Goal: Transaction & Acquisition: Purchase product/service

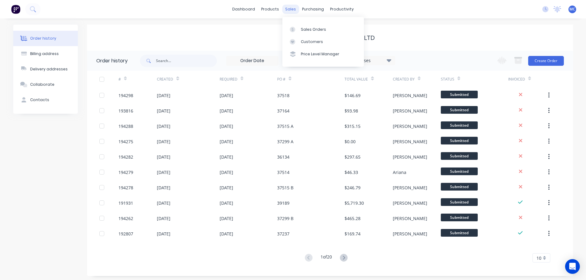
click at [287, 7] on div "sales" at bounding box center [290, 9] width 17 height 9
click at [307, 39] on div "Customers" at bounding box center [312, 42] width 22 height 6
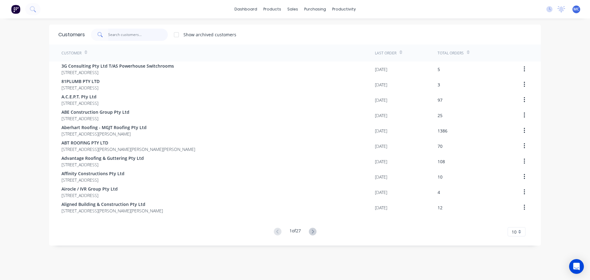
click at [117, 32] on input "text" at bounding box center [138, 35] width 60 height 12
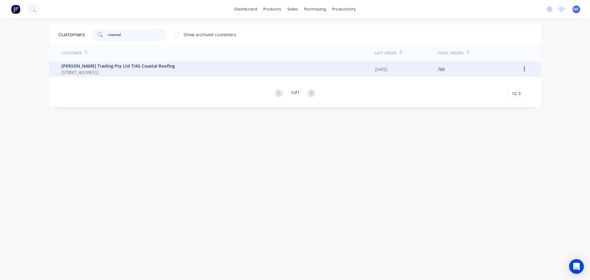
type input "coastal"
click at [115, 67] on span "[PERSON_NAME] Trading Pty Ltd T/AS Coastal Roofing" at bounding box center [117, 66] width 113 height 6
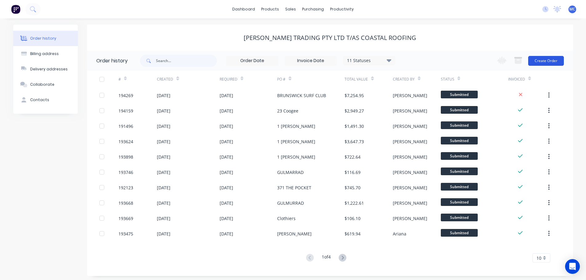
click at [543, 60] on button "Create Order" at bounding box center [546, 61] width 36 height 10
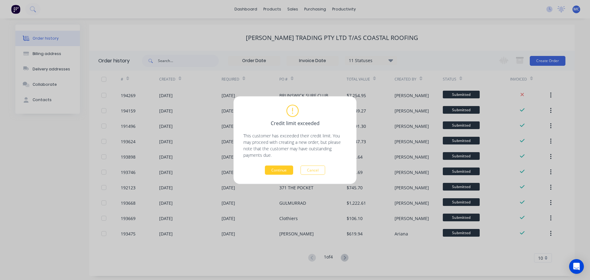
click at [282, 168] on button "Continue" at bounding box center [279, 169] width 28 height 9
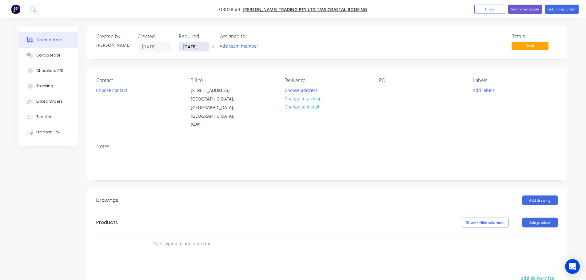
click at [191, 47] on input "[DATE]" at bounding box center [194, 46] width 30 height 9
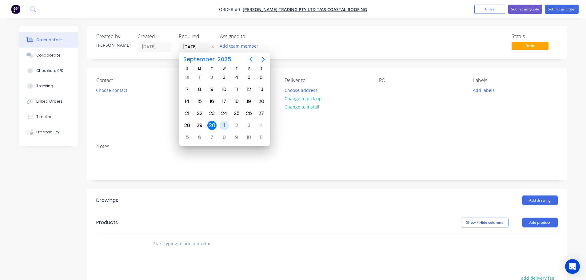
click at [224, 124] on div "1" at bounding box center [224, 125] width 9 height 9
type input "[DATE]"
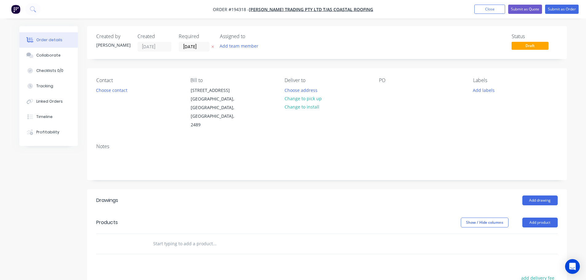
click at [541, 218] on button "Add product" at bounding box center [539, 223] width 35 height 10
click at [520, 234] on div "Product catalogue" at bounding box center [528, 238] width 47 height 9
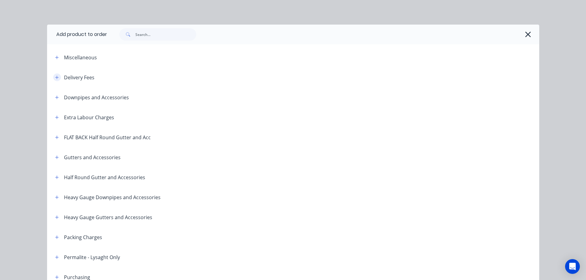
click at [55, 77] on icon "button" at bounding box center [56, 77] width 3 height 3
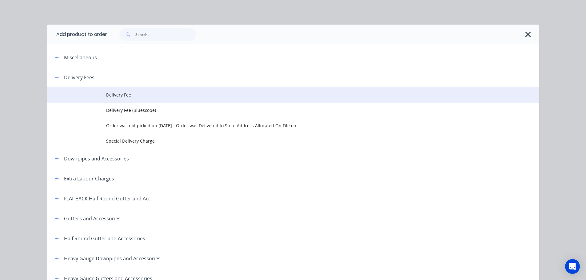
click at [124, 93] on span "Delivery Fee" at bounding box center [279, 95] width 346 height 6
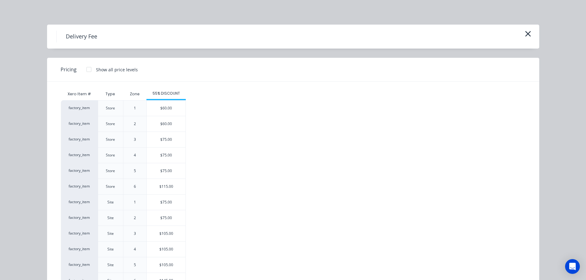
click at [162, 217] on div "$75.00" at bounding box center [166, 217] width 39 height 15
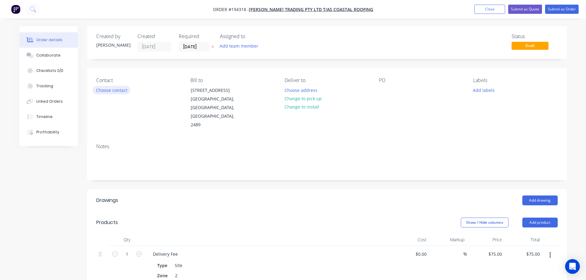
click at [110, 88] on button "Choose contact" at bounding box center [112, 90] width 38 height 8
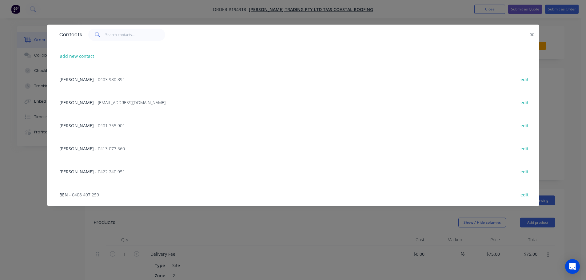
click at [95, 79] on span "- 0403 980 891" at bounding box center [110, 80] width 30 height 6
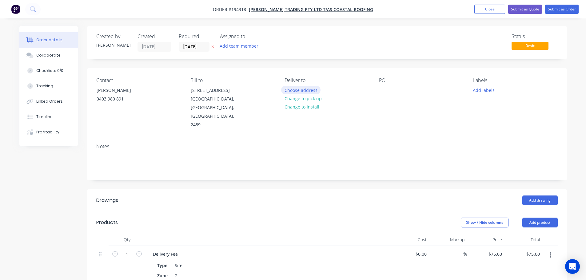
click at [307, 88] on button "Choose address" at bounding box center [300, 90] width 39 height 8
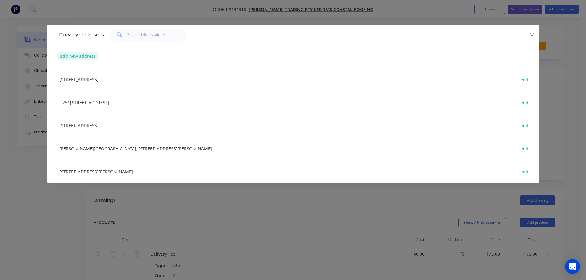
click at [74, 54] on button "add new address" at bounding box center [78, 56] width 42 height 8
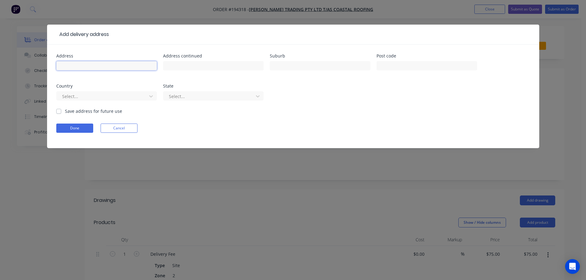
click at [78, 63] on input "text" at bounding box center [106, 65] width 101 height 9
type input "Brunswick Surf Club [STREET_ADDRESS]"
type input "Brunswick Heads"
click button "Done" at bounding box center [74, 128] width 37 height 9
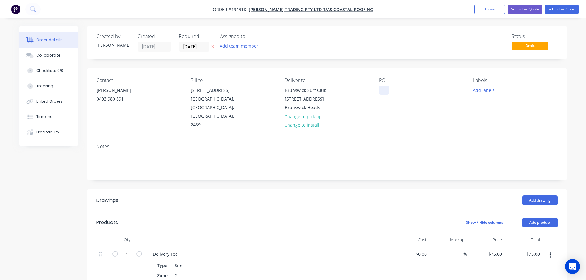
click at [382, 87] on div at bounding box center [384, 90] width 10 height 9
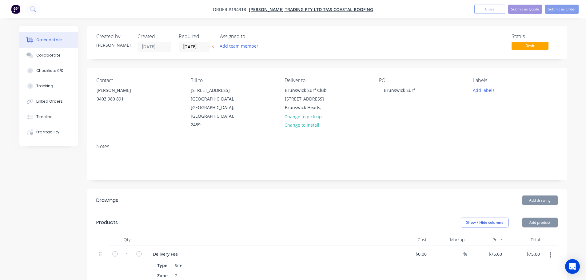
click at [537, 196] on button "Add drawing" at bounding box center [539, 201] width 35 height 10
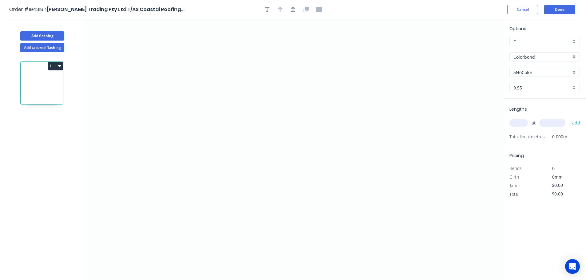
click at [516, 71] on input "aNoColor" at bounding box center [541, 72] width 57 height 6
click at [521, 125] on div "Wallaby" at bounding box center [544, 127] width 70 height 11
type input "Wallaby"
click at [519, 122] on input "text" at bounding box center [518, 123] width 18 height 8
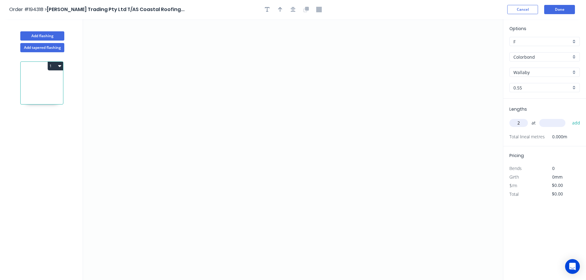
type input "2"
type input "5000"
click at [569, 118] on button "add" at bounding box center [576, 123] width 14 height 10
click at [432, 98] on icon "0" at bounding box center [293, 149] width 420 height 261
click at [403, 69] on icon "0" at bounding box center [293, 149] width 420 height 261
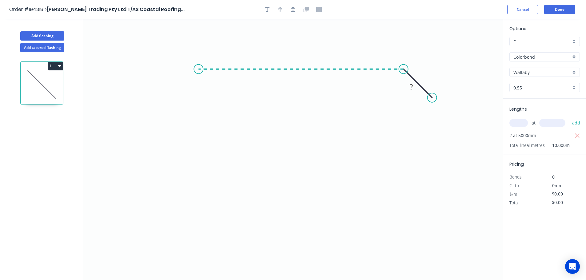
click at [198, 68] on icon "0 ?" at bounding box center [293, 149] width 420 height 261
click at [198, 179] on icon "0 ? ?" at bounding box center [293, 149] width 420 height 261
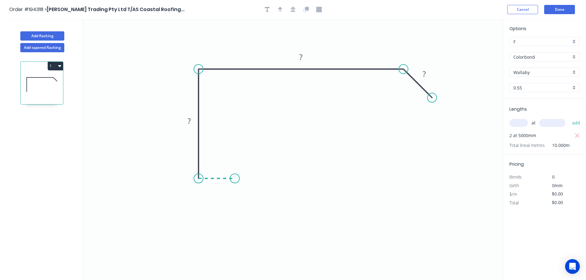
click at [235, 181] on icon "0 ? ? ?" at bounding box center [293, 149] width 420 height 261
click at [236, 212] on icon "0 ? ? ? ?" at bounding box center [293, 149] width 420 height 261
click at [245, 192] on tspan "?" at bounding box center [243, 192] width 3 height 10
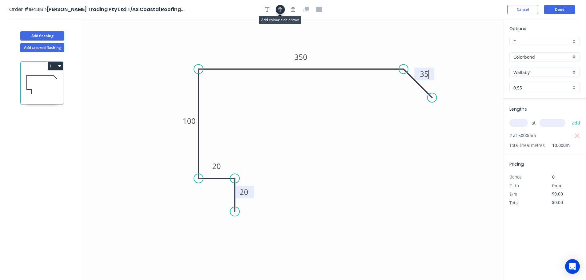
click at [279, 11] on icon "button" at bounding box center [280, 10] width 4 height 6
type input "$18.39"
click at [168, 76] on icon at bounding box center [168, 69] width 6 height 20
click at [52, 65] on button "1" at bounding box center [55, 66] width 15 height 9
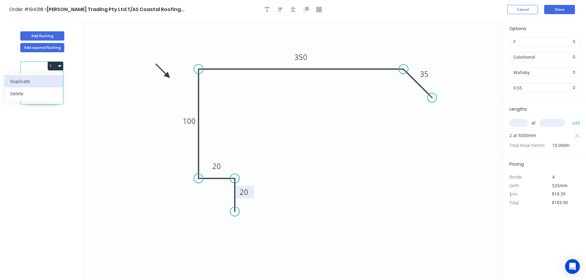
click at [26, 79] on div "Duplicate" at bounding box center [33, 81] width 47 height 9
type input "$0.00"
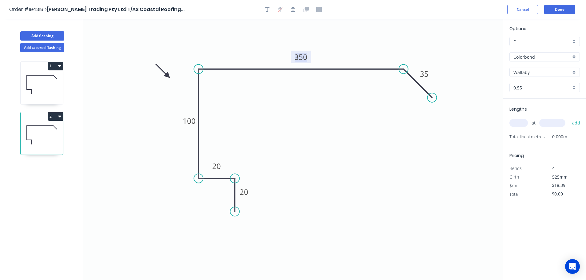
click at [302, 56] on tspan "350" at bounding box center [300, 57] width 13 height 10
click at [522, 121] on input "text" at bounding box center [518, 123] width 18 height 8
type input "$16.32"
type input "4"
type input "6000"
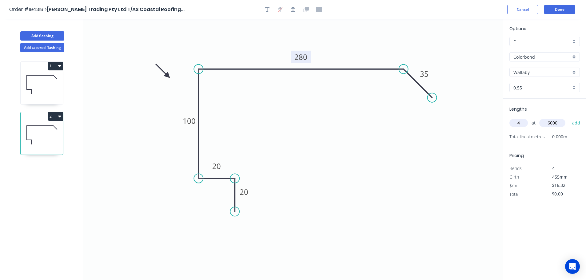
click at [569, 118] on button "add" at bounding box center [576, 123] width 14 height 10
click at [53, 114] on button "2" at bounding box center [55, 116] width 15 height 9
click at [30, 129] on div "Duplicate" at bounding box center [33, 131] width 47 height 9
type input "$0.00"
click at [301, 58] on tspan "280" at bounding box center [300, 57] width 13 height 10
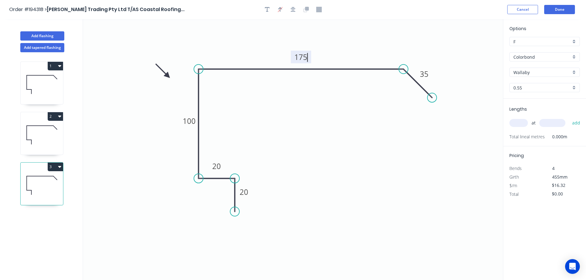
click at [516, 122] on input "text" at bounding box center [518, 123] width 18 height 8
type input "$14.24"
type input "1"
type input "2000"
click at [569, 118] on button "add" at bounding box center [576, 123] width 14 height 10
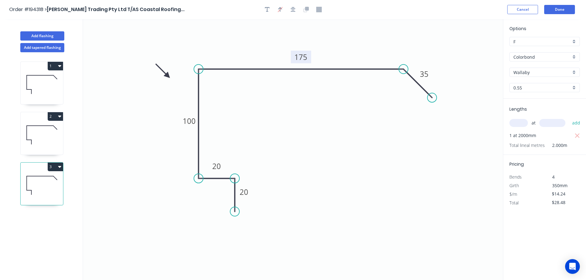
click at [57, 167] on button "3" at bounding box center [55, 167] width 15 height 9
click at [19, 182] on div "Duplicate" at bounding box center [33, 182] width 47 height 9
type input "$0.00"
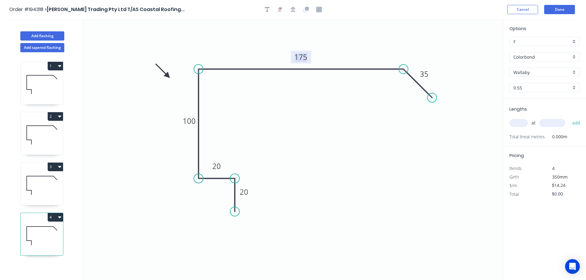
click at [303, 58] on tspan "175" at bounding box center [300, 57] width 13 height 10
click at [519, 123] on input "text" at bounding box center [518, 123] width 18 height 8
type input "1"
type input "1000"
click at [569, 118] on button "add" at bounding box center [576, 123] width 14 height 10
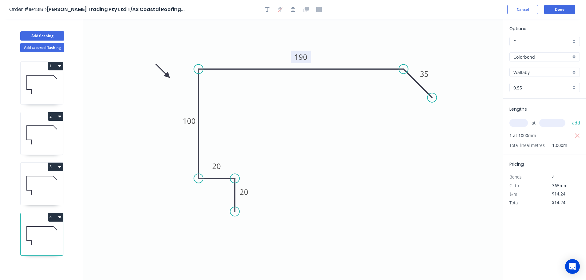
click at [54, 216] on button "4" at bounding box center [55, 217] width 15 height 9
click at [17, 232] on div "Duplicate" at bounding box center [33, 232] width 47 height 9
type input "$0.00"
click at [303, 57] on tspan "190" at bounding box center [300, 57] width 13 height 10
click at [519, 120] on input "text" at bounding box center [518, 123] width 18 height 8
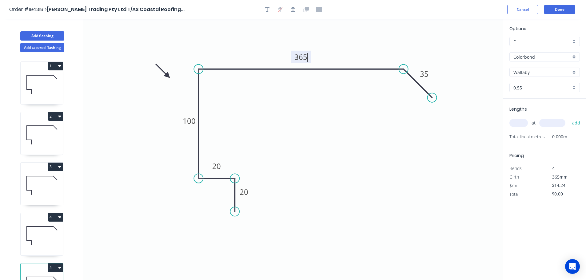
type input "$18.39"
type input "1"
type input "7000"
click at [569, 118] on button "add" at bounding box center [576, 123] width 14 height 10
type input "$128.73"
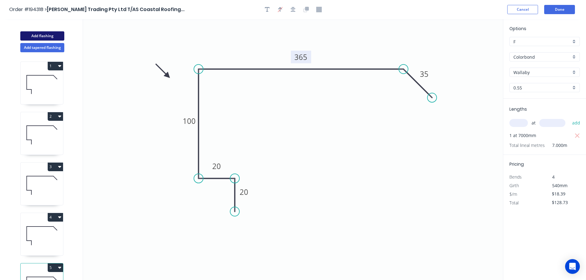
click at [39, 34] on button "Add flashing" at bounding box center [42, 35] width 44 height 9
type input "$0.00"
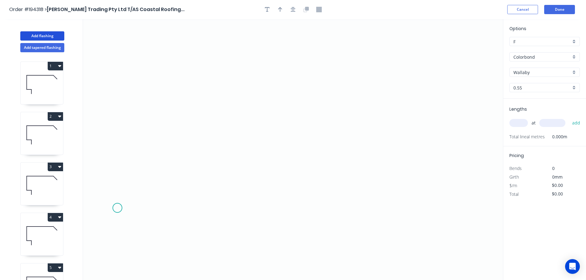
click at [117, 208] on icon "0" at bounding box center [293, 149] width 420 height 261
click at [129, 158] on icon at bounding box center [123, 183] width 12 height 50
click at [294, 122] on icon "0 ?" at bounding box center [293, 149] width 420 height 261
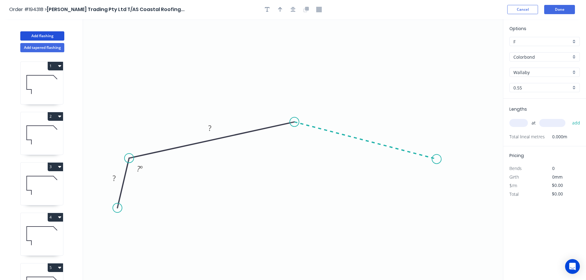
click at [437, 159] on icon "0 ? ? ? º" at bounding box center [293, 149] width 420 height 261
click at [447, 209] on icon "0 ? ? ? ? º ? º" at bounding box center [293, 149] width 420 height 261
click at [447, 209] on circle at bounding box center [446, 208] width 9 height 9
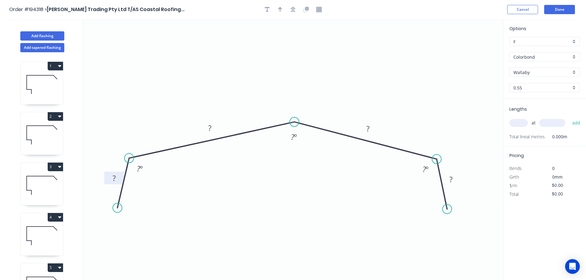
click at [114, 178] on tspan "?" at bounding box center [114, 178] width 3 height 10
click at [282, 9] on icon "button" at bounding box center [280, 9] width 4 height 5
type input "$15.51"
click at [471, 48] on icon at bounding box center [472, 43] width 6 height 20
drag, startPoint x: 470, startPoint y: 49, endPoint x: 424, endPoint y: 67, distance: 50.0
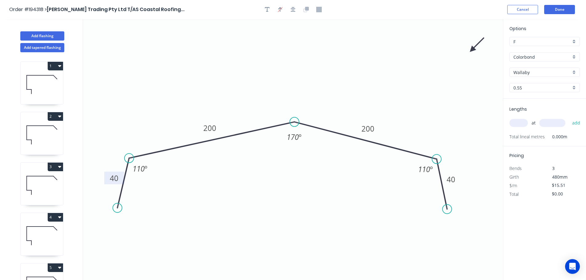
click at [408, 73] on icon "0 40 200 200 40 110 º 170 º 110 º" at bounding box center [293, 149] width 420 height 261
drag, startPoint x: 472, startPoint y: 49, endPoint x: 379, endPoint y: 89, distance: 100.5
click at [380, 88] on icon at bounding box center [388, 85] width 18 height 18
click at [519, 119] on input "text" at bounding box center [518, 123] width 18 height 8
type input "5"
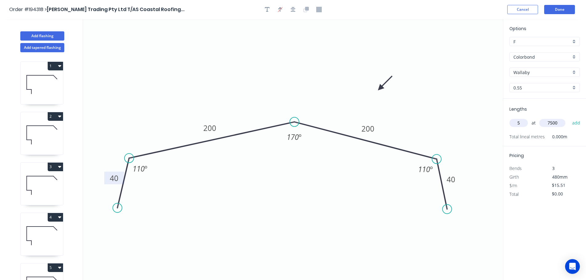
type input "7500"
click at [569, 118] on button "add" at bounding box center [576, 123] width 14 height 10
type input "$581.63"
click at [39, 35] on button "Add flashing" at bounding box center [42, 35] width 44 height 9
type input "$0.00"
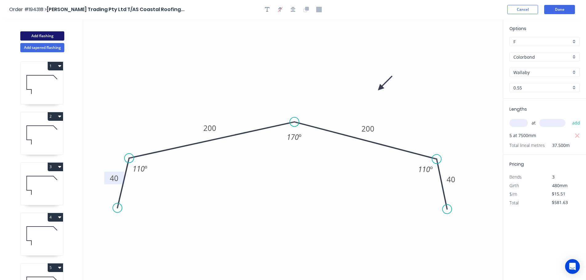
type input "$0.00"
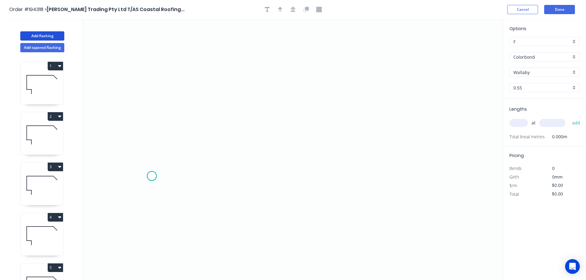
drag, startPoint x: 152, startPoint y: 176, endPoint x: 163, endPoint y: 132, distance: 46.1
click at [152, 172] on icon "0" at bounding box center [293, 149] width 420 height 261
click at [194, 135] on icon "0" at bounding box center [293, 149] width 420 height 261
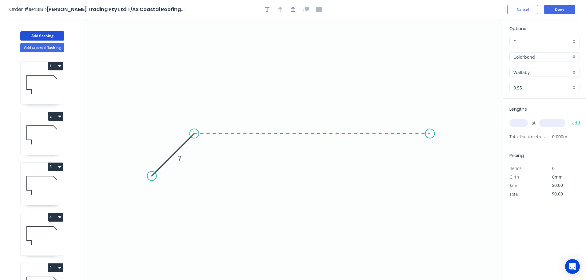
click at [430, 128] on icon "0 ?" at bounding box center [293, 149] width 420 height 261
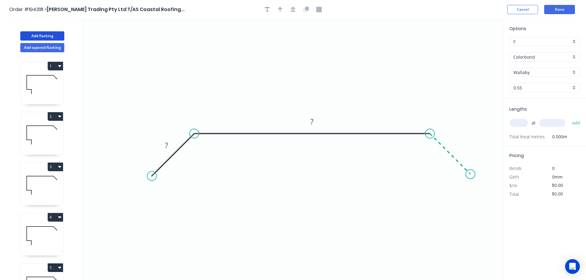
click at [470, 175] on icon "0 ? ?" at bounding box center [293, 149] width 420 height 261
click at [470, 175] on circle at bounding box center [469, 173] width 9 height 9
click at [457, 144] on tspan "?" at bounding box center [456, 144] width 3 height 10
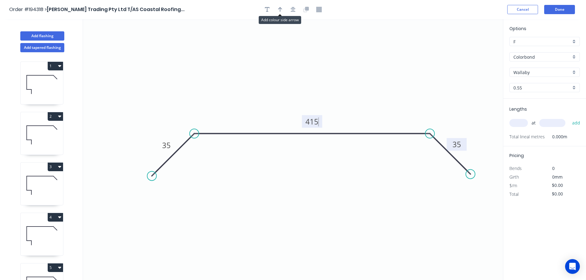
drag, startPoint x: 283, startPoint y: 10, endPoint x: 323, endPoint y: 22, distance: 41.9
click at [283, 10] on button "button" at bounding box center [279, 9] width 9 height 9
type input "$14.69"
click at [473, 47] on icon "0 35 415 35" at bounding box center [293, 149] width 420 height 261
drag, startPoint x: 473, startPoint y: 48, endPoint x: 368, endPoint y: 87, distance: 112.4
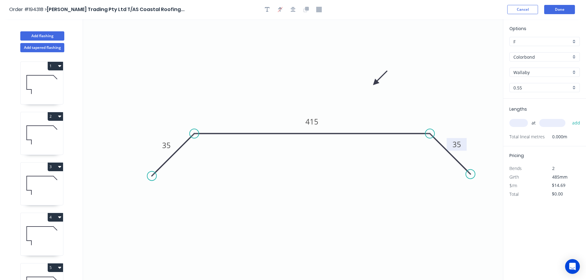
click at [371, 86] on icon at bounding box center [380, 78] width 18 height 18
click at [525, 124] on input "text" at bounding box center [518, 123] width 18 height 8
type input "2"
type input "6000"
click at [569, 118] on button "add" at bounding box center [576, 123] width 14 height 10
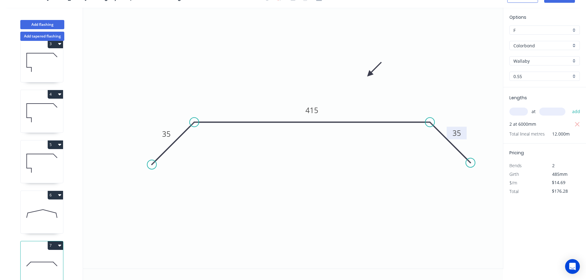
scroll to position [128, 0]
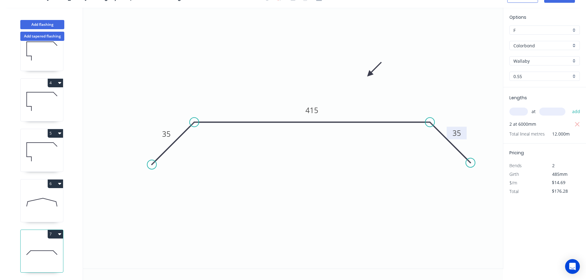
drag, startPoint x: 57, startPoint y: 231, endPoint x: 51, endPoint y: 231, distance: 6.1
click at [57, 231] on button "7" at bounding box center [55, 234] width 15 height 9
drag, startPoint x: 18, startPoint y: 244, endPoint x: 23, endPoint y: 241, distance: 6.1
click at [18, 245] on div "Duplicate" at bounding box center [33, 249] width 47 height 9
type input "$0.00"
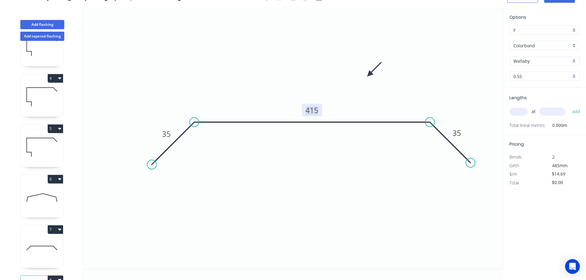
click at [315, 110] on tspan "415" at bounding box center [311, 110] width 13 height 10
click at [518, 111] on input "text" at bounding box center [518, 112] width 18 height 8
type input "$10.55"
type input "2"
type input "6000"
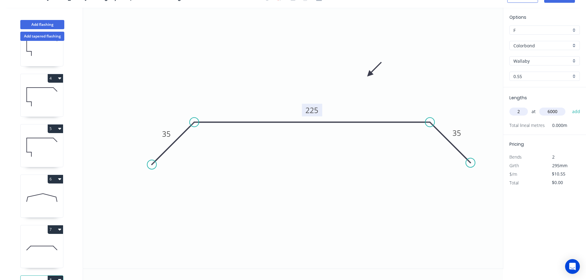
click at [569, 106] on button "add" at bounding box center [576, 111] width 14 height 10
type input "$126.60"
click at [39, 22] on button "Add flashing" at bounding box center [42, 24] width 44 height 9
type input "$0.00"
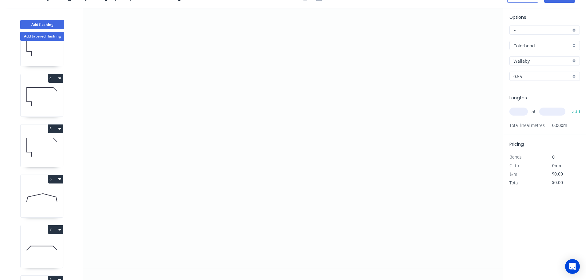
click at [524, 45] on input "Colorbond" at bounding box center [541, 45] width 57 height 6
click at [531, 89] on div "Colorbond Ultra" at bounding box center [544, 91] width 70 height 11
type input "Colorbond Ultra"
click at [517, 112] on input "text" at bounding box center [518, 112] width 18 height 8
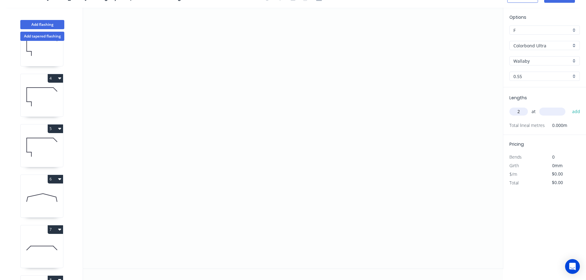
type input "2"
type input "4200"
click at [569, 106] on button "add" at bounding box center [576, 111] width 14 height 10
click at [224, 35] on icon "0" at bounding box center [293, 138] width 420 height 261
click at [221, 152] on icon "0" at bounding box center [293, 138] width 420 height 261
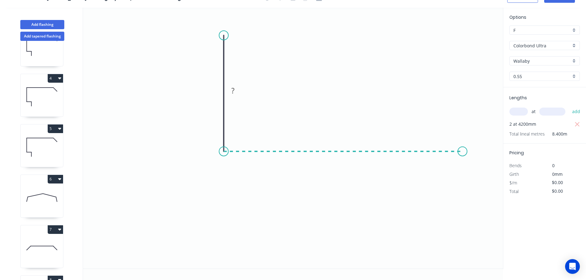
click at [462, 143] on icon "0 ?" at bounding box center [293, 138] width 420 height 261
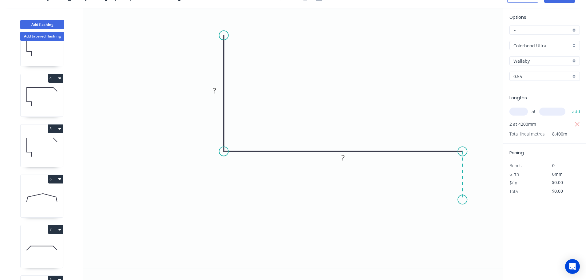
click at [465, 200] on icon "0 ? ?" at bounding box center [293, 138] width 420 height 261
click at [465, 200] on circle at bounding box center [461, 199] width 9 height 9
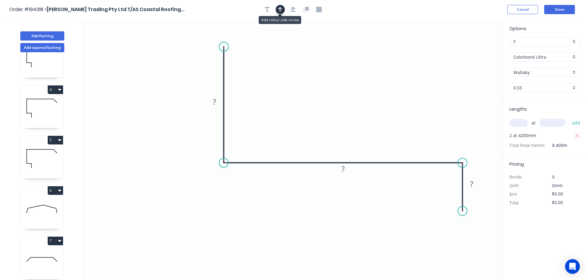
click at [279, 9] on icon "button" at bounding box center [280, 9] width 4 height 5
click at [472, 47] on icon at bounding box center [472, 43] width 6 height 20
drag, startPoint x: 472, startPoint y: 47, endPoint x: 329, endPoint y: 86, distance: 148.1
click at [329, 86] on icon at bounding box center [330, 79] width 6 height 20
click at [330, 86] on icon at bounding box center [330, 79] width 6 height 20
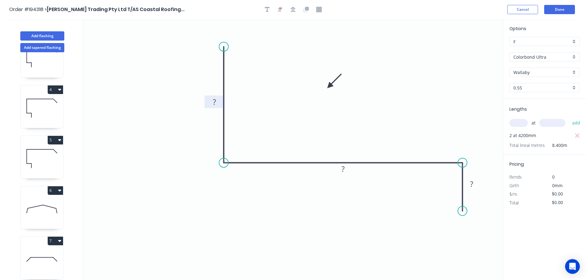
click at [214, 101] on tspan "?" at bounding box center [214, 102] width 3 height 10
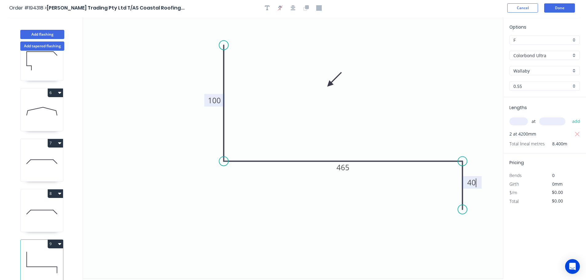
scroll to position [11, 0]
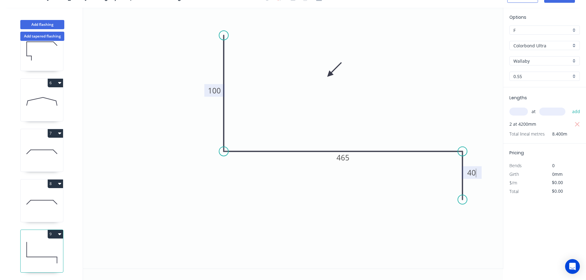
click at [53, 230] on button "9" at bounding box center [55, 234] width 15 height 9
type input "$31.21"
click at [25, 246] on div "Duplicate" at bounding box center [33, 249] width 47 height 9
type input "$0.00"
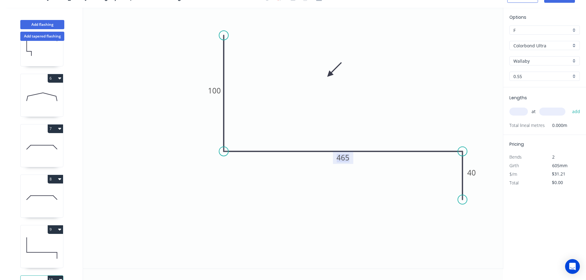
click at [344, 157] on tspan "465" at bounding box center [342, 157] width 13 height 10
click at [522, 112] on input "text" at bounding box center [518, 112] width 18 height 8
type input "$24.54"
type input "2"
type input "4200"
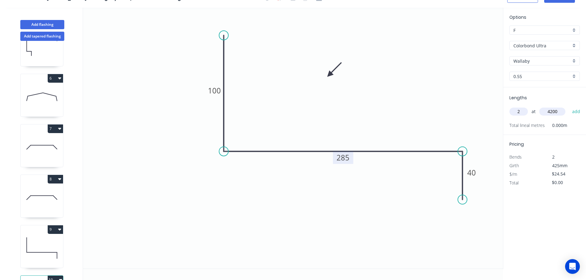
click at [569, 106] on button "add" at bounding box center [576, 111] width 14 height 10
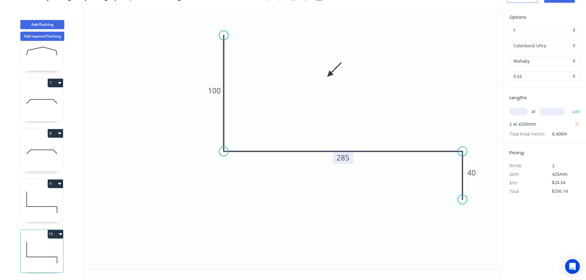
click at [54, 230] on button "10" at bounding box center [55, 234] width 15 height 9
click at [27, 245] on div "Duplicate" at bounding box center [33, 249] width 47 height 9
type input "$0.00"
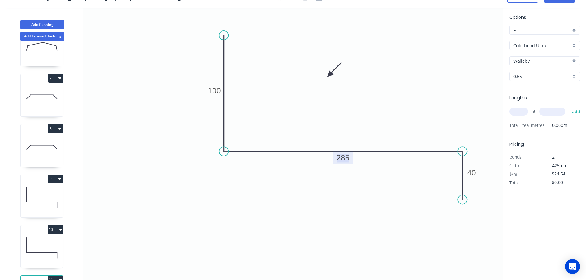
click at [344, 158] on tspan "285" at bounding box center [342, 157] width 13 height 10
click at [519, 109] on input "text" at bounding box center [518, 112] width 18 height 8
type input "1"
type input "6500"
click at [569, 106] on button "add" at bounding box center [576, 111] width 14 height 10
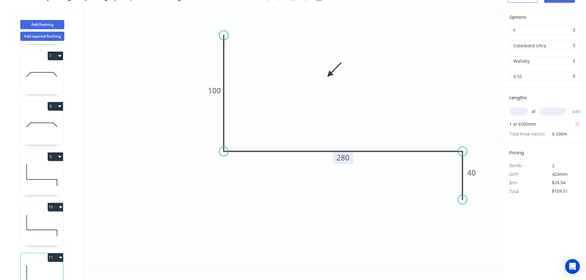
scroll to position [329, 0]
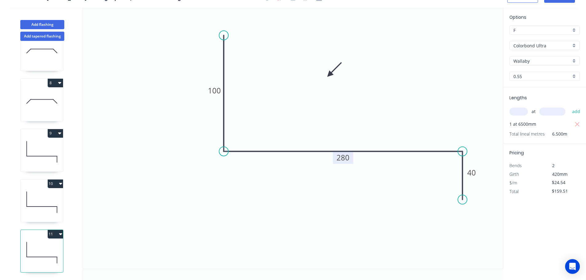
click at [54, 230] on button "11" at bounding box center [55, 234] width 15 height 9
click at [22, 245] on div "Duplicate" at bounding box center [33, 249] width 47 height 9
type input "$0.00"
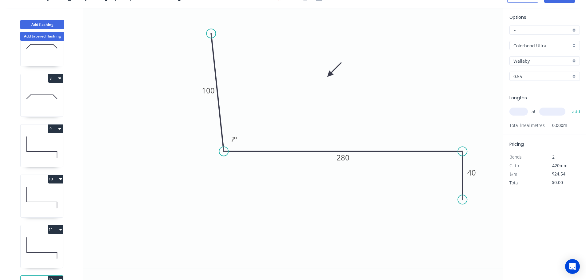
drag, startPoint x: 223, startPoint y: 33, endPoint x: 211, endPoint y: 34, distance: 12.3
click at [211, 34] on circle at bounding box center [210, 33] width 9 height 9
click at [232, 139] on tspan "?" at bounding box center [232, 139] width 3 height 10
click at [519, 111] on input "text" at bounding box center [518, 112] width 18 height 8
type input "$17.87"
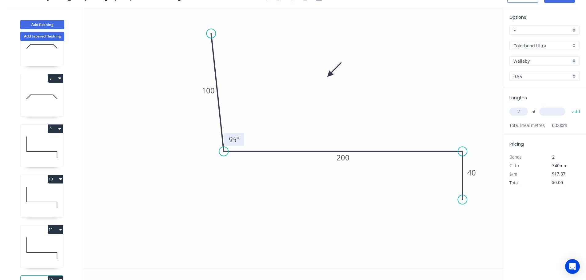
type input "2"
type input "7500"
click at [569, 106] on button "add" at bounding box center [576, 111] width 14 height 10
type input "$268.05"
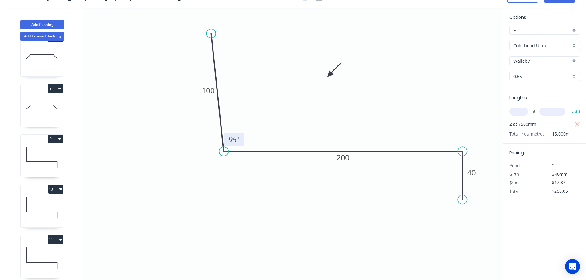
scroll to position [380, 0]
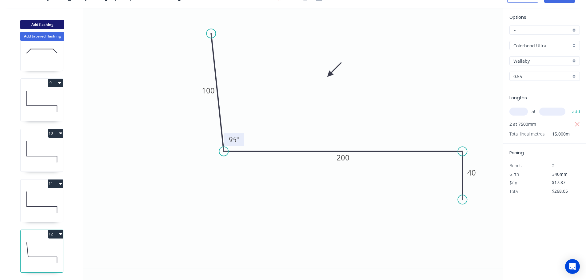
click at [42, 22] on button "Add flashing" at bounding box center [42, 24] width 44 height 9
type input "$0.00"
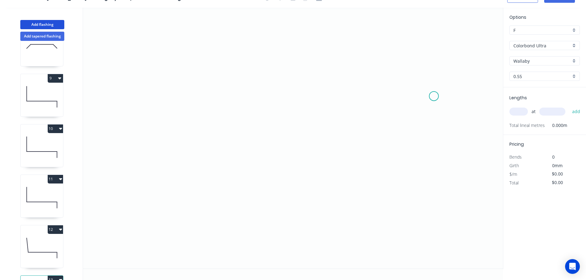
click at [435, 95] on icon "0" at bounding box center [293, 138] width 420 height 261
click at [437, 47] on icon "0" at bounding box center [293, 138] width 420 height 261
click at [434, 48] on circle at bounding box center [434, 46] width 9 height 9
click at [163, 53] on icon "0 ?" at bounding box center [293, 138] width 420 height 261
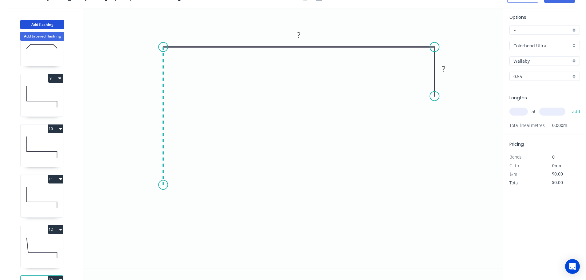
drag, startPoint x: 169, startPoint y: 185, endPoint x: 188, endPoint y: 184, distance: 19.4
click at [169, 185] on icon "0 ? ?" at bounding box center [293, 138] width 420 height 261
click at [208, 186] on icon "0 ? ? ?" at bounding box center [293, 138] width 420 height 261
click at [210, 232] on icon "0 ? ? ? ?" at bounding box center [293, 138] width 420 height 261
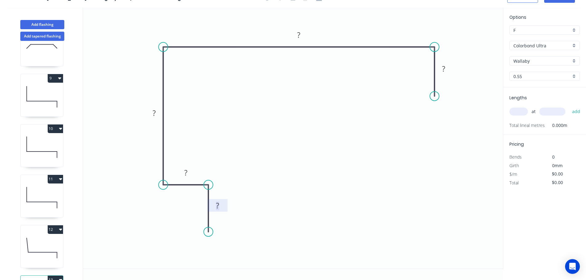
click at [219, 207] on tspan "?" at bounding box center [217, 205] width 3 height 10
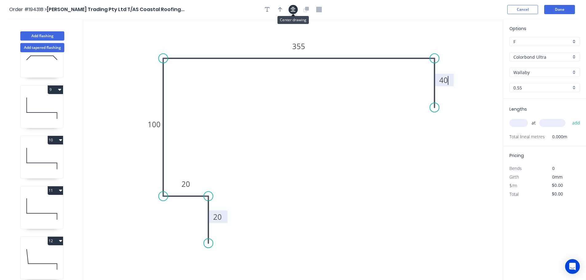
click at [294, 12] on icon "button" at bounding box center [293, 9] width 5 height 5
type input "$26.24"
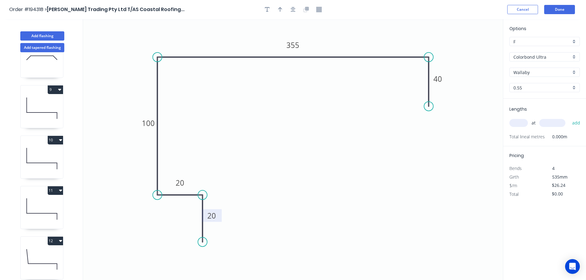
click at [282, 14] on div at bounding box center [293, 9] width 65 height 9
click at [279, 10] on icon "button" at bounding box center [280, 10] width 4 height 6
click at [471, 49] on icon at bounding box center [472, 43] width 6 height 20
drag, startPoint x: 471, startPoint y: 49, endPoint x: 370, endPoint y: 35, distance: 102.5
click at [370, 35] on icon at bounding box center [375, 30] width 18 height 18
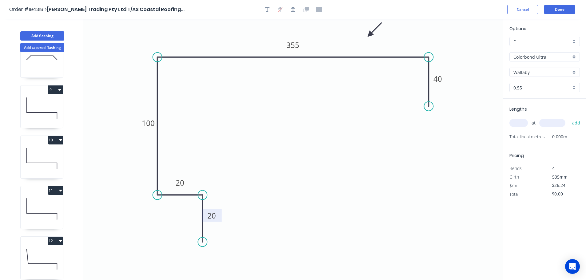
click at [514, 123] on input "text" at bounding box center [518, 123] width 18 height 8
type input "1"
type input "7200"
click at [569, 118] on button "add" at bounding box center [576, 123] width 14 height 10
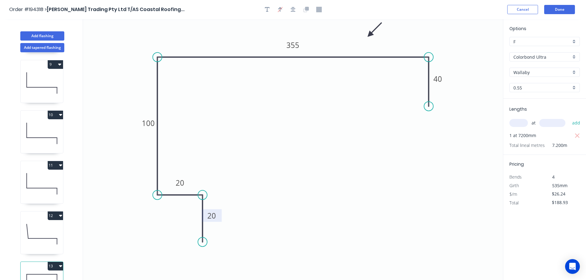
scroll to position [430, 0]
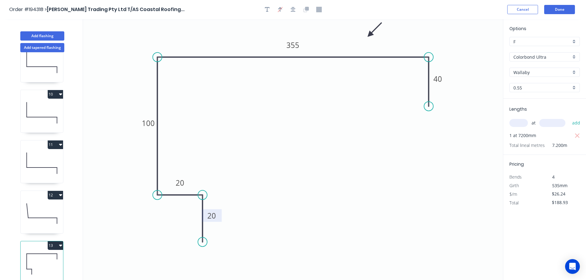
click at [53, 241] on button "13" at bounding box center [55, 245] width 15 height 9
click at [20, 256] on div "Duplicate" at bounding box center [33, 260] width 47 height 9
type input "$0.00"
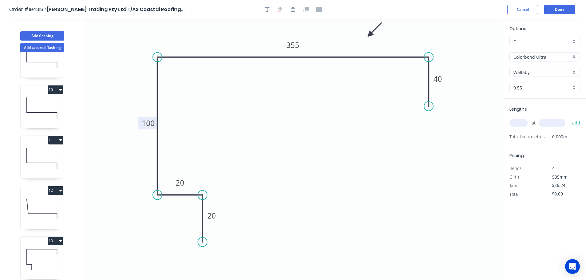
click at [150, 124] on tspan "100" at bounding box center [148, 123] width 13 height 10
click at [517, 121] on input "text" at bounding box center [518, 123] width 18 height 8
type input "1"
type input "1000"
click at [569, 118] on button "add" at bounding box center [576, 123] width 14 height 10
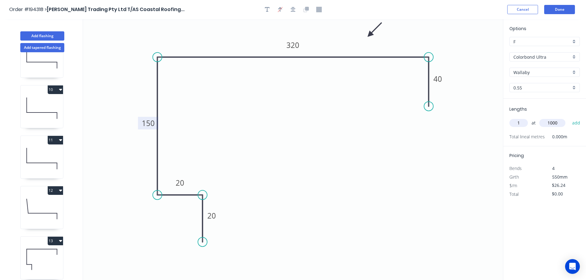
type input "$26.24"
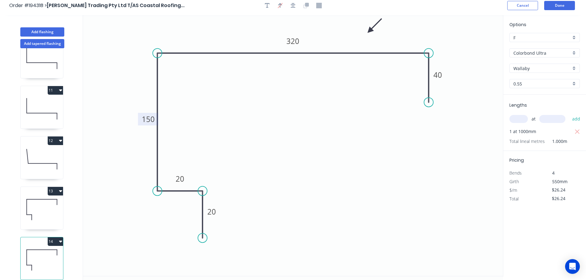
scroll to position [0, 0]
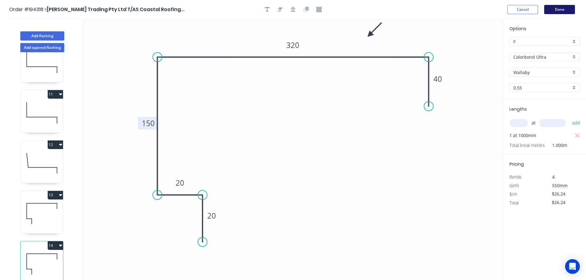
click at [564, 10] on button "Done" at bounding box center [559, 9] width 31 height 9
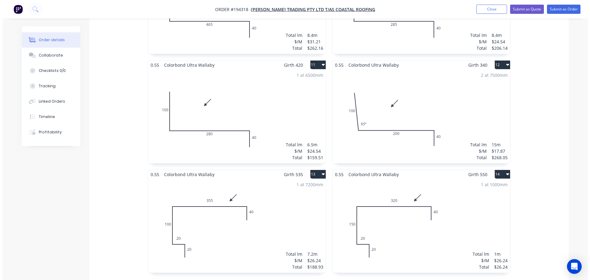
scroll to position [707, 0]
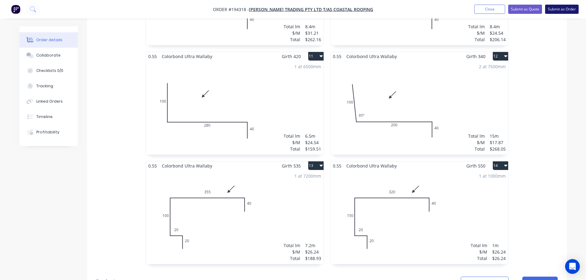
click at [560, 8] on button "Submit as Order" at bounding box center [562, 9] width 34 height 9
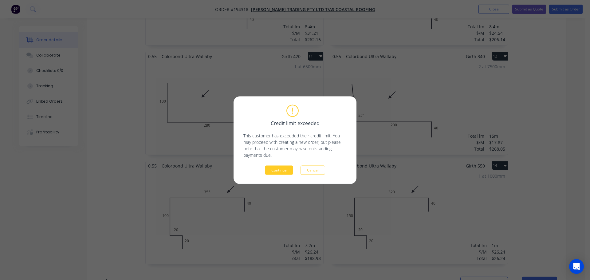
click at [278, 172] on button "Continue" at bounding box center [279, 169] width 28 height 9
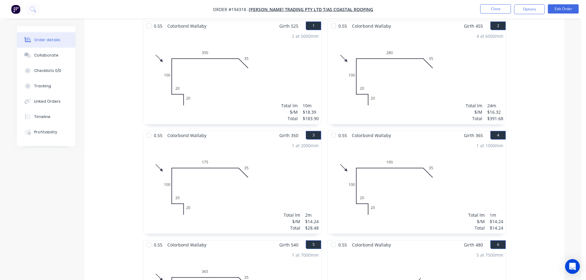
scroll to position [26, 0]
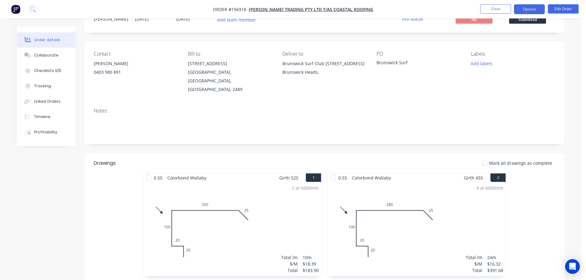
click at [529, 9] on button "Options" at bounding box center [529, 9] width 31 height 10
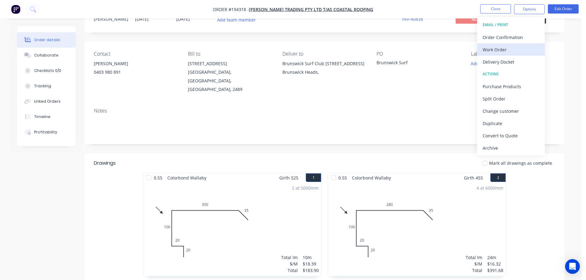
click at [491, 50] on div "Work Order" at bounding box center [510, 49] width 57 height 9
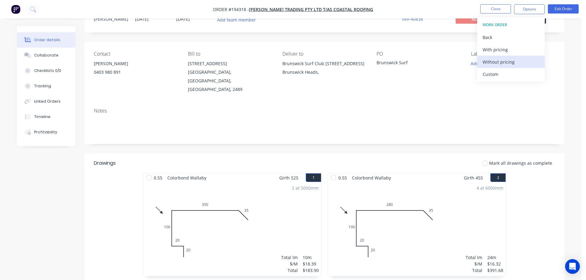
click at [489, 61] on div "Without pricing" at bounding box center [510, 61] width 57 height 9
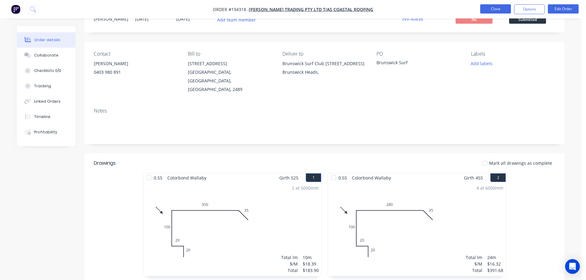
click at [490, 6] on button "Close" at bounding box center [495, 8] width 31 height 9
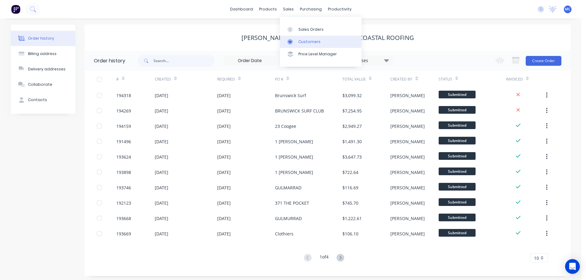
click at [305, 40] on div "Customers" at bounding box center [309, 42] width 22 height 6
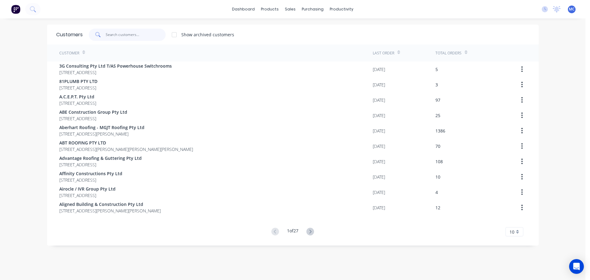
click at [117, 34] on input "text" at bounding box center [136, 35] width 60 height 12
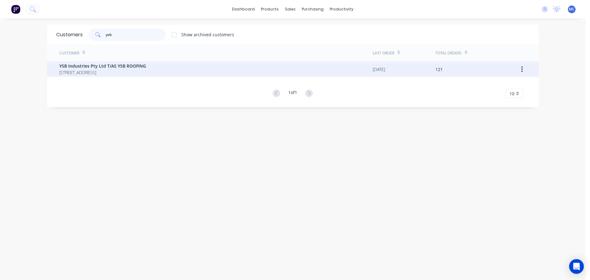
type input "ysb"
click at [83, 65] on span "YSB Industries Pty Ltd T/AS YSB ROOFING" at bounding box center [102, 66] width 87 height 6
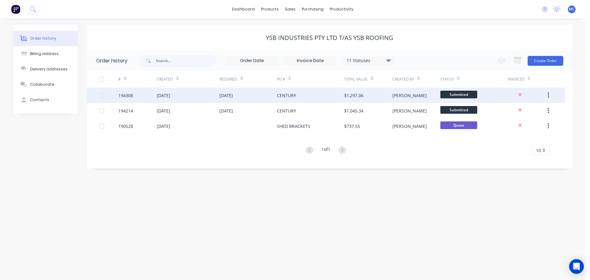
click at [284, 95] on div "CENTURY" at bounding box center [286, 95] width 19 height 6
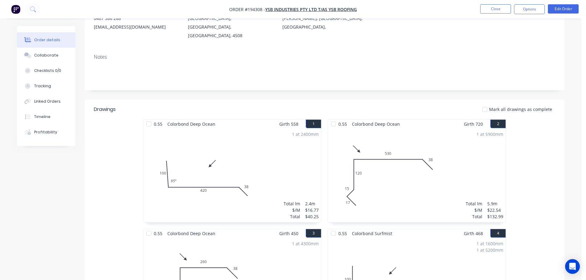
scroll to position [92, 0]
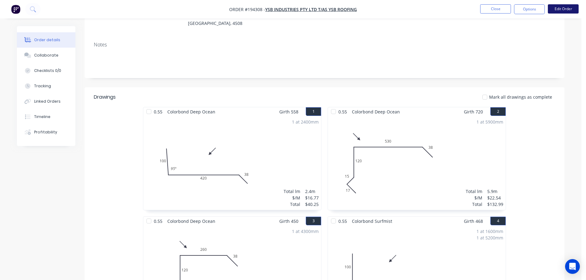
click at [562, 8] on button "Edit Order" at bounding box center [563, 8] width 31 height 9
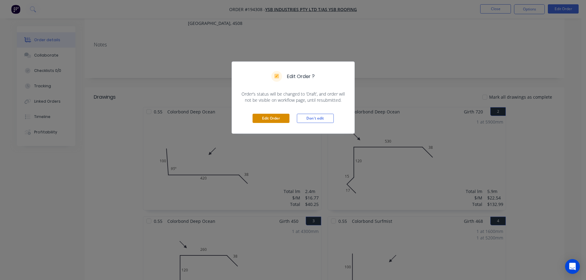
click at [267, 119] on button "Edit Order" at bounding box center [270, 118] width 37 height 9
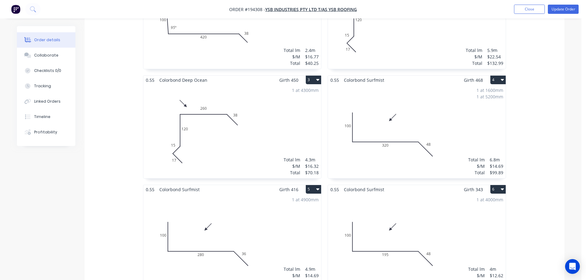
scroll to position [246, 0]
click at [437, 113] on div "1 at 1600mm 1 at 5200mm Total lm $/M Total 6.8m $14.69 $99.89" at bounding box center [417, 131] width 178 height 94
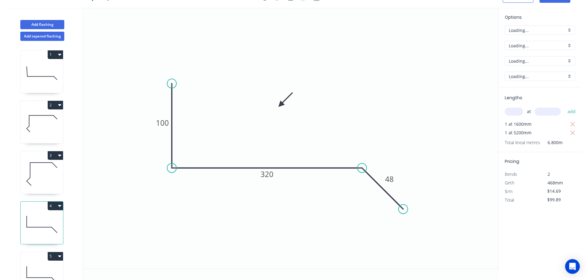
scroll to position [11, 0]
click at [572, 133] on icon "button" at bounding box center [572, 133] width 5 height 5
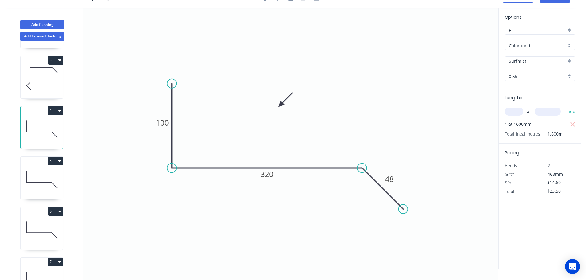
scroll to position [123, 0]
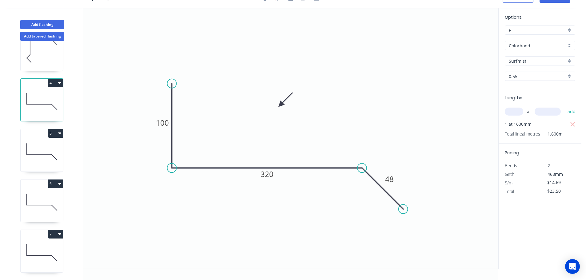
click at [38, 152] on icon at bounding box center [42, 151] width 42 height 39
type input "$71.98"
click at [42, 200] on icon at bounding box center [42, 202] width 42 height 39
type input "$12.62"
type input "$50.48"
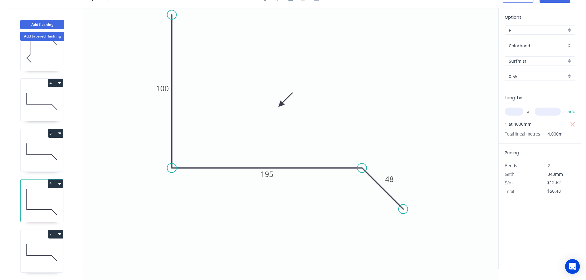
drag, startPoint x: 178, startPoint y: 49, endPoint x: 170, endPoint y: 20, distance: 30.9
click at [176, 15] on circle at bounding box center [171, 14] width 9 height 9
click at [164, 88] on tspan "100" at bounding box center [162, 88] width 13 height 10
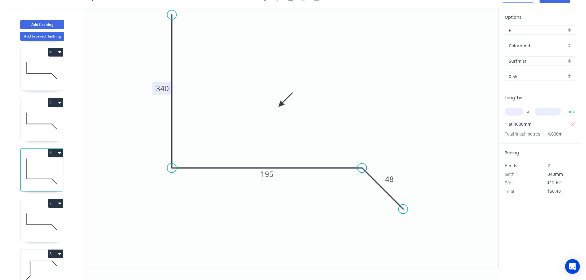
click at [42, 208] on icon at bounding box center [42, 221] width 42 height 39
type input "$16.77"
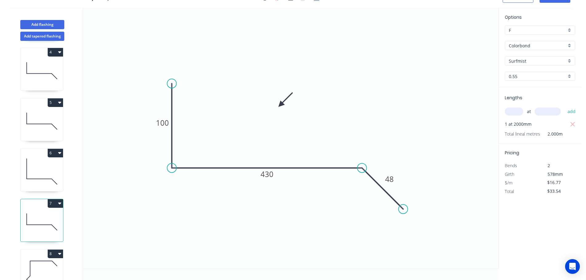
click at [46, 168] on icon at bounding box center [42, 171] width 42 height 39
type input "$67.08"
click at [40, 121] on icon at bounding box center [42, 120] width 42 height 39
type input "$14.69"
click at [40, 65] on icon at bounding box center [42, 70] width 42 height 39
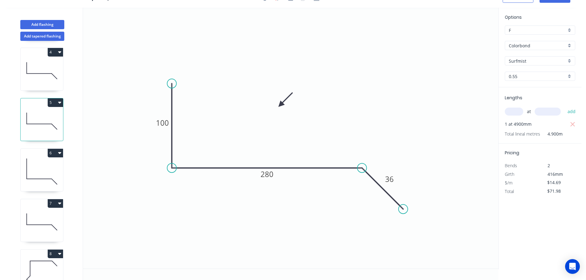
type input "$23.50"
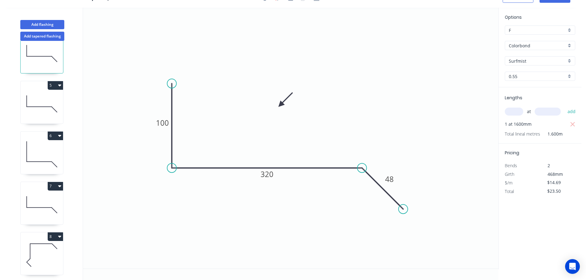
scroll to position [215, 0]
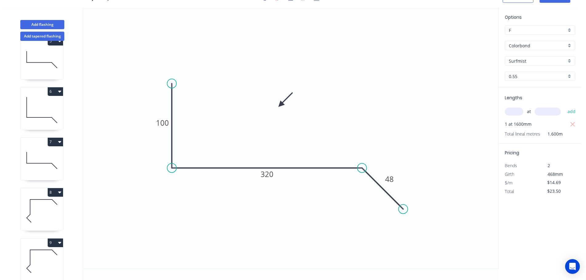
click at [47, 157] on icon at bounding box center [42, 160] width 42 height 39
type input "$16.77"
type input "$33.54"
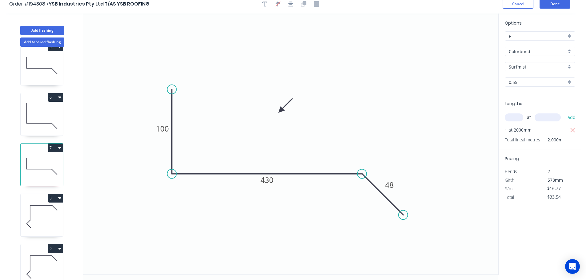
scroll to position [0, 0]
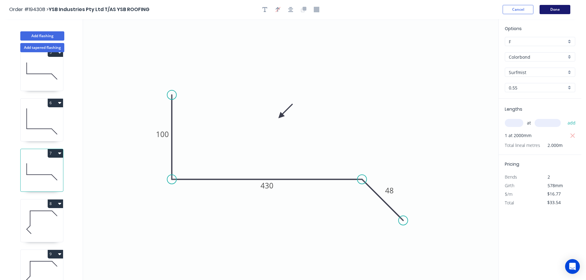
click at [553, 7] on button "Done" at bounding box center [554, 9] width 31 height 9
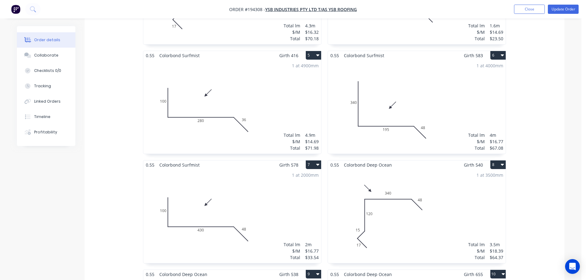
scroll to position [369, 0]
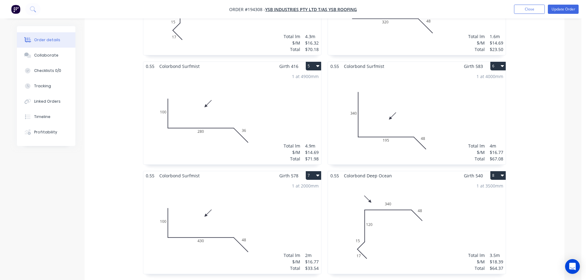
click at [419, 105] on div "1 at 4000mm Total lm $/M Total 4m $16.77 $67.08" at bounding box center [417, 118] width 178 height 94
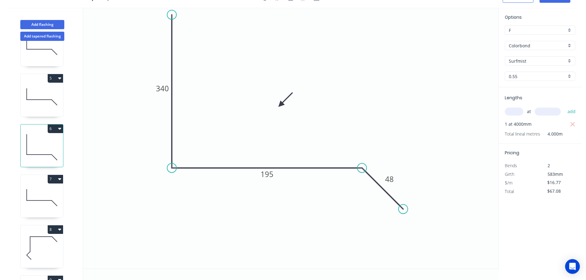
scroll to position [176, 0]
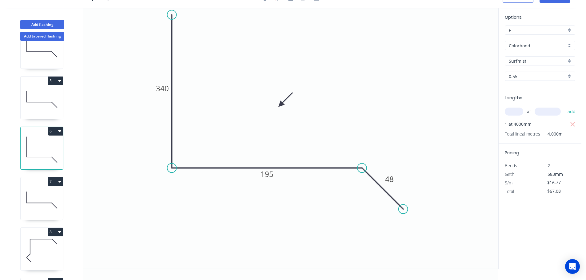
click at [53, 130] on button "6" at bounding box center [55, 131] width 15 height 9
click at [26, 145] on div "Duplicate" at bounding box center [33, 146] width 47 height 9
type input "$0.00"
click at [160, 87] on tspan "340" at bounding box center [162, 88] width 13 height 10
click at [511, 111] on input "text" at bounding box center [514, 112] width 18 height 8
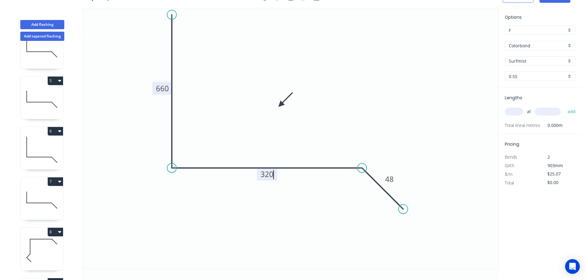
type input "$29.21"
type input "1"
type input "5200"
click at [564, 106] on button "add" at bounding box center [571, 111] width 14 height 10
type input "$151.89"
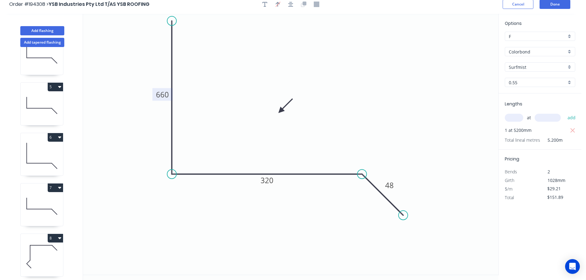
scroll to position [0, 0]
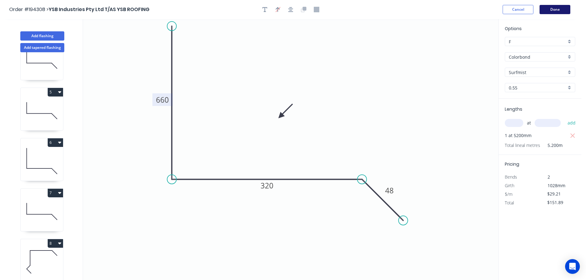
click at [553, 9] on button "Done" at bounding box center [554, 9] width 31 height 9
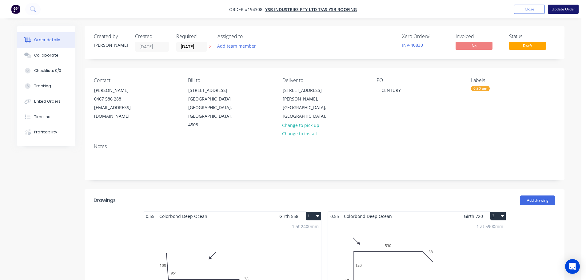
click at [565, 9] on button "Update Order" at bounding box center [563, 9] width 31 height 9
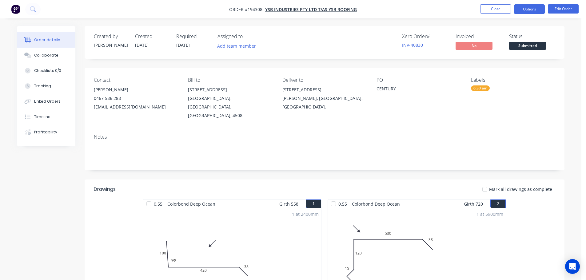
click at [528, 7] on button "Options" at bounding box center [529, 9] width 31 height 10
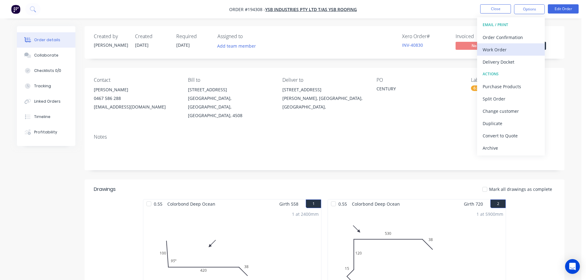
click at [487, 52] on div "Work Order" at bounding box center [510, 49] width 57 height 9
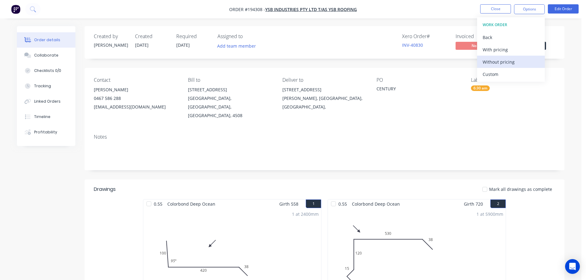
click at [493, 62] on div "Without pricing" at bounding box center [510, 61] width 57 height 9
click at [451, 104] on div "PO CENTURY" at bounding box center [418, 98] width 84 height 43
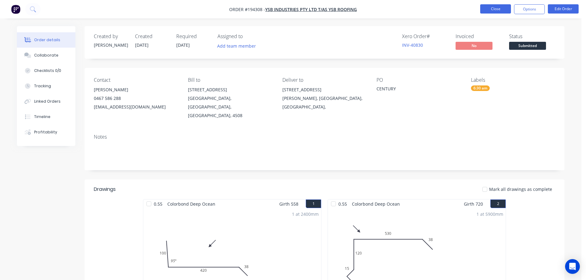
click at [491, 4] on nav "Order #194308 - YSB Industries Pty Ltd T/AS YSB ROOFING Close Options Edit Order" at bounding box center [293, 9] width 586 height 18
click at [497, 11] on button "Close" at bounding box center [495, 8] width 31 height 9
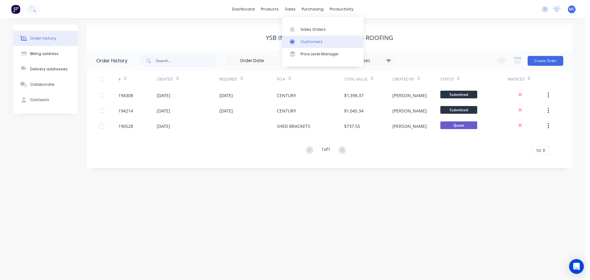
click at [307, 41] on div "Customers" at bounding box center [312, 42] width 22 height 6
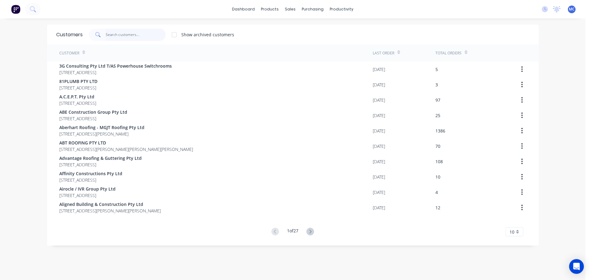
click at [125, 37] on input "text" at bounding box center [136, 35] width 60 height 12
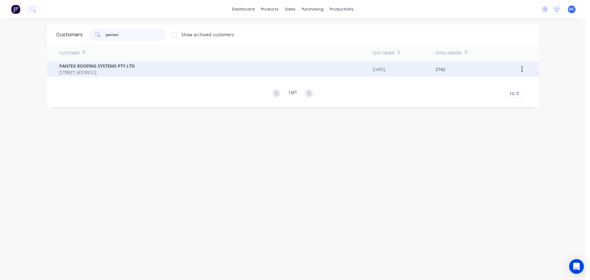
type input "pantex"
click at [66, 67] on span "PANTEX ROOFING SYSTEMS PTY LTD" at bounding box center [96, 66] width 75 height 6
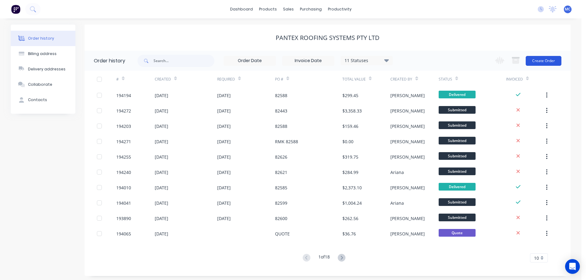
click at [544, 62] on button "Create Order" at bounding box center [543, 61] width 36 height 10
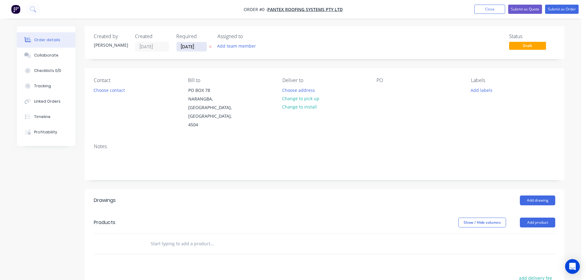
click at [190, 45] on input "[DATE]" at bounding box center [191, 46] width 30 height 9
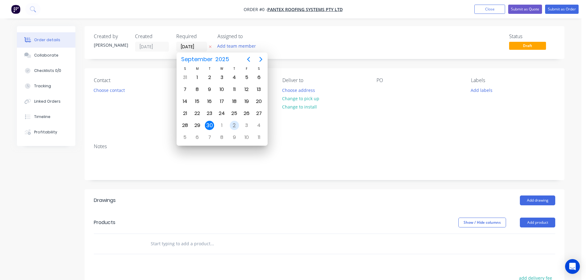
click at [234, 125] on div "2" at bounding box center [234, 125] width 9 height 9
type input "[DATE]"
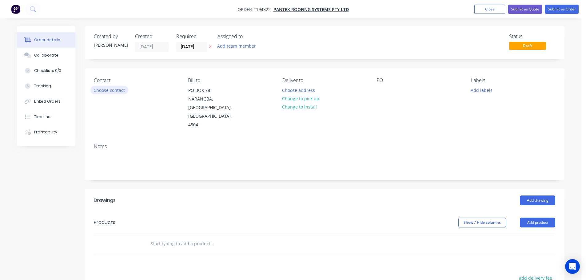
click at [106, 92] on button "Choose contact" at bounding box center [109, 90] width 38 height 8
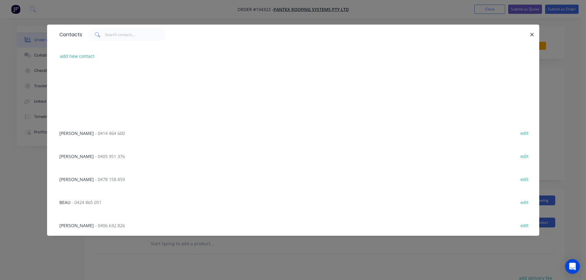
scroll to position [70, 0]
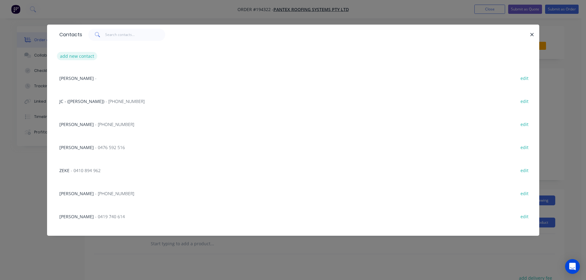
click at [74, 52] on button "add new contact" at bounding box center [77, 56] width 41 height 8
select select "AU"
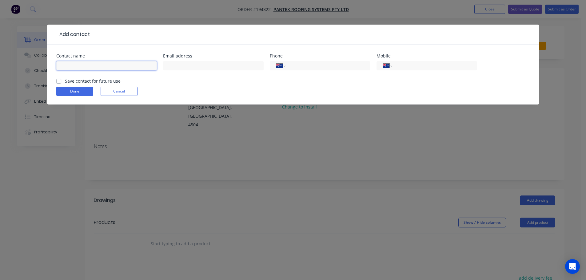
click at [73, 69] on input "text" at bounding box center [106, 65] width 101 height 9
type input "[PERSON_NAME]"
type input "0401 709 297"
click button "Done" at bounding box center [74, 91] width 37 height 9
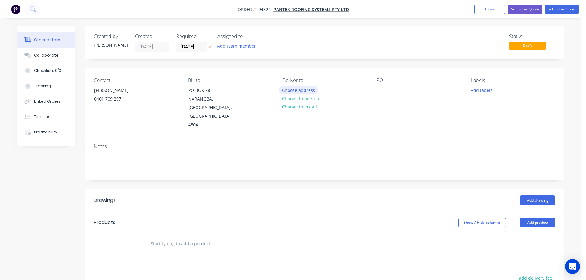
click at [293, 89] on button "Choose address" at bounding box center [298, 90] width 39 height 8
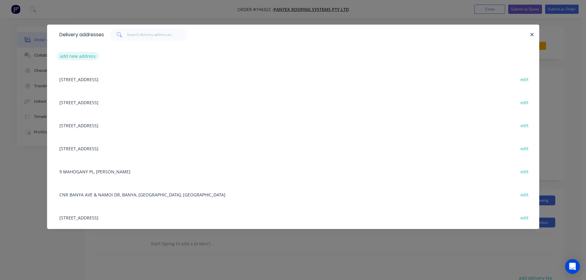
click at [75, 57] on button "add new address" at bounding box center [78, 56] width 42 height 8
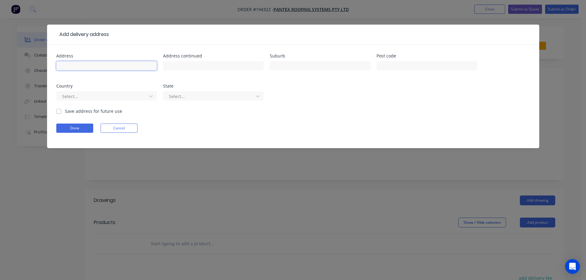
click at [107, 68] on input "text" at bounding box center [106, 65] width 101 height 9
type input "[STREET_ADDRESS]"
type input "Thornlands"
click button "Done" at bounding box center [74, 128] width 37 height 9
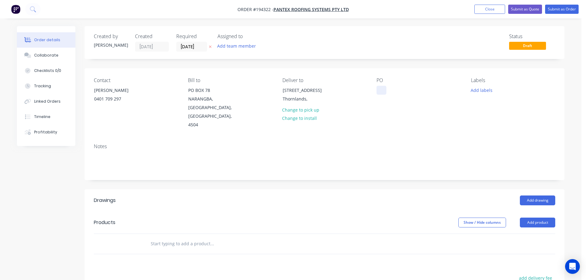
click at [382, 89] on div at bounding box center [381, 90] width 10 height 9
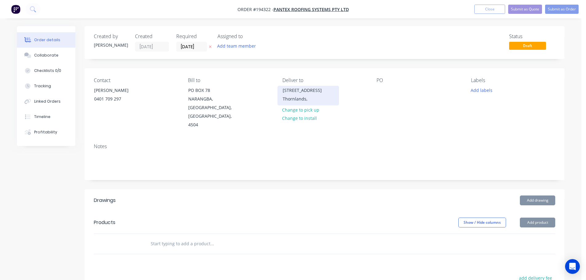
click at [308, 94] on div "[STREET_ADDRESS]" at bounding box center [308, 90] width 51 height 9
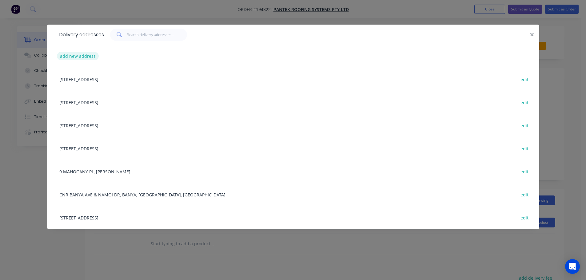
click at [79, 54] on button "add new address" at bounding box center [78, 56] width 42 height 8
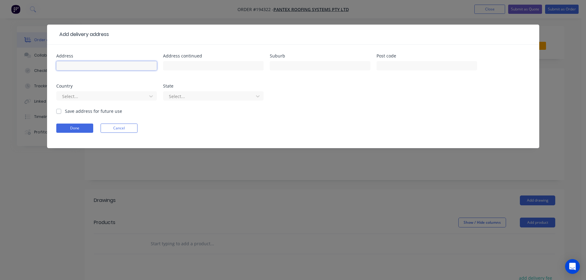
click at [88, 65] on input "text" at bounding box center [106, 65] width 101 height 9
type input "[STREET_ADDRESS][PERSON_NAME]"
type input "Thornlands"
click button "Done" at bounding box center [74, 128] width 37 height 9
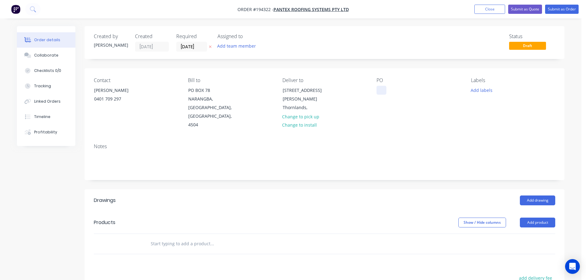
click at [382, 90] on div at bounding box center [381, 90] width 10 height 9
click at [539, 196] on button "Add drawing" at bounding box center [537, 201] width 35 height 10
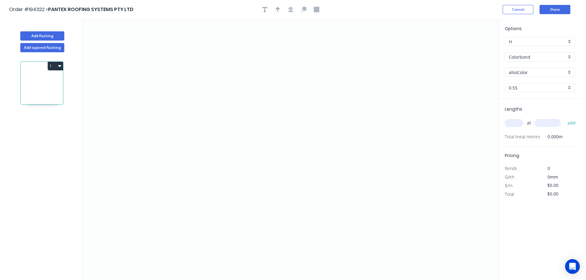
drag, startPoint x: 527, startPoint y: 69, endPoint x: 524, endPoint y: 77, distance: 8.8
click at [527, 69] on div "aNoColor" at bounding box center [540, 72] width 70 height 9
click at [515, 105] on div "Surfmist" at bounding box center [540, 105] width 70 height 11
type input "Surfmist"
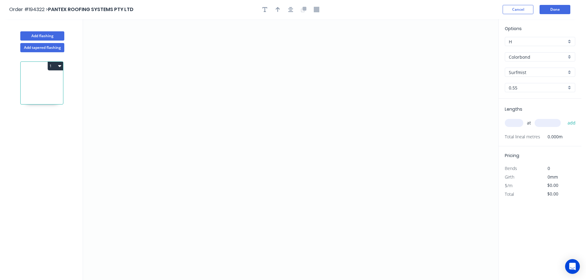
click at [514, 122] on input "text" at bounding box center [514, 123] width 18 height 8
type input "1"
type input "2200"
click at [564, 118] on button "add" at bounding box center [571, 123] width 14 height 10
click at [462, 175] on icon "0" at bounding box center [290, 149] width 415 height 261
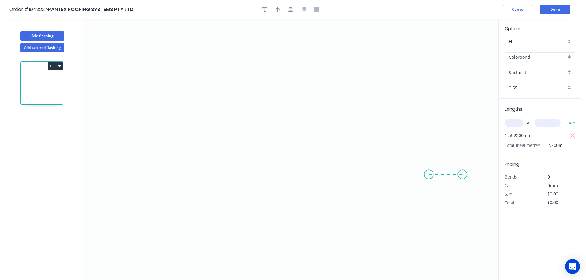
click at [429, 174] on icon at bounding box center [445, 174] width 34 height 0
click at [428, 76] on icon "0 ?" at bounding box center [290, 149] width 415 height 261
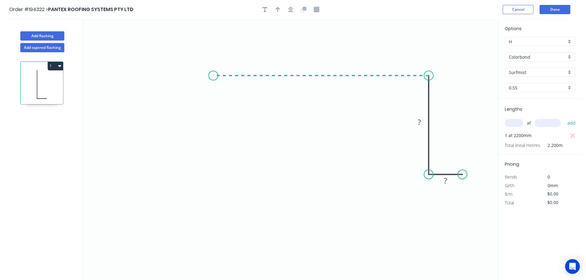
click at [213, 73] on icon "0 ? ?" at bounding box center [290, 149] width 415 height 261
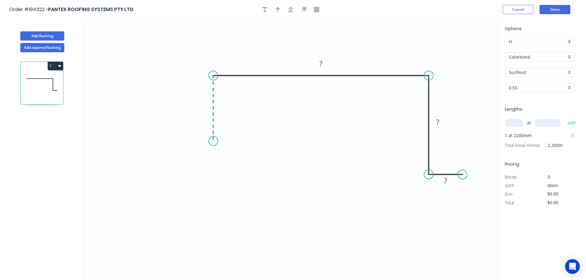
click at [217, 141] on icon "0 ? ? ?" at bounding box center [290, 149] width 415 height 261
click at [158, 139] on icon "0 ? ? ? ?" at bounding box center [290, 149] width 415 height 261
drag, startPoint x: 174, startPoint y: 161, endPoint x: 167, endPoint y: 154, distance: 9.6
click at [174, 161] on div "Crush & Fold" at bounding box center [189, 159] width 62 height 13
drag, startPoint x: 178, startPoint y: 123, endPoint x: 160, endPoint y: 164, distance: 44.4
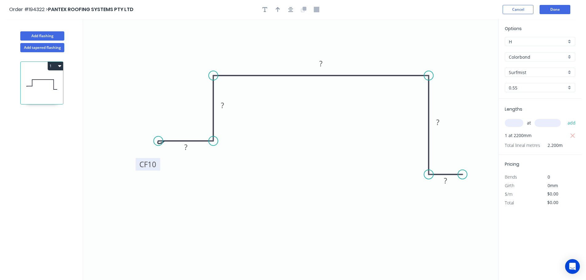
click at [160, 163] on rect at bounding box center [148, 164] width 25 height 13
click at [154, 164] on tspan "10" at bounding box center [153, 165] width 9 height 10
click at [289, 10] on icon "button" at bounding box center [290, 10] width 5 height 6
type input "$13.18"
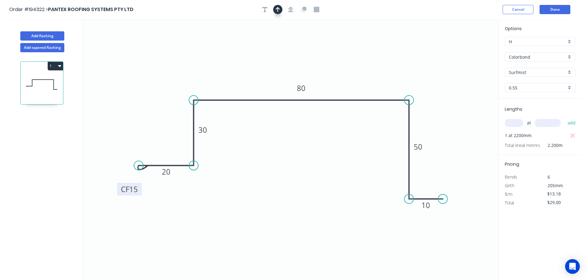
click at [279, 11] on button "button" at bounding box center [277, 9] width 9 height 9
click at [468, 49] on icon at bounding box center [467, 43] width 6 height 20
click at [468, 49] on icon at bounding box center [468, 42] width 6 height 20
drag, startPoint x: 467, startPoint y: 49, endPoint x: 393, endPoint y: 61, distance: 75.1
click at [395, 61] on icon at bounding box center [404, 55] width 18 height 18
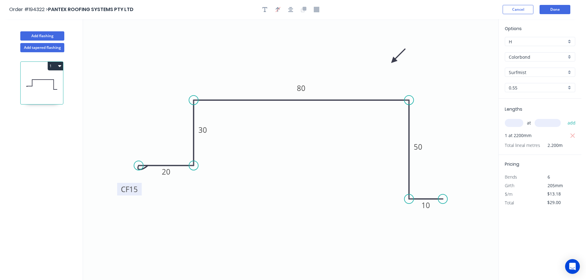
drag, startPoint x: 54, startPoint y: 66, endPoint x: 50, endPoint y: 73, distance: 7.5
click at [54, 66] on button "1" at bounding box center [55, 66] width 15 height 9
click at [33, 82] on div "Duplicate" at bounding box center [33, 81] width 47 height 9
type input "$0.00"
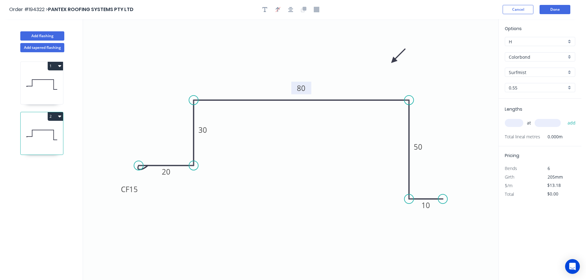
click at [301, 89] on tspan "80" at bounding box center [301, 88] width 9 height 10
click at [513, 122] on input "text" at bounding box center [514, 123] width 18 height 8
type input "1"
type input "2200"
click at [564, 118] on button "add" at bounding box center [571, 123] width 14 height 10
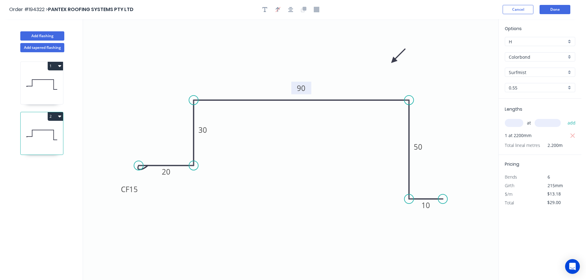
click at [52, 115] on button "2" at bounding box center [55, 116] width 15 height 9
click at [14, 129] on div "Duplicate" at bounding box center [33, 131] width 47 height 9
type input "$0.00"
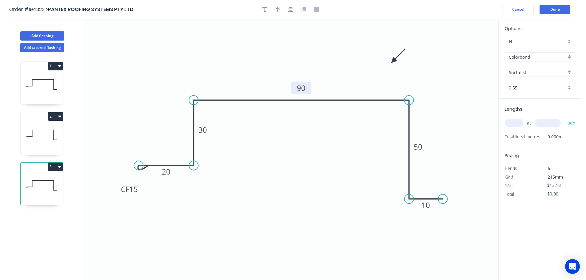
click at [304, 88] on tspan "90" at bounding box center [301, 88] width 9 height 10
click at [512, 121] on input "text" at bounding box center [514, 123] width 18 height 8
type input "1"
type input "1200"
click at [564, 118] on button "add" at bounding box center [571, 123] width 14 height 10
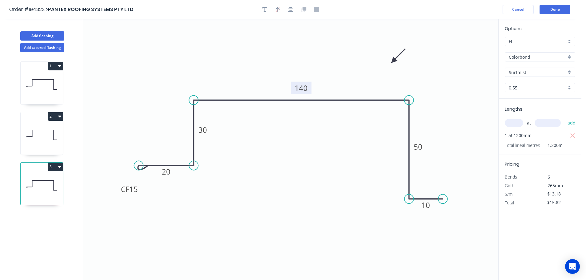
click at [51, 166] on button "3" at bounding box center [55, 167] width 15 height 9
click at [26, 181] on div "Duplicate" at bounding box center [33, 182] width 47 height 9
type input "$0.00"
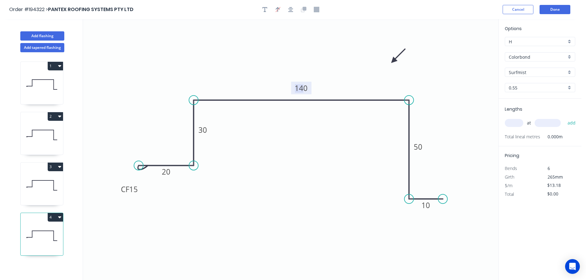
click at [304, 87] on tspan "140" at bounding box center [301, 88] width 13 height 10
click at [514, 124] on input "text" at bounding box center [514, 123] width 18 height 8
type input "$11.19"
type input "1"
type input "1200"
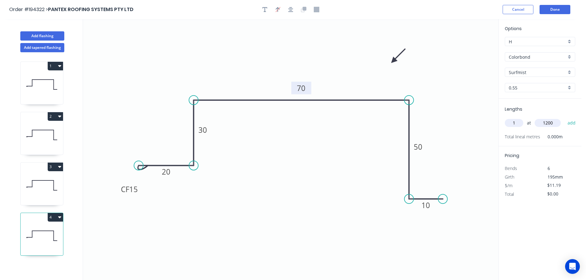
click at [564, 118] on button "add" at bounding box center [571, 123] width 14 height 10
drag, startPoint x: 53, startPoint y: 217, endPoint x: 42, endPoint y: 219, distance: 11.9
click at [53, 217] on button "4" at bounding box center [55, 217] width 15 height 9
click at [21, 232] on div "Duplicate" at bounding box center [33, 232] width 47 height 9
type input "$0.00"
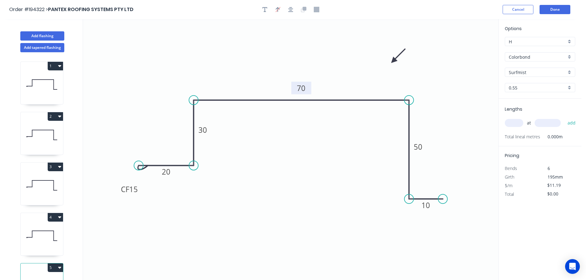
click at [302, 89] on tspan "70" at bounding box center [301, 88] width 9 height 10
click at [514, 123] on input "text" at bounding box center [514, 123] width 18 height 8
type input "1"
type input "1200"
click at [564, 118] on button "add" at bounding box center [571, 123] width 14 height 10
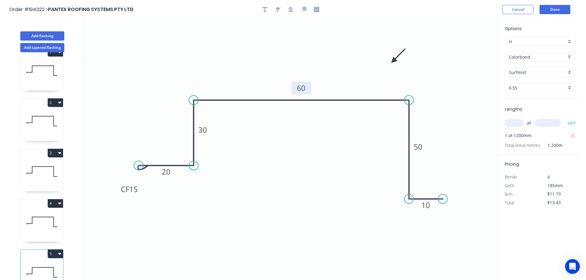
scroll to position [27, 0]
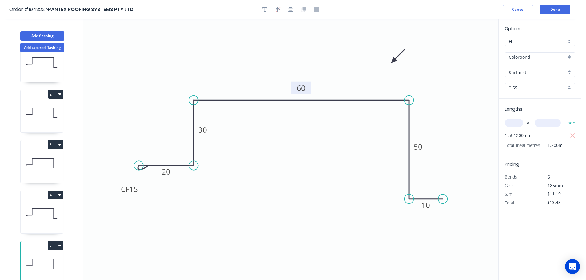
click at [47, 241] on div "5" at bounding box center [42, 245] width 42 height 9
drag, startPoint x: 55, startPoint y: 241, endPoint x: 44, endPoint y: 247, distance: 12.3
click at [54, 241] on button "5" at bounding box center [55, 245] width 15 height 9
click at [30, 256] on div "Duplicate" at bounding box center [33, 260] width 47 height 9
type input "$0.00"
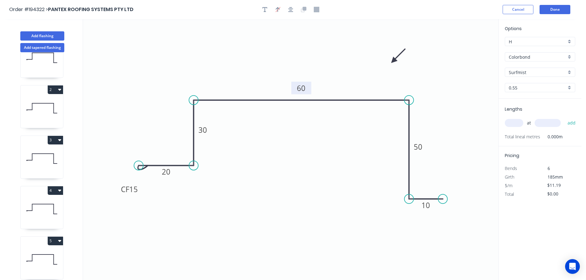
click at [303, 88] on tspan "60" at bounding box center [301, 88] width 9 height 10
click at [513, 123] on input "text" at bounding box center [514, 123] width 18 height 8
type input "1"
type input "1200"
click at [564, 118] on button "add" at bounding box center [571, 123] width 14 height 10
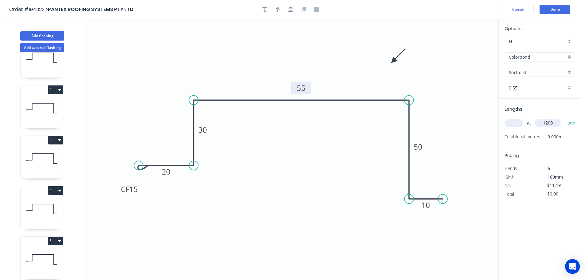
type input "$13.43"
click at [47, 34] on button "Add flashing" at bounding box center [42, 35] width 44 height 9
type input "$0.00"
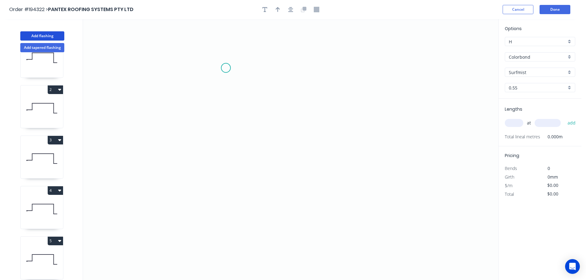
click at [226, 68] on icon "0" at bounding box center [290, 149] width 415 height 261
click at [228, 124] on icon "0" at bounding box center [290, 149] width 415 height 261
drag, startPoint x: 410, startPoint y: 117, endPoint x: 409, endPoint y: 170, distance: 53.8
click at [409, 117] on icon "0 ?" at bounding box center [290, 149] width 415 height 261
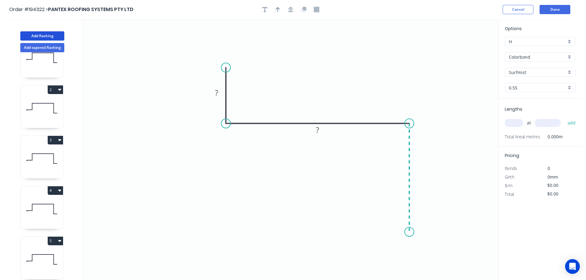
click at [411, 232] on icon "0 ? ?" at bounding box center [290, 149] width 415 height 261
click at [361, 263] on icon "0 ? ? ?" at bounding box center [290, 149] width 415 height 261
click at [361, 263] on circle at bounding box center [361, 262] width 9 height 9
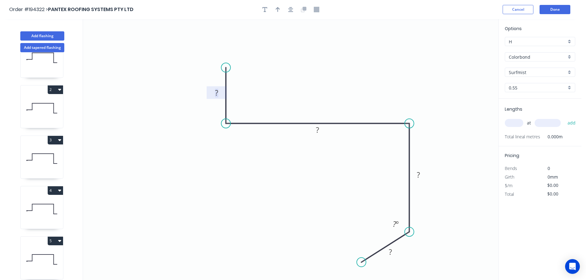
click at [218, 92] on tspan "?" at bounding box center [216, 93] width 3 height 10
click at [280, 10] on button "button" at bounding box center [277, 9] width 9 height 9
type input "$8.87"
click at [468, 49] on icon at bounding box center [467, 43] width 6 height 20
drag, startPoint x: 468, startPoint y: 49, endPoint x: 352, endPoint y: 75, distance: 118.5
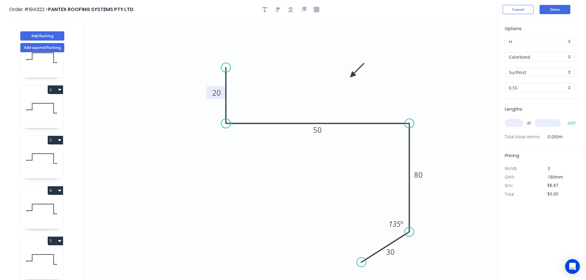
click at [352, 75] on icon at bounding box center [357, 70] width 18 height 18
click at [514, 122] on input "text" at bounding box center [514, 123] width 18 height 8
type input "1"
type input "1400"
click at [564, 118] on button "add" at bounding box center [571, 123] width 14 height 10
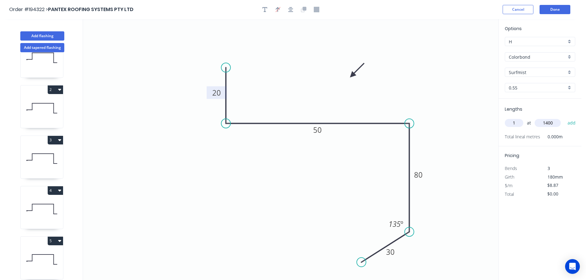
type input "$12.42"
type input "1"
type input "1800"
click at [564, 118] on button "add" at bounding box center [571, 123] width 14 height 10
type input "$28.38"
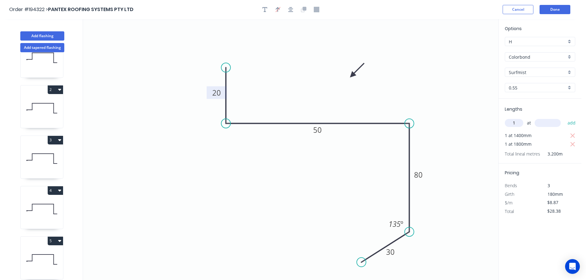
type input "1"
type input "1200"
click at [564, 118] on button "add" at bounding box center [571, 123] width 14 height 10
type input "$39.03"
click at [37, 35] on button "Add flashing" at bounding box center [42, 35] width 44 height 9
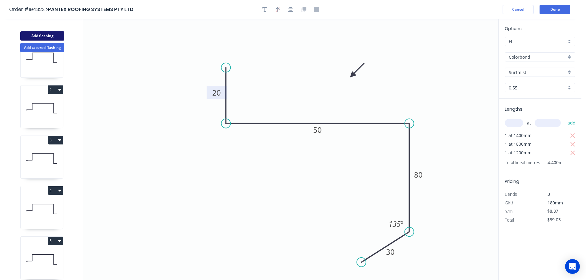
type input "$0.00"
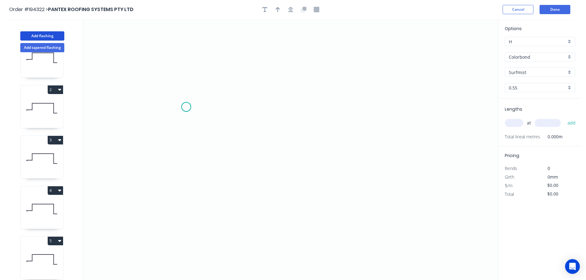
click at [186, 107] on icon "0" at bounding box center [290, 149] width 415 height 261
click at [230, 108] on icon "0" at bounding box center [290, 149] width 415 height 261
click at [232, 49] on icon "0 ?" at bounding box center [290, 149] width 415 height 261
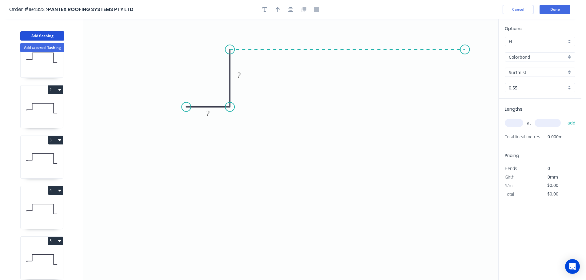
click at [465, 55] on icon "0 ? ?" at bounding box center [290, 149] width 415 height 261
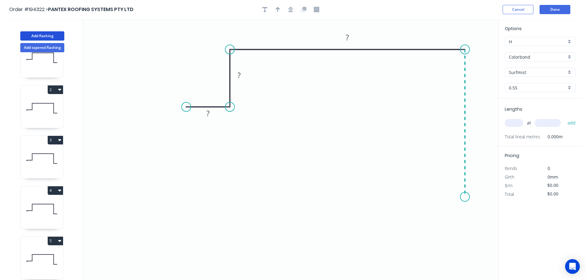
click at [461, 197] on icon "0 ? ? ?" at bounding box center [290, 149] width 415 height 261
click at [408, 194] on icon "0 ? ? ? ?" at bounding box center [290, 149] width 415 height 261
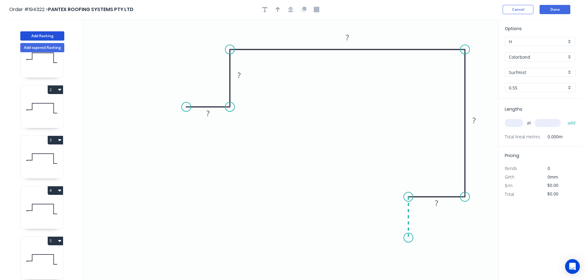
click at [407, 238] on icon "0 ? ? ? ? ?" at bounding box center [290, 149] width 415 height 261
click at [420, 237] on div "Crush & Fold" at bounding box center [438, 238] width 62 height 13
click at [421, 259] on div "Flip bend" at bounding box center [441, 258] width 62 height 13
drag, startPoint x: 433, startPoint y: 225, endPoint x: 392, endPoint y: 234, distance: 41.9
click at [392, 234] on rect at bounding box center [380, 235] width 25 height 13
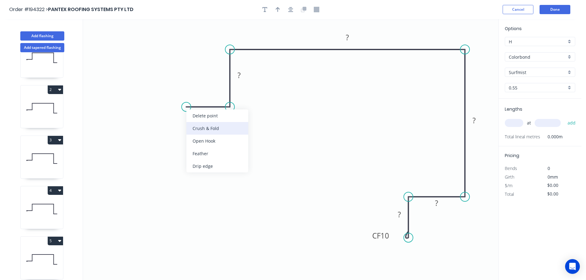
click at [196, 128] on div "Crush & Fold" at bounding box center [217, 128] width 62 height 13
drag, startPoint x: 204, startPoint y: 88, endPoint x: 186, endPoint y: 132, distance: 48.1
click at [186, 132] on rect at bounding box center [176, 131] width 25 height 13
drag, startPoint x: 178, startPoint y: 136, endPoint x: 183, endPoint y: 136, distance: 4.6
click at [180, 136] on tspan "10" at bounding box center [179, 135] width 9 height 10
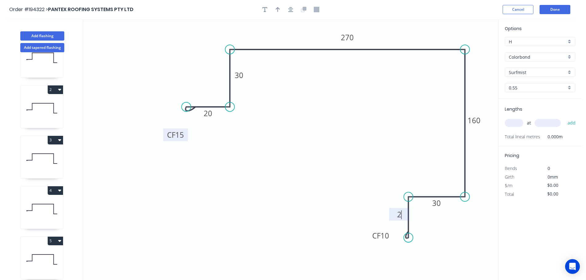
type input "$21.44"
click at [291, 10] on icon "button" at bounding box center [290, 9] width 5 height 5
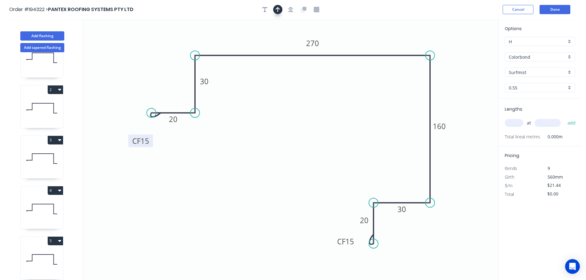
click at [276, 11] on icon "button" at bounding box center [277, 10] width 4 height 6
click at [467, 48] on icon at bounding box center [467, 43] width 6 height 20
drag, startPoint x: 467, startPoint y: 48, endPoint x: 478, endPoint y: 113, distance: 66.1
click at [457, 92] on icon at bounding box center [462, 86] width 18 height 18
click at [519, 122] on input "text" at bounding box center [514, 123] width 18 height 8
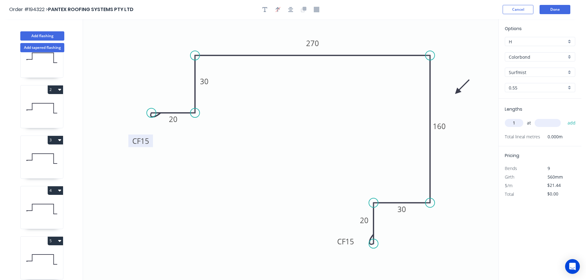
type input "1"
type input "1000"
click at [564, 118] on button "add" at bounding box center [571, 123] width 14 height 10
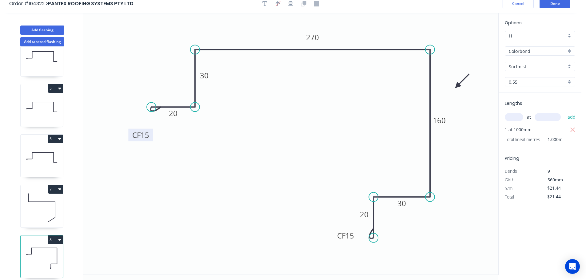
scroll to position [11, 0]
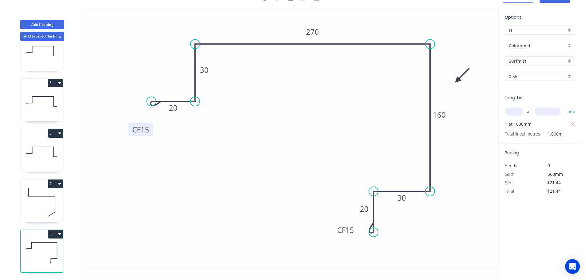
click at [54, 230] on button "8" at bounding box center [55, 234] width 15 height 9
click at [26, 245] on div "Duplicate" at bounding box center [33, 249] width 47 height 9
type input "$0.00"
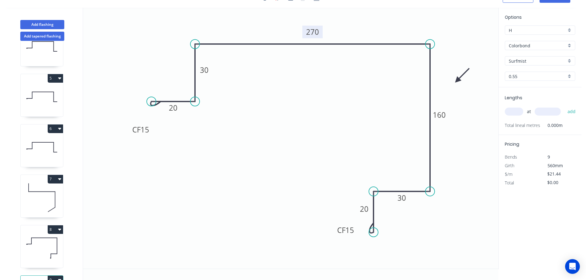
click at [316, 31] on tspan "270" at bounding box center [312, 32] width 13 height 10
click at [520, 112] on input "text" at bounding box center [514, 112] width 18 height 8
type input "$19.46"
type input "1"
type input "3000"
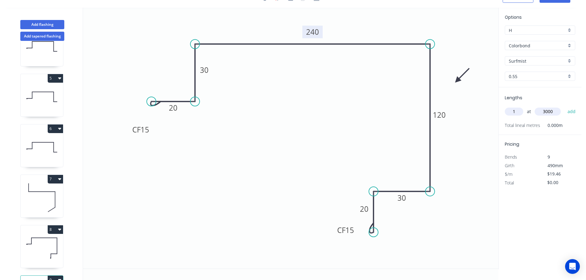
click at [564, 106] on button "add" at bounding box center [571, 111] width 14 height 10
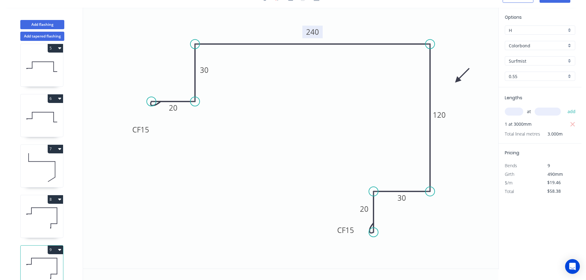
scroll to position [228, 0]
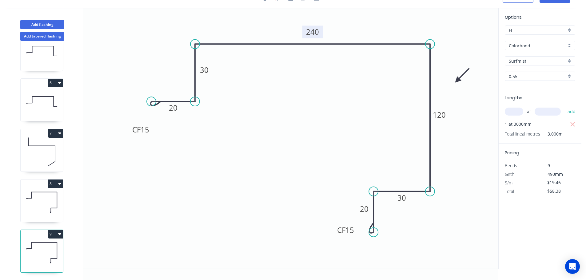
click at [54, 230] on button "9" at bounding box center [55, 234] width 15 height 9
click at [22, 245] on div "Duplicate" at bounding box center [33, 249] width 47 height 9
type input "$0.00"
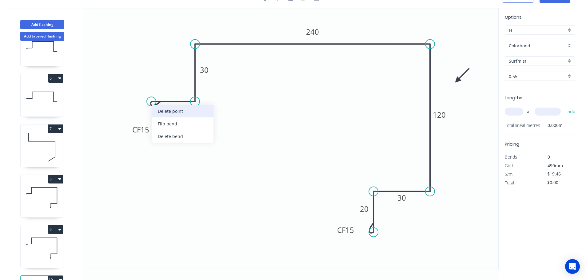
click at [166, 112] on div "Delete point" at bounding box center [183, 111] width 62 height 13
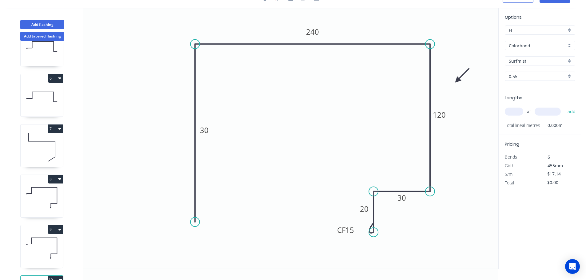
drag, startPoint x: 195, startPoint y: 101, endPoint x: 192, endPoint y: 222, distance: 120.9
click at [192, 222] on circle at bounding box center [194, 221] width 9 height 9
click at [195, 221] on circle at bounding box center [194, 221] width 9 height 9
click at [240, 223] on icon "0 30 240 120 30 CF 15 20" at bounding box center [290, 138] width 415 height 261
click at [241, 259] on icon "0 ? 30 240 120 30 CF 15 20" at bounding box center [290, 138] width 415 height 261
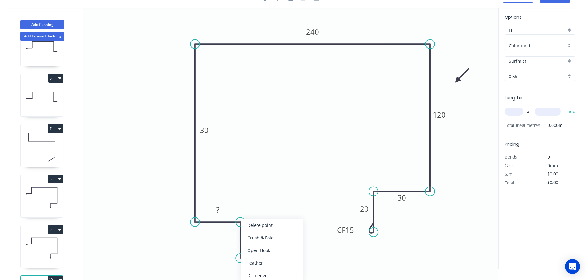
click at [256, 236] on div "Crush & Fold" at bounding box center [272, 238] width 62 height 13
drag, startPoint x: 218, startPoint y: 246, endPoint x: 268, endPoint y: 251, distance: 50.1
click at [268, 251] on rect at bounding box center [278, 252] width 25 height 13
click at [282, 252] on tspan "10" at bounding box center [282, 252] width 9 height 10
type input "$26.18"
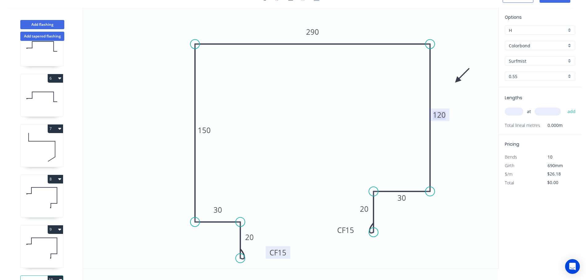
click at [514, 111] on input "text" at bounding box center [514, 112] width 18 height 8
type input "1"
type input "3000"
click at [564, 106] on button "add" at bounding box center [571, 111] width 14 height 10
type input "$78.54"
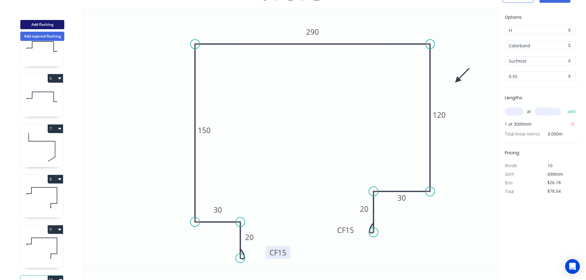
click at [46, 22] on button "Add flashing" at bounding box center [42, 24] width 44 height 9
type input "$0.00"
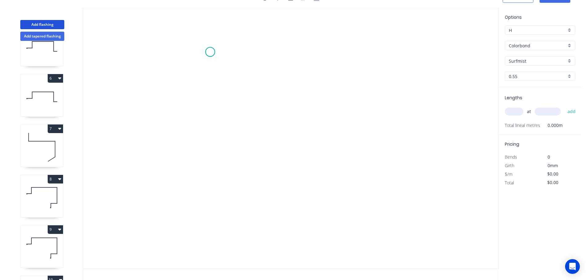
click at [210, 52] on icon "0" at bounding box center [290, 138] width 415 height 261
click at [239, 84] on icon "0" at bounding box center [290, 138] width 415 height 261
click at [234, 221] on icon "0 ?" at bounding box center [290, 138] width 415 height 261
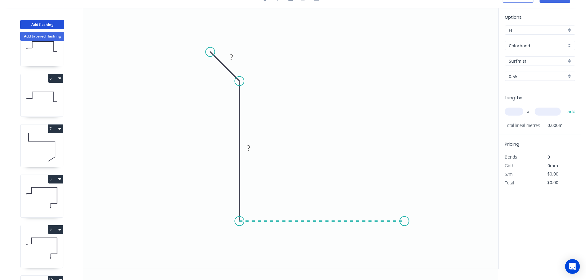
click at [406, 215] on icon "0 ? ?" at bounding box center [290, 138] width 415 height 261
click at [433, 263] on icon "0 ? ? ?" at bounding box center [290, 138] width 415 height 261
click at [433, 263] on circle at bounding box center [432, 263] width 9 height 9
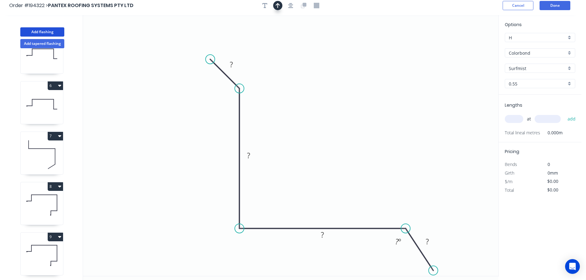
scroll to position [0, 0]
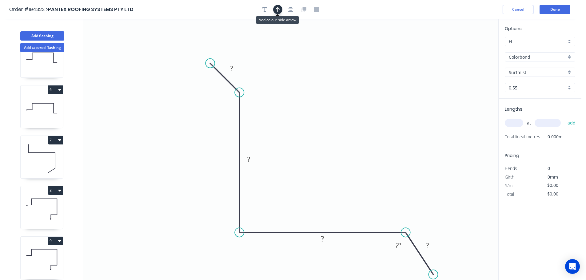
click at [274, 8] on button "button" at bounding box center [277, 9] width 9 height 9
click at [467, 47] on icon at bounding box center [467, 43] width 6 height 20
drag, startPoint x: 467, startPoint y: 48, endPoint x: 327, endPoint y: 109, distance: 153.5
click at [370, 109] on icon at bounding box center [379, 102] width 18 height 18
click at [289, 10] on icon "button" at bounding box center [290, 10] width 5 height 6
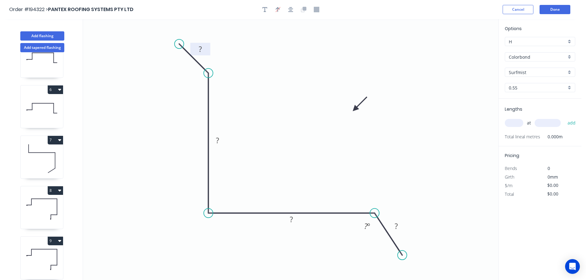
click at [201, 49] on tspan "?" at bounding box center [200, 49] width 3 height 10
drag, startPoint x: 176, startPoint y: 43, endPoint x: 172, endPoint y: 46, distance: 4.4
click at [172, 46] on circle at bounding box center [172, 45] width 9 height 9
type input "$10.85"
click at [194, 78] on tspan "?" at bounding box center [193, 79] width 3 height 10
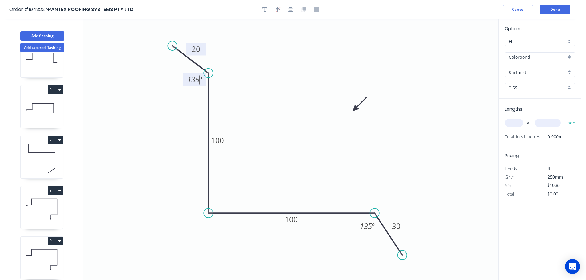
click at [514, 121] on input "text" at bounding box center [514, 123] width 18 height 8
type input "1"
type input "3500"
click at [564, 118] on button "add" at bounding box center [571, 123] width 14 height 10
click at [42, 35] on button "Add flashing" at bounding box center [42, 35] width 44 height 9
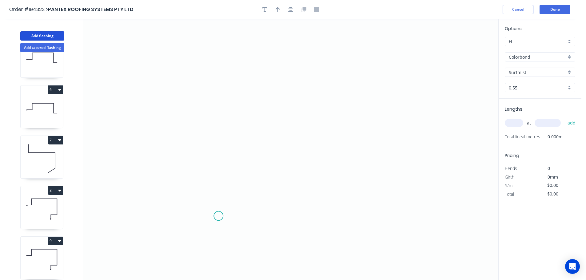
click at [221, 213] on icon "0" at bounding box center [290, 149] width 415 height 261
click at [229, 46] on icon "0" at bounding box center [290, 149] width 415 height 261
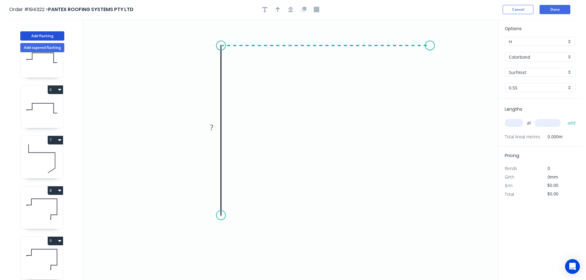
drag, startPoint x: 430, startPoint y: 45, endPoint x: 418, endPoint y: 128, distance: 83.2
click at [430, 46] on icon "0 ?" at bounding box center [290, 149] width 415 height 261
click at [427, 160] on icon "0 ? ?" at bounding box center [290, 149] width 415 height 261
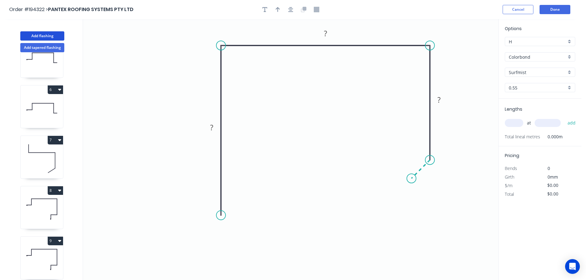
click at [411, 179] on icon "0 ? ? ?" at bounding box center [290, 149] width 415 height 261
click at [411, 179] on circle at bounding box center [411, 178] width 9 height 9
click at [429, 173] on rect at bounding box center [427, 173] width 12 height 9
drag, startPoint x: 290, startPoint y: 10, endPoint x: 285, endPoint y: 11, distance: 5.4
click at [289, 10] on icon "button" at bounding box center [290, 10] width 5 height 6
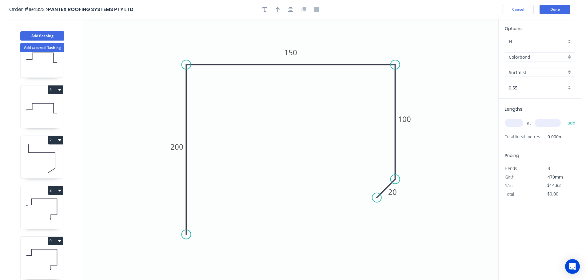
drag, startPoint x: 277, startPoint y: 10, endPoint x: 303, endPoint y: 22, distance: 27.9
click at [278, 10] on icon "button" at bounding box center [277, 10] width 4 height 6
click at [467, 49] on icon at bounding box center [467, 43] width 6 height 20
drag, startPoint x: 467, startPoint y: 49, endPoint x: 430, endPoint y: 91, distance: 56.0
click at [429, 78] on icon at bounding box center [438, 69] width 18 height 18
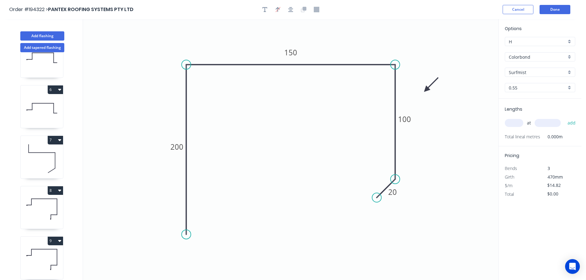
click at [515, 123] on input "text" at bounding box center [514, 123] width 18 height 8
click at [564, 118] on button "add" at bounding box center [571, 123] width 14 height 10
drag, startPoint x: 376, startPoint y: 200, endPoint x: 378, endPoint y: 204, distance: 4.1
click at [378, 204] on circle at bounding box center [377, 202] width 9 height 9
click at [381, 175] on tspan "º" at bounding box center [382, 174] width 3 height 10
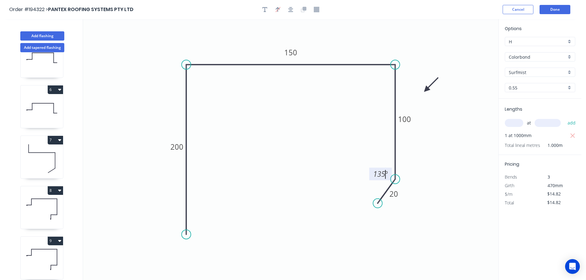
click at [471, 152] on icon "0 200 150 100 20 135 º" at bounding box center [290, 149] width 415 height 261
click at [556, 11] on button "Done" at bounding box center [554, 9] width 31 height 9
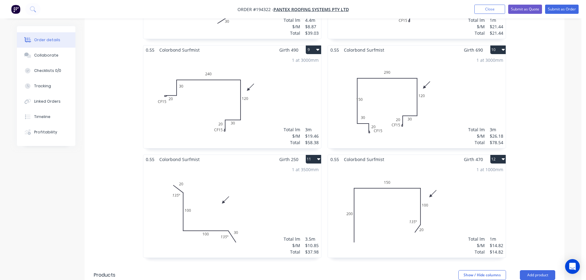
scroll to position [494, 0]
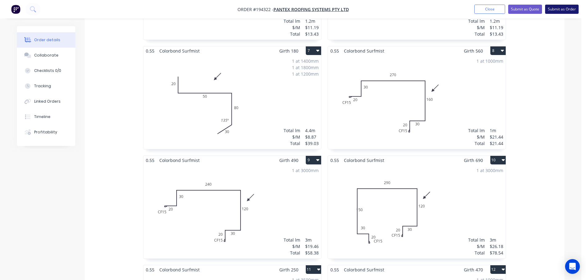
click at [564, 8] on button "Submit as Order" at bounding box center [562, 9] width 34 height 9
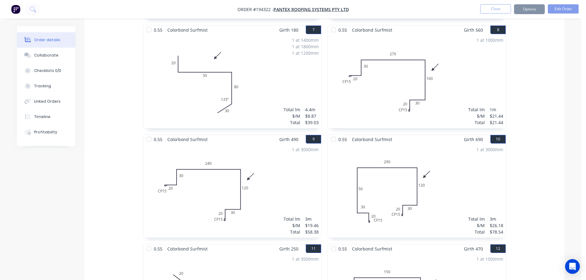
scroll to position [0, 0]
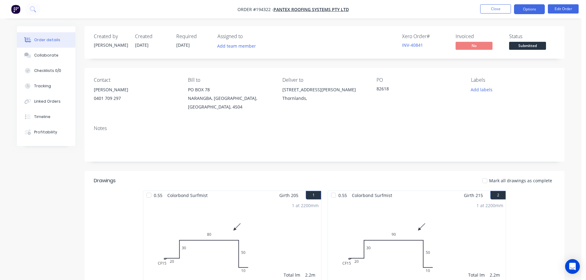
click at [534, 10] on button "Options" at bounding box center [529, 9] width 31 height 10
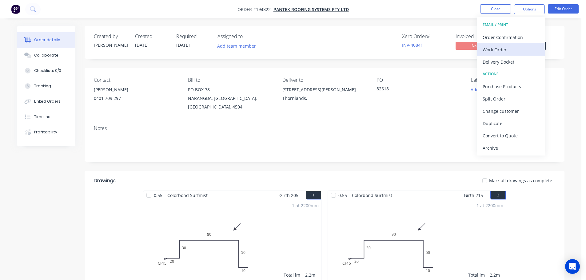
click at [491, 46] on div "Work Order" at bounding box center [510, 49] width 57 height 9
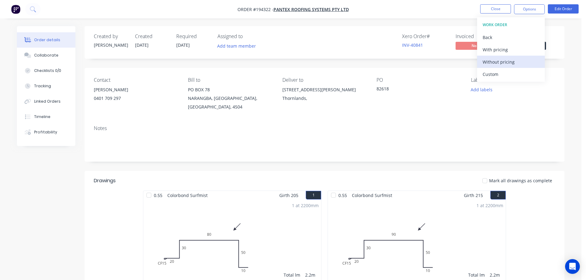
click at [497, 62] on div "Without pricing" at bounding box center [510, 61] width 57 height 9
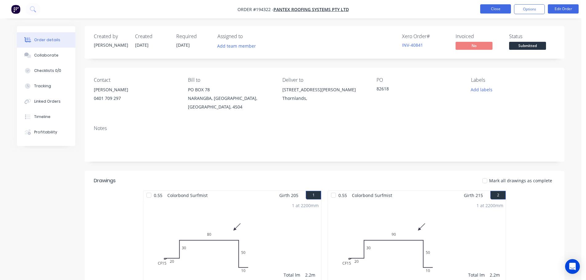
click at [491, 5] on button "Close" at bounding box center [495, 8] width 31 height 9
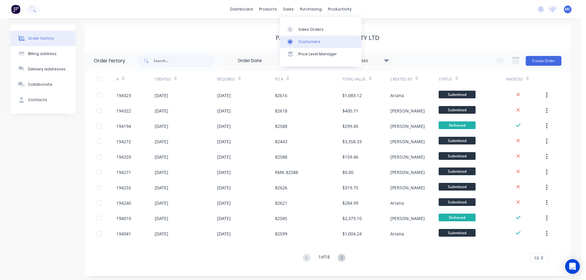
click at [303, 42] on div "Customers" at bounding box center [309, 42] width 22 height 6
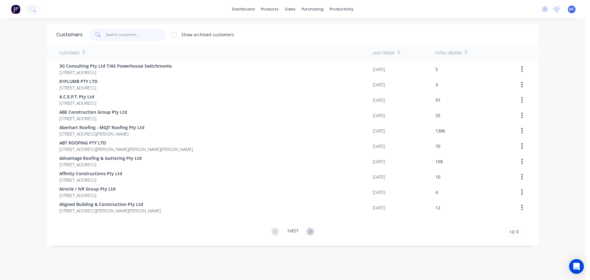
click at [113, 35] on input "text" at bounding box center [136, 35] width 60 height 12
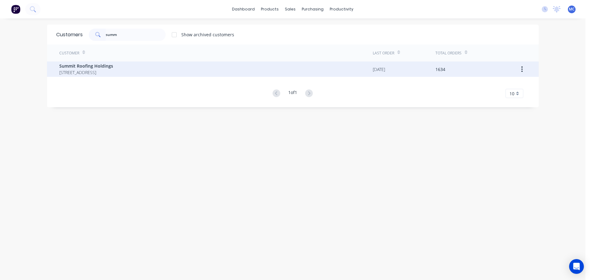
click at [72, 67] on span "Summit Roofing Holdings" at bounding box center [86, 66] width 54 height 6
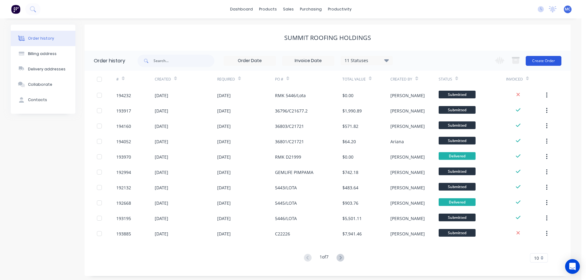
click at [542, 58] on button "Create Order" at bounding box center [543, 61] width 36 height 10
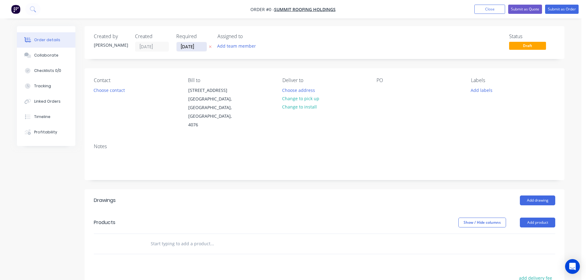
click at [192, 46] on input "[DATE]" at bounding box center [191, 46] width 30 height 9
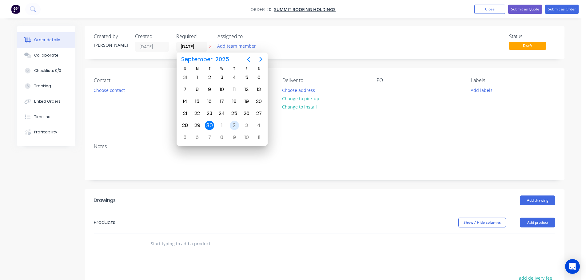
click at [235, 125] on div "2" at bounding box center [234, 125] width 9 height 9
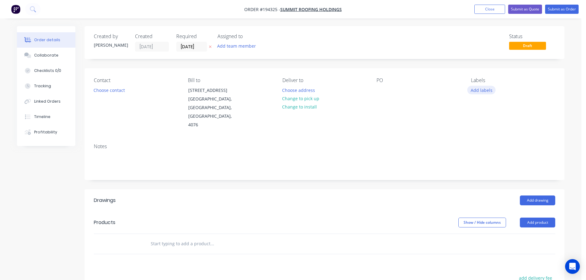
click at [482, 89] on button "Add labels" at bounding box center [481, 90] width 28 height 8
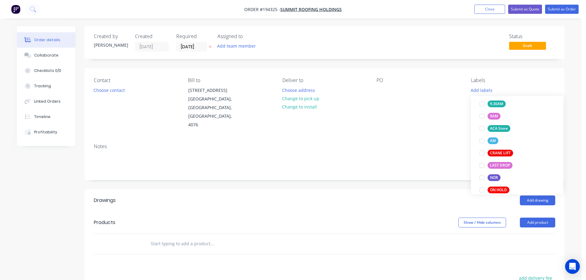
scroll to position [246, 0]
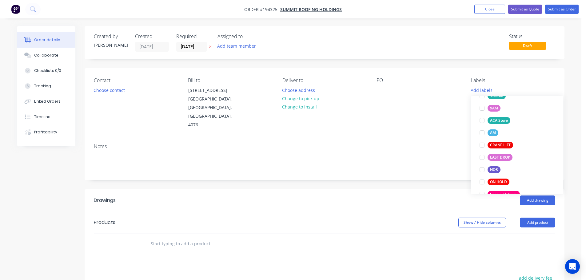
drag, startPoint x: 483, startPoint y: 132, endPoint x: 472, endPoint y: 131, distance: 10.8
click at [482, 132] on div at bounding box center [482, 133] width 12 height 12
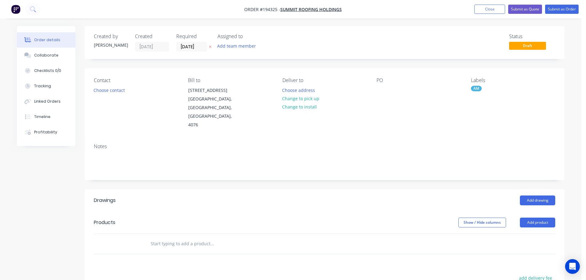
click at [440, 139] on div "Notes" at bounding box center [325, 159] width 480 height 41
click at [110, 90] on button "Choose contact" at bounding box center [109, 90] width 38 height 8
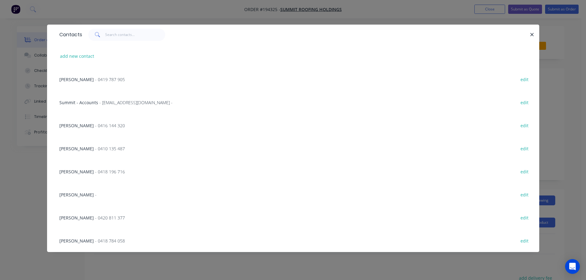
click at [82, 78] on span "[PERSON_NAME]" at bounding box center [76, 80] width 34 height 6
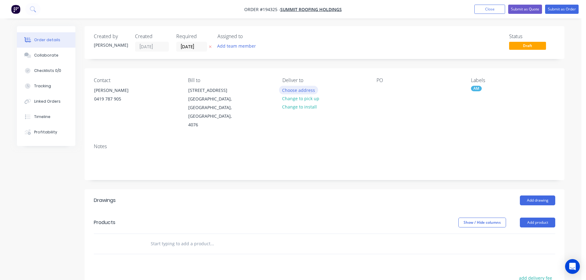
click at [297, 88] on button "Choose address" at bounding box center [298, 90] width 39 height 8
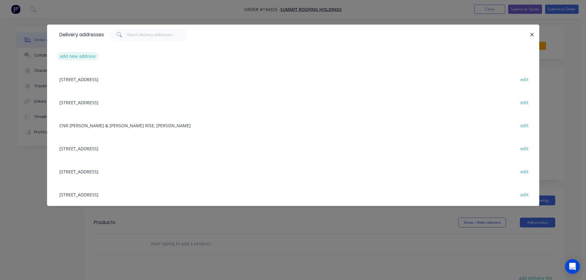
click at [71, 56] on button "add new address" at bounding box center [78, 56] width 42 height 8
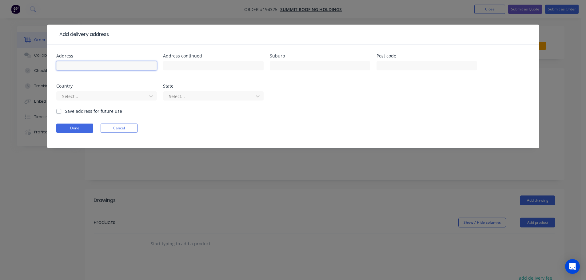
click at [73, 63] on input "text" at bounding box center [106, 65] width 101 height 9
click button "Done" at bounding box center [74, 128] width 37 height 9
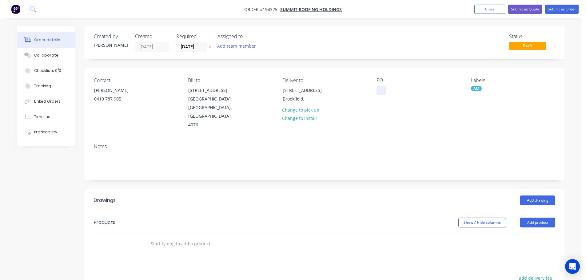
click at [380, 89] on div at bounding box center [381, 90] width 10 height 9
click at [525, 196] on button "Add drawing" at bounding box center [537, 201] width 35 height 10
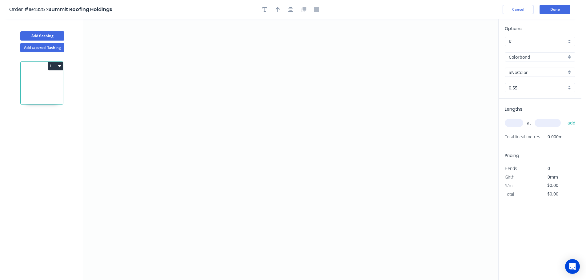
click at [516, 59] on input "Colorbond" at bounding box center [537, 57] width 57 height 6
click at [521, 110] on div "Zincalume" at bounding box center [540, 110] width 70 height 11
click at [517, 88] on input "0.55" at bounding box center [537, 88] width 57 height 6
click at [515, 131] on div "1.2" at bounding box center [540, 131] width 70 height 11
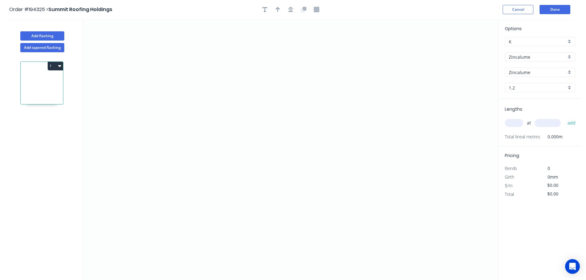
click at [516, 121] on input "text" at bounding box center [514, 123] width 18 height 8
click at [564, 118] on button "add" at bounding box center [571, 123] width 14 height 10
click at [221, 72] on icon "0" at bounding box center [290, 149] width 415 height 261
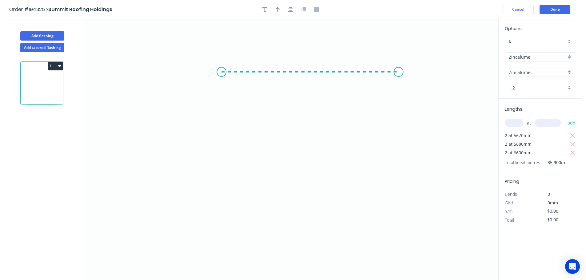
click at [398, 68] on icon "0" at bounding box center [290, 149] width 415 height 261
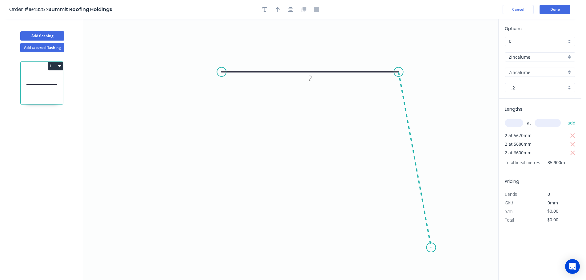
click at [431, 248] on icon "0 ?" at bounding box center [290, 149] width 415 height 261
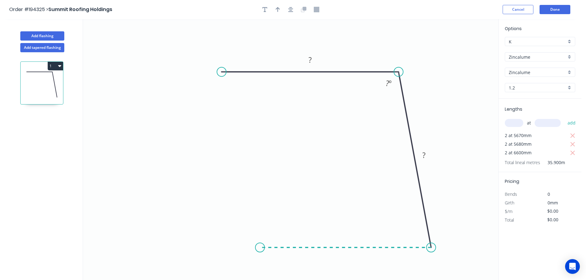
click at [260, 244] on icon "0 ? ? ? º" at bounding box center [290, 149] width 415 height 261
click at [311, 56] on tspan "?" at bounding box center [309, 60] width 3 height 10
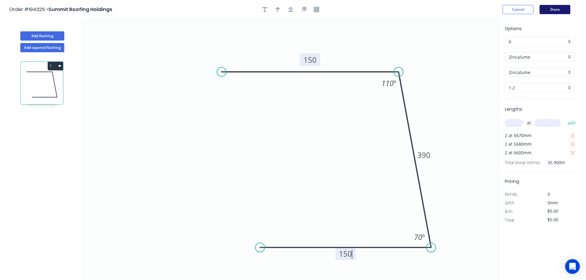
click at [554, 7] on button "Done" at bounding box center [554, 9] width 31 height 9
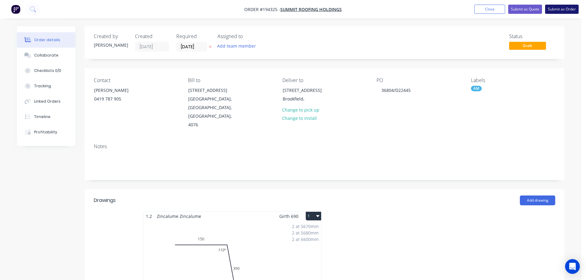
click at [561, 9] on button "Submit as Order" at bounding box center [562, 9] width 34 height 9
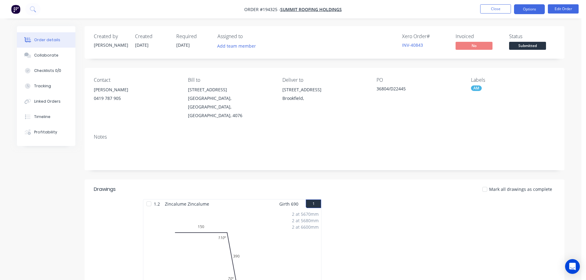
click at [534, 7] on button "Options" at bounding box center [529, 9] width 31 height 10
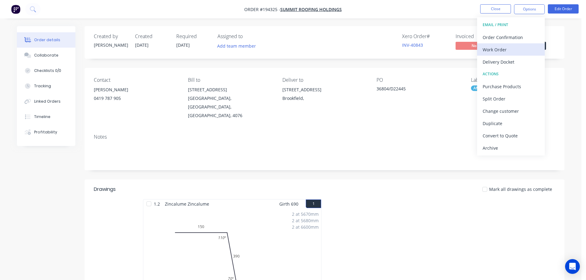
click at [494, 48] on div "Work Order" at bounding box center [510, 49] width 57 height 9
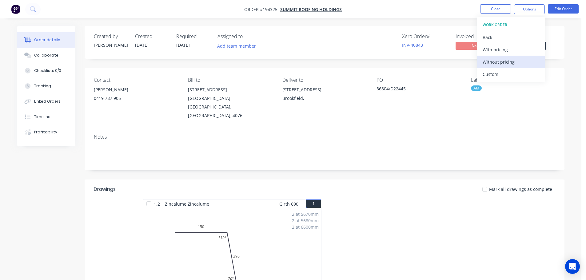
click at [488, 60] on div "Without pricing" at bounding box center [510, 61] width 57 height 9
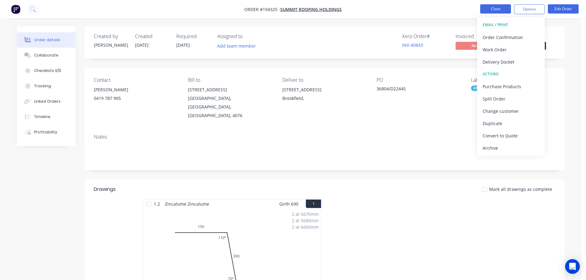
click at [494, 7] on button "Close" at bounding box center [495, 8] width 31 height 9
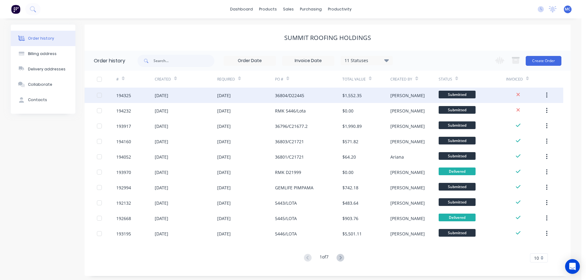
click at [279, 93] on div "36804/D22445" at bounding box center [289, 95] width 29 height 6
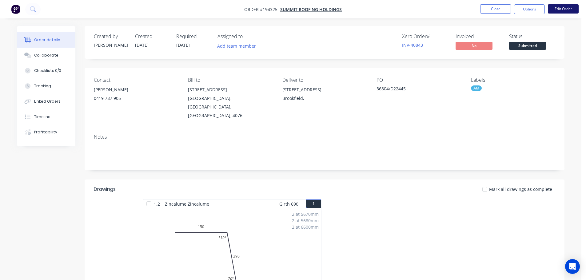
click at [567, 8] on button "Edit Order" at bounding box center [563, 8] width 31 height 9
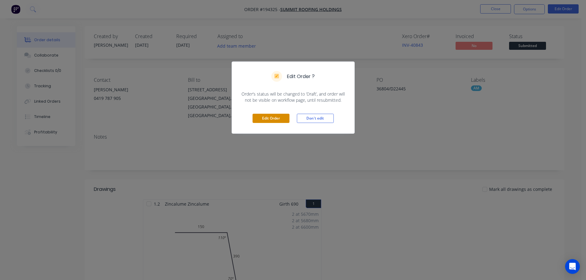
click at [265, 114] on button "Edit Order" at bounding box center [270, 118] width 37 height 9
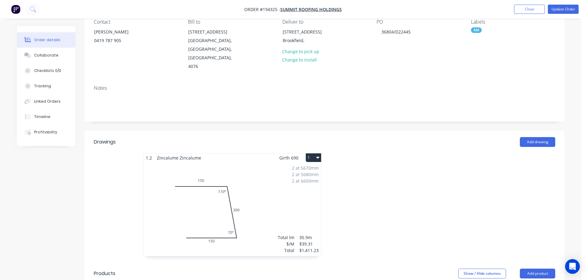
scroll to position [123, 0]
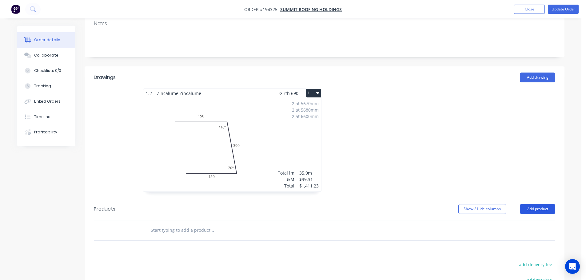
click at [539, 204] on button "Add product" at bounding box center [537, 209] width 35 height 10
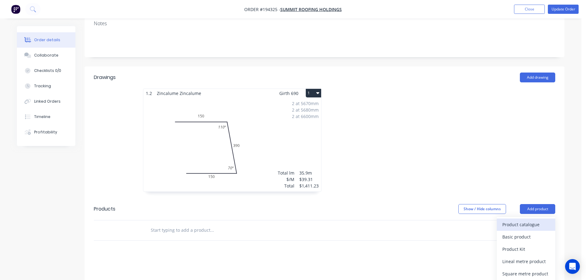
click at [517, 220] on div "Product catalogue" at bounding box center [525, 224] width 47 height 9
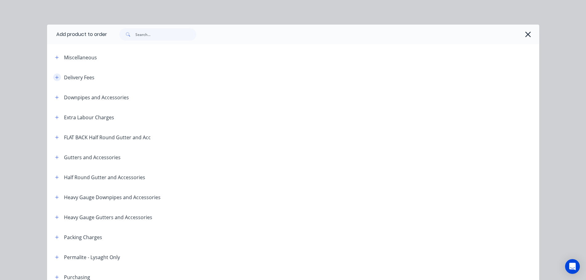
click at [55, 77] on icon "button" at bounding box center [57, 77] width 4 height 4
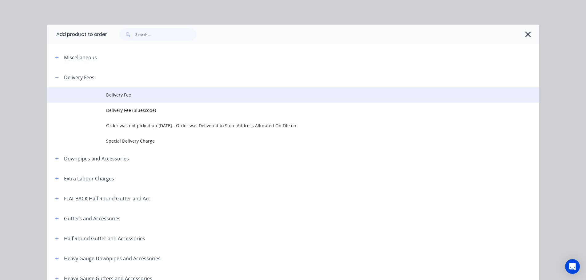
click at [110, 95] on span "Delivery Fee" at bounding box center [279, 95] width 346 height 6
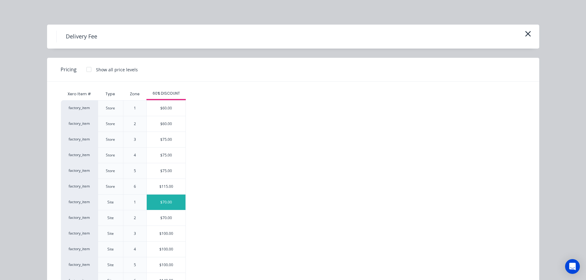
click at [167, 200] on div "$70.00" at bounding box center [166, 202] width 39 height 15
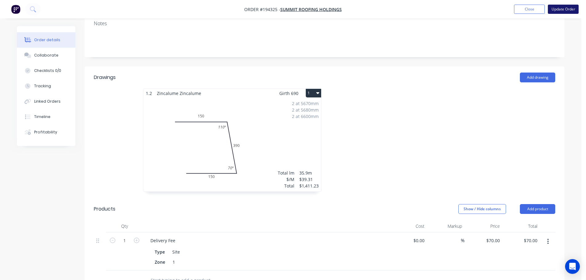
click at [569, 8] on button "Update Order" at bounding box center [563, 9] width 31 height 9
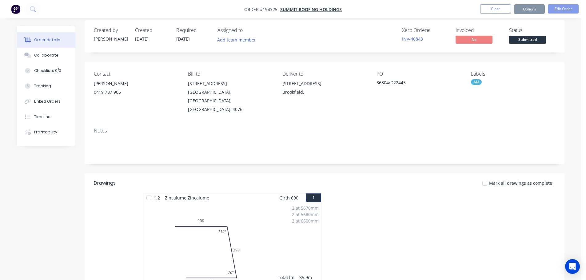
scroll to position [0, 0]
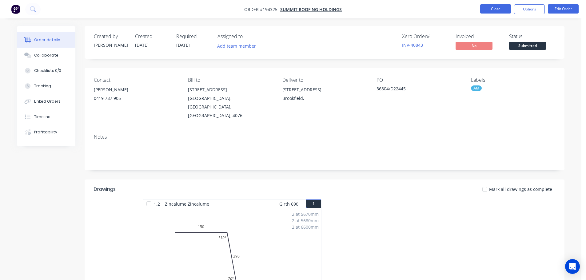
click at [491, 10] on button "Close" at bounding box center [495, 8] width 31 height 9
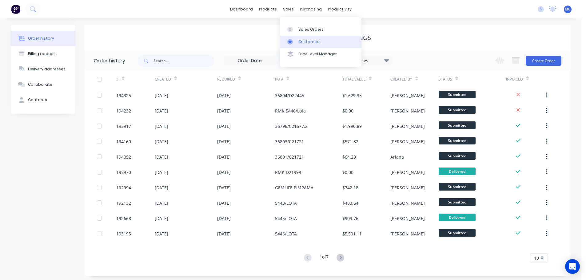
click at [311, 42] on div "Customers" at bounding box center [309, 42] width 22 height 6
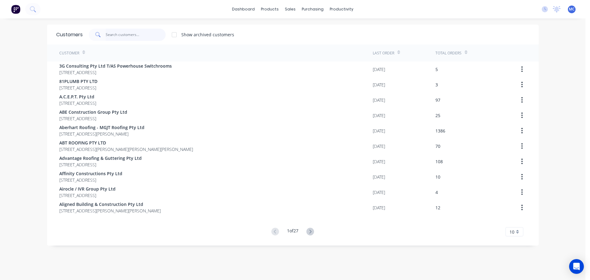
click at [121, 34] on input "text" at bounding box center [136, 35] width 60 height 12
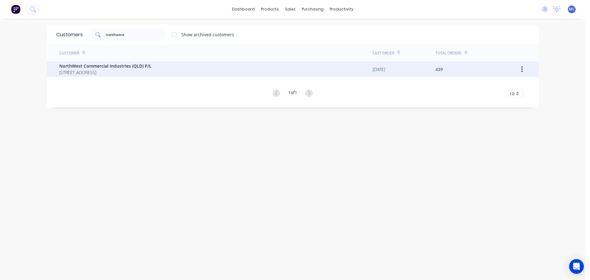
click at [100, 63] on span "NorthWest Commercial Industries (QLD) P/L" at bounding box center [105, 66] width 92 height 6
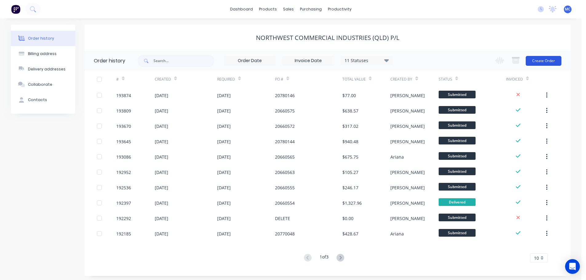
click at [543, 61] on button "Create Order" at bounding box center [543, 61] width 36 height 10
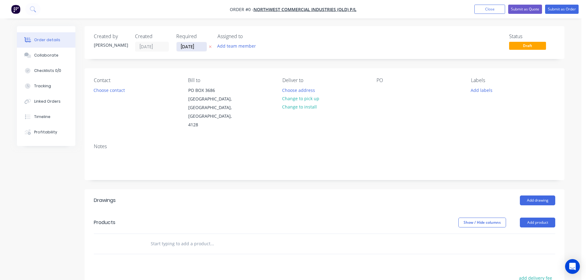
click at [190, 47] on input "[DATE]" at bounding box center [191, 46] width 30 height 9
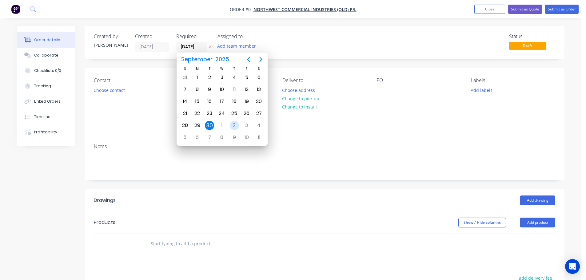
click at [234, 124] on div "2" at bounding box center [234, 125] width 9 height 9
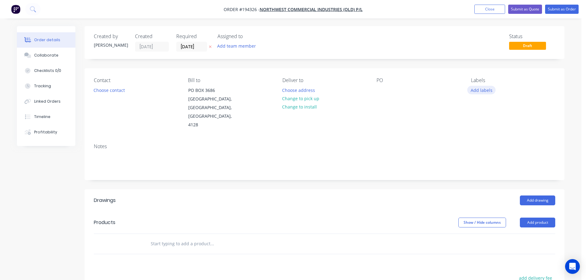
click at [485, 89] on button "Add labels" at bounding box center [481, 90] width 28 height 8
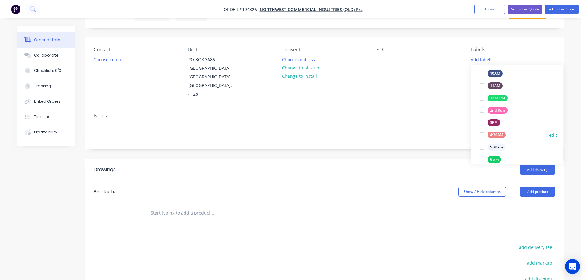
scroll to position [25, 0]
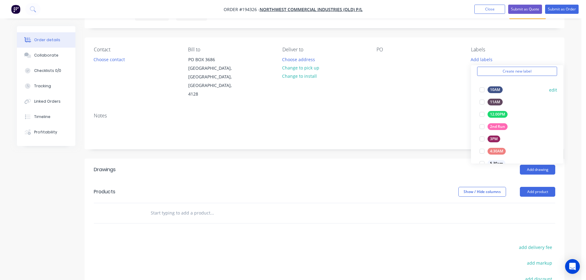
click at [481, 89] on div at bounding box center [482, 90] width 12 height 12
click at [537, 187] on button "Add product" at bounding box center [537, 192] width 35 height 10
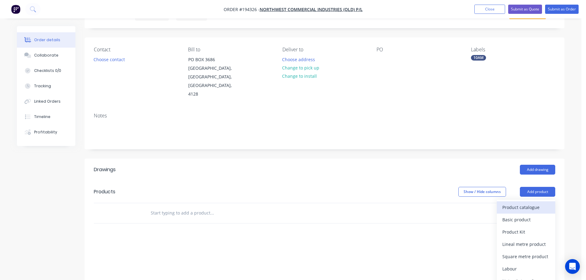
click at [527, 203] on div "Product catalogue" at bounding box center [525, 207] width 47 height 9
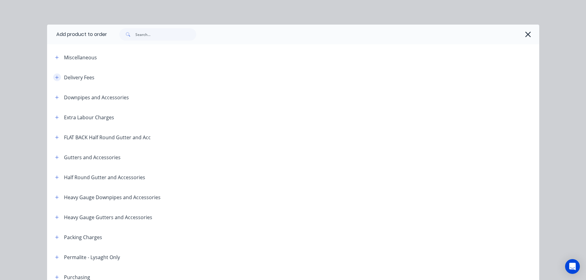
click at [53, 76] on button "button" at bounding box center [57, 77] width 8 height 8
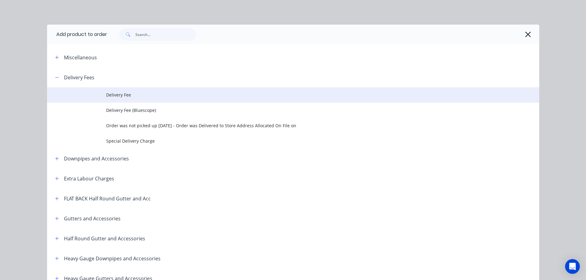
click at [116, 93] on span "Delivery Fee" at bounding box center [279, 95] width 346 height 6
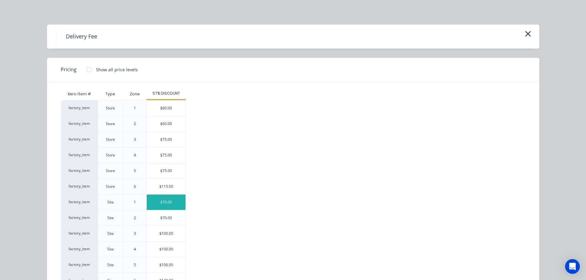
click at [163, 200] on div "$70.00" at bounding box center [166, 202] width 39 height 15
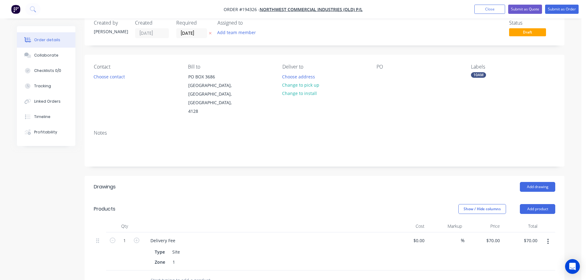
scroll to position [0, 0]
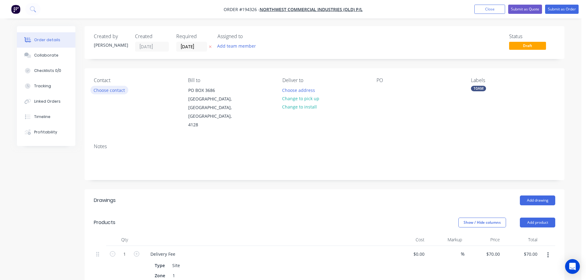
click at [111, 90] on button "Choose contact" at bounding box center [109, 90] width 38 height 8
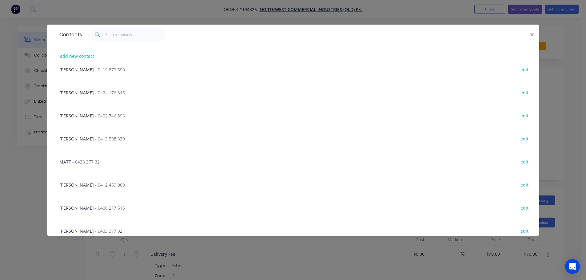
scroll to position [61, 0]
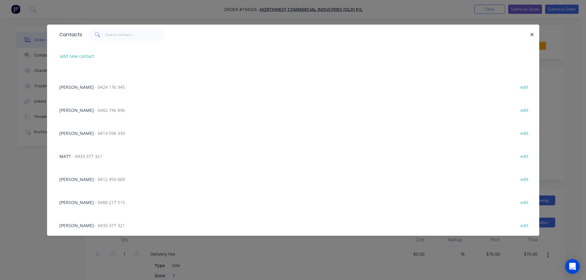
click at [95, 179] on span "- 0412 459 009" at bounding box center [110, 179] width 30 height 6
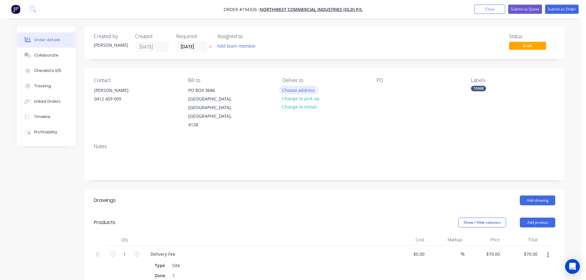
click at [288, 89] on button "Choose address" at bounding box center [298, 90] width 39 height 8
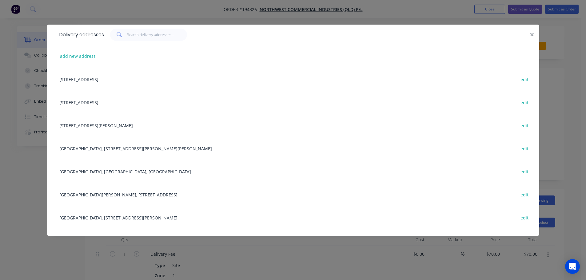
click at [105, 127] on div "[STREET_ADDRESS][PERSON_NAME] edit" at bounding box center [292, 125] width 473 height 23
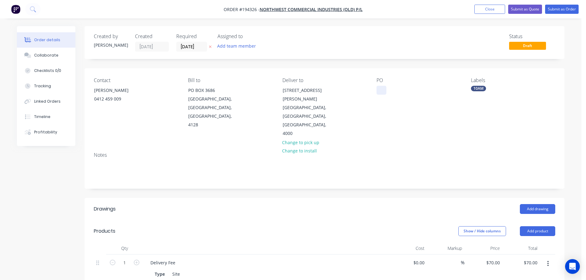
click at [383, 89] on div at bounding box center [381, 90] width 10 height 9
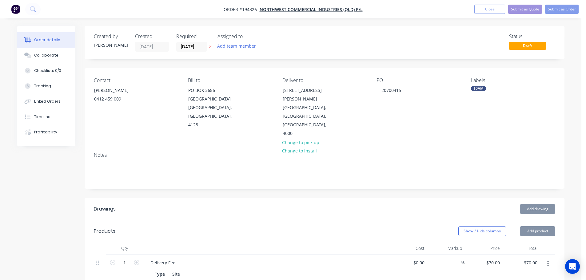
click at [536, 204] on button "Add drawing" at bounding box center [537, 209] width 35 height 10
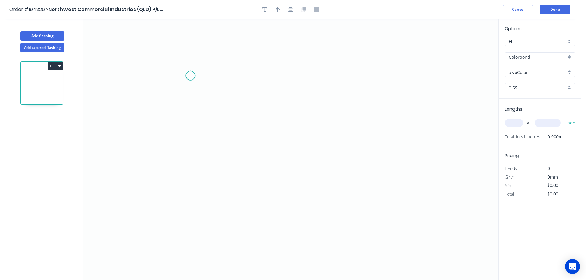
click at [190, 75] on icon "0" at bounding box center [290, 149] width 415 height 261
click at [393, 68] on icon "0" at bounding box center [290, 149] width 415 height 261
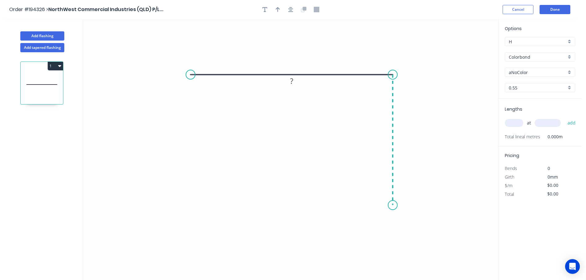
click at [395, 205] on icon "0 ?" at bounding box center [290, 149] width 415 height 261
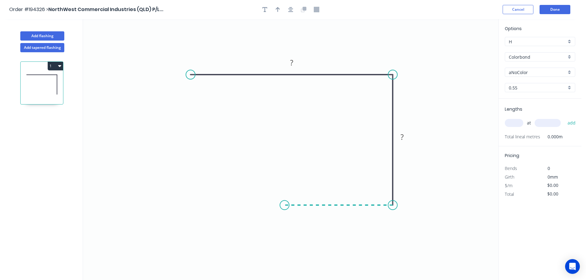
click at [284, 202] on icon "0 ? ?" at bounding box center [290, 149] width 415 height 261
click at [339, 212] on tspan "?" at bounding box center [338, 211] width 3 height 10
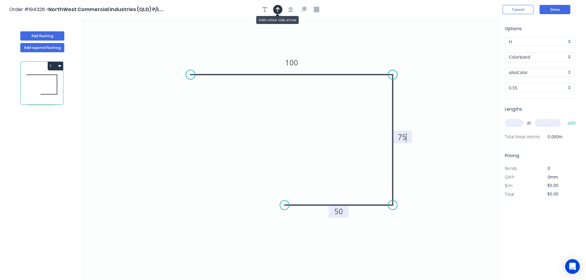
click at [277, 9] on icon "button" at bounding box center [277, 10] width 4 height 6
click at [467, 48] on icon at bounding box center [467, 43] width 6 height 20
drag, startPoint x: 467, startPoint y: 48, endPoint x: 430, endPoint y: 60, distance: 38.3
click at [446, 59] on icon at bounding box center [455, 50] width 18 height 18
click at [515, 121] on input "text" at bounding box center [514, 123] width 18 height 8
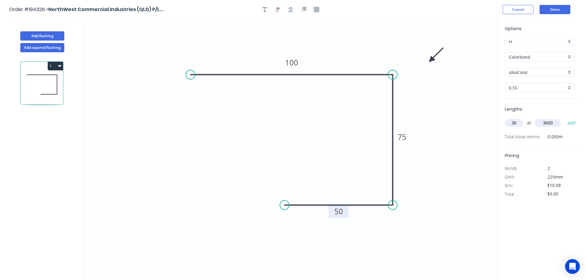
click at [564, 118] on button "add" at bounding box center [571, 123] width 14 height 10
click at [558, 12] on button "Done" at bounding box center [554, 9] width 31 height 9
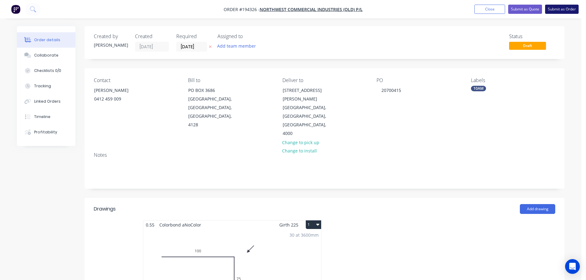
click at [561, 9] on button "Submit as Order" at bounding box center [562, 9] width 34 height 9
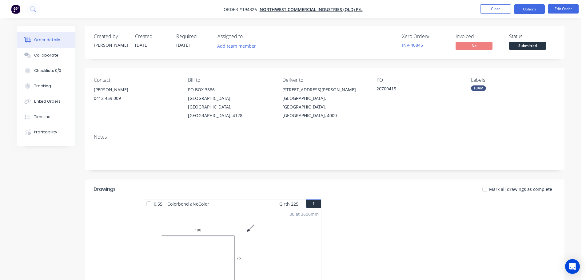
click at [533, 9] on button "Options" at bounding box center [529, 9] width 31 height 10
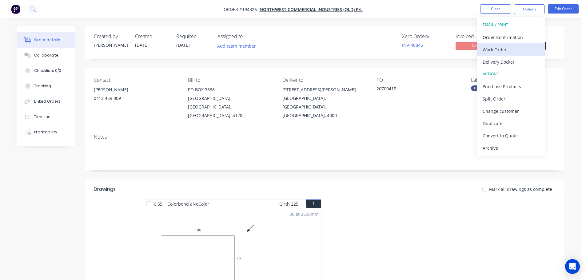
click at [488, 48] on div "Work Order" at bounding box center [510, 49] width 57 height 9
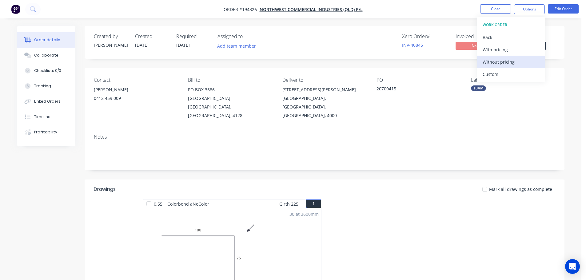
click at [489, 61] on div "Without pricing" at bounding box center [510, 61] width 57 height 9
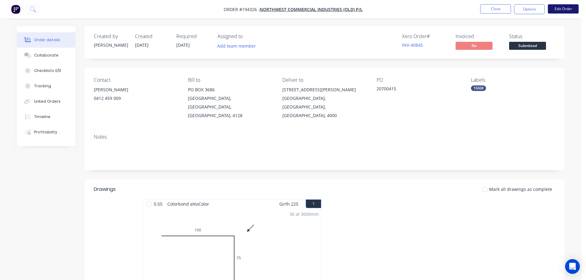
click at [566, 6] on button "Edit Order" at bounding box center [563, 8] width 31 height 9
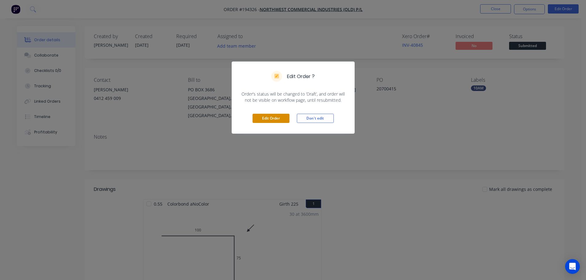
click at [271, 119] on button "Edit Order" at bounding box center [270, 118] width 37 height 9
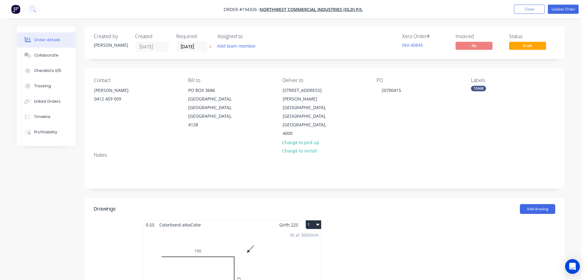
click at [250, 236] on div "30 at 3600mm Total lm $/M Total 108m $10.08 $1,088.64" at bounding box center [232, 276] width 178 height 94
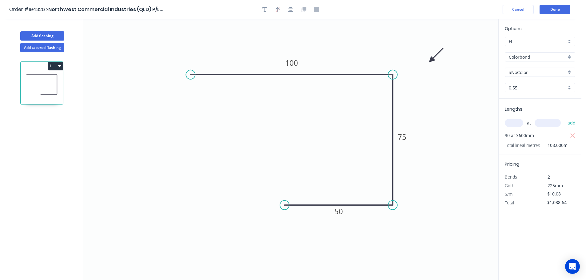
click at [523, 56] on input "Colorbond" at bounding box center [537, 57] width 57 height 6
click at [524, 109] on div "Zincalume" at bounding box center [540, 110] width 70 height 11
click at [560, 7] on button "Done" at bounding box center [554, 9] width 31 height 9
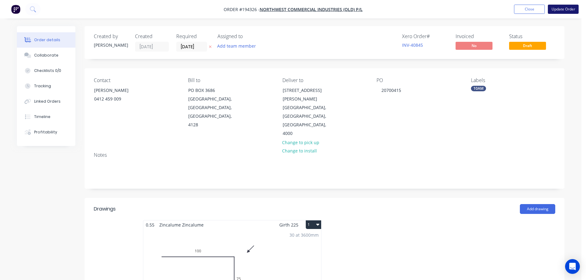
click at [565, 6] on button "Update Order" at bounding box center [563, 9] width 31 height 9
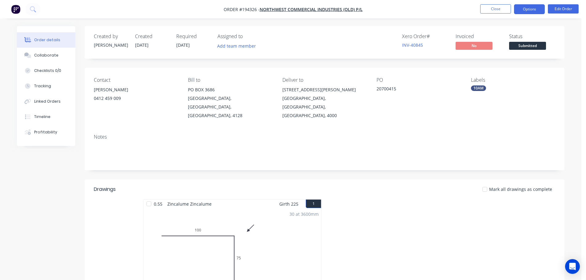
click at [532, 8] on button "Options" at bounding box center [529, 9] width 31 height 10
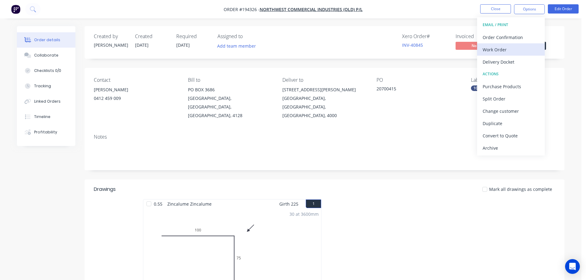
click at [494, 49] on div "Work Order" at bounding box center [510, 49] width 57 height 9
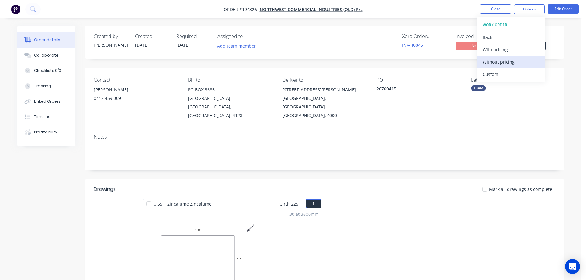
click at [495, 63] on div "Without pricing" at bounding box center [510, 61] width 57 height 9
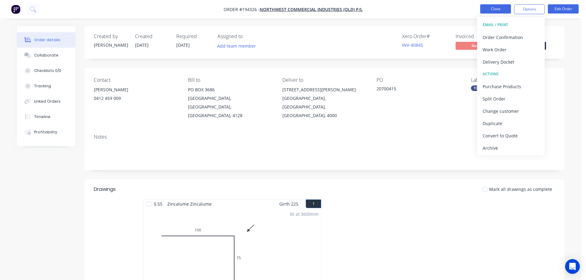
click at [489, 8] on button "Close" at bounding box center [495, 8] width 31 height 9
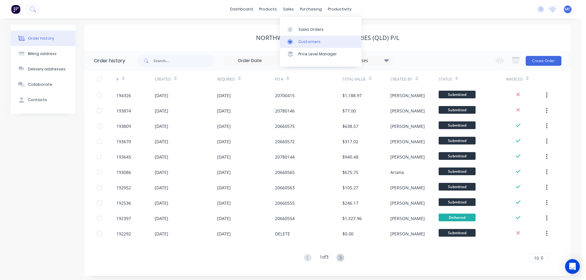
click at [302, 40] on div "Customers" at bounding box center [309, 42] width 22 height 6
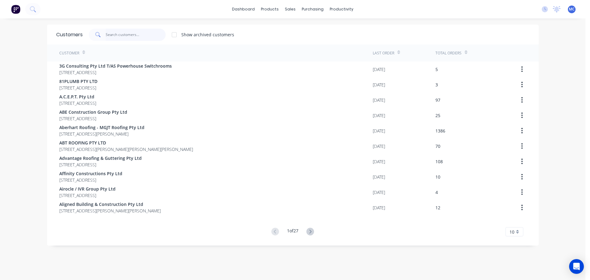
click at [118, 34] on input "text" at bounding box center [136, 35] width 60 height 12
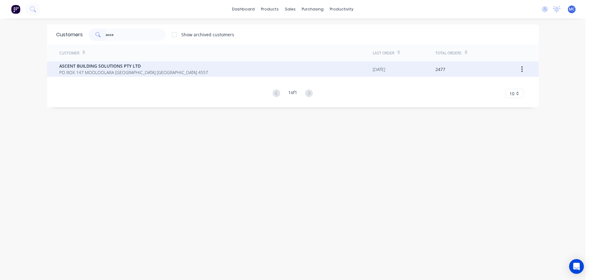
click at [103, 67] on span "ASCENT BUILDING SOLUTIONS PTY LTD" at bounding box center [133, 66] width 149 height 6
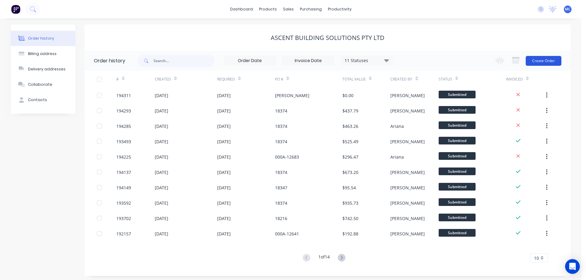
click at [538, 58] on button "Create Order" at bounding box center [543, 61] width 36 height 10
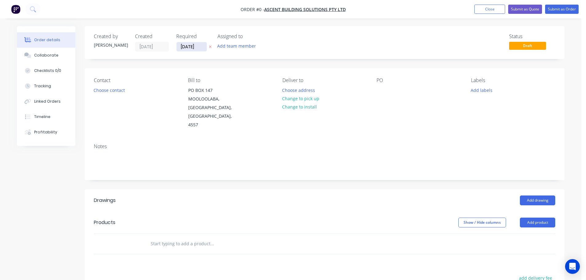
click at [185, 45] on input "[DATE]" at bounding box center [191, 46] width 30 height 9
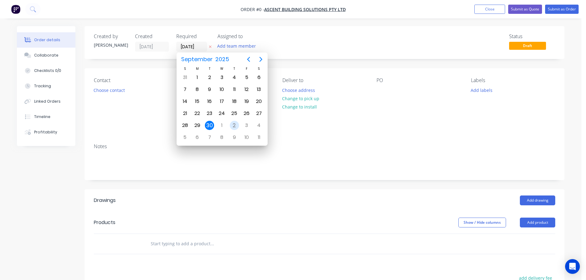
click at [234, 125] on div "2" at bounding box center [234, 125] width 9 height 9
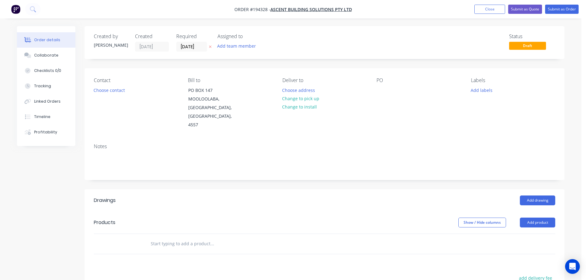
click at [108, 91] on button "Choose contact" at bounding box center [109, 90] width 38 height 8
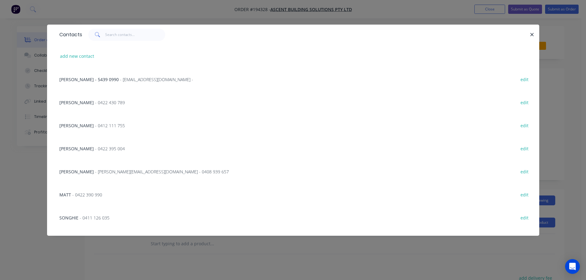
click at [146, 171] on span "- [PERSON_NAME][EMAIL_ADDRESS][DOMAIN_NAME] - 0408 939 657" at bounding box center [162, 172] width 134 height 6
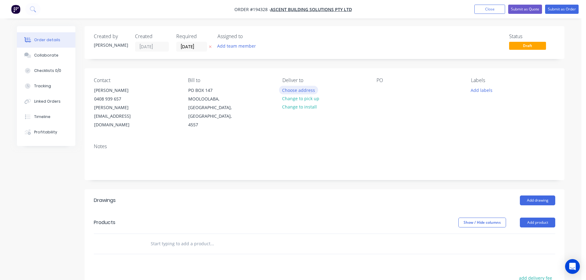
click at [302, 88] on button "Choose address" at bounding box center [298, 90] width 39 height 8
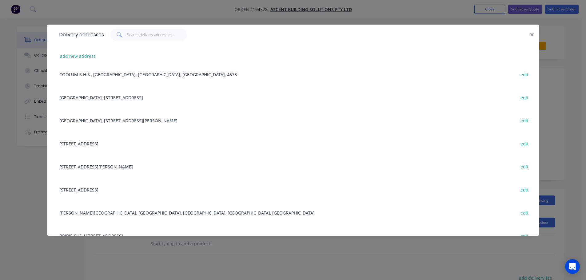
scroll to position [338, 0]
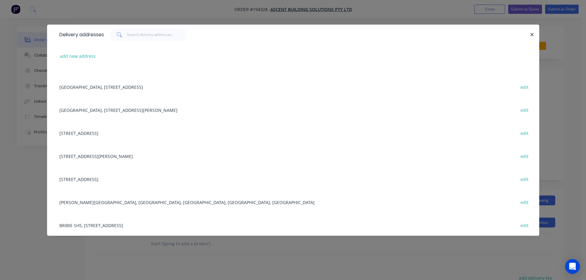
click at [104, 132] on div "[STREET_ADDRESS] edit" at bounding box center [292, 132] width 473 height 23
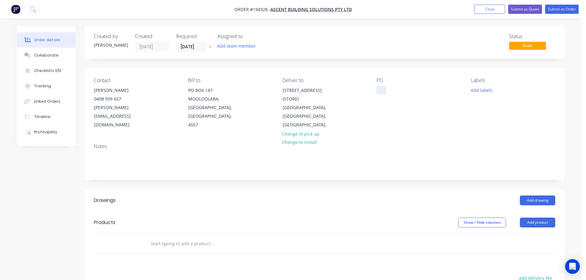
click at [382, 87] on div at bounding box center [381, 90] width 10 height 9
click at [538, 196] on button "Add drawing" at bounding box center [537, 201] width 35 height 10
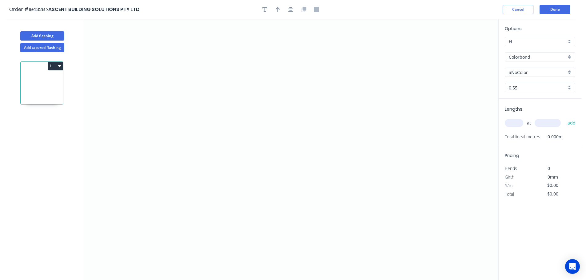
click at [519, 71] on input "aNoColor" at bounding box center [537, 72] width 57 height 6
click at [523, 114] on div "Cottage Green" at bounding box center [540, 116] width 70 height 11
click at [516, 124] on input "text" at bounding box center [514, 123] width 18 height 8
click at [564, 118] on button "add" at bounding box center [571, 123] width 14 height 10
click at [229, 80] on icon "0" at bounding box center [290, 149] width 415 height 261
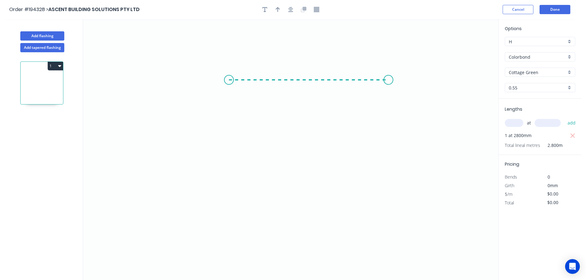
click at [388, 81] on icon "0" at bounding box center [290, 149] width 415 height 261
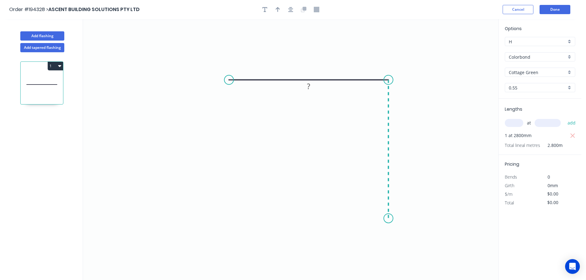
click at [390, 219] on icon "0 ?" at bounding box center [290, 149] width 415 height 261
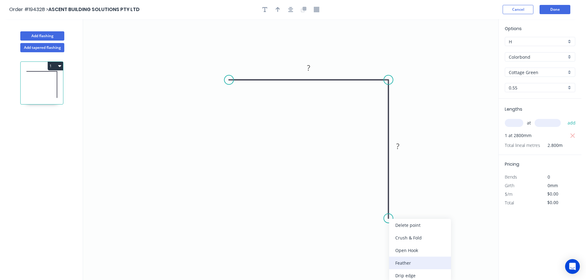
drag, startPoint x: 402, startPoint y: 261, endPoint x: 394, endPoint y: 254, distance: 10.9
click at [402, 260] on div "Feather" at bounding box center [420, 263] width 62 height 13
drag, startPoint x: 383, startPoint y: 204, endPoint x: 353, endPoint y: 203, distance: 30.4
click at [366, 204] on g "FE 15" at bounding box center [358, 207] width 24 height 13
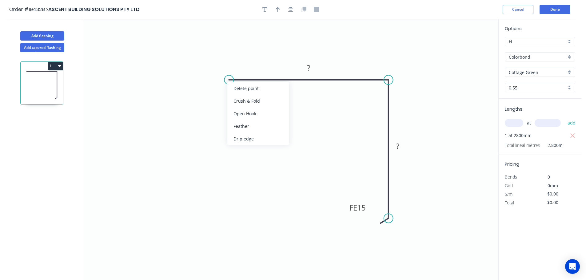
click at [241, 129] on div "Feather" at bounding box center [258, 126] width 62 height 13
click at [242, 98] on div "Flip bend" at bounding box center [256, 99] width 62 height 13
drag, startPoint x: 246, startPoint y: 89, endPoint x: 238, endPoint y: 105, distance: 17.7
click at [240, 105] on g "FE 15" at bounding box center [232, 105] width 24 height 13
click at [234, 105] on tspan "15" at bounding box center [234, 105] width 9 height 10
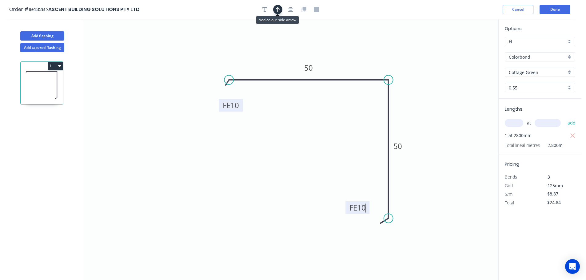
click at [276, 9] on icon "button" at bounding box center [277, 9] width 4 height 5
click at [468, 49] on icon at bounding box center [467, 43] width 6 height 20
drag, startPoint x: 467, startPoint y: 49, endPoint x: 421, endPoint y: 72, distance: 51.8
click at [426, 65] on icon at bounding box center [433, 58] width 18 height 18
drag, startPoint x: 54, startPoint y: 62, endPoint x: 52, endPoint y: 66, distance: 4.1
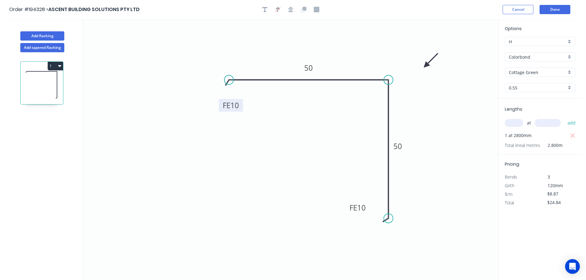
click at [54, 63] on button "1" at bounding box center [55, 66] width 15 height 9
click at [23, 79] on div "Duplicate" at bounding box center [33, 81] width 47 height 9
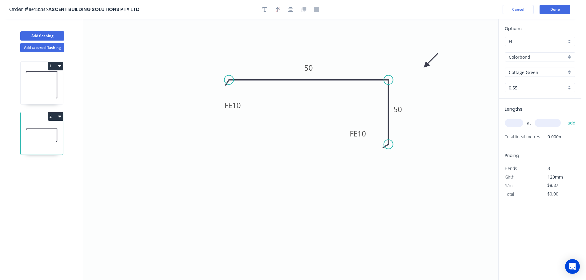
drag, startPoint x: 387, startPoint y: 219, endPoint x: 386, endPoint y: 145, distance: 74.1
click at [386, 145] on circle at bounding box center [388, 144] width 9 height 9
click at [399, 108] on tspan "50" at bounding box center [397, 109] width 9 height 10
click at [514, 122] on input "text" at bounding box center [514, 123] width 18 height 8
click at [564, 118] on button "add" at bounding box center [571, 123] width 14 height 10
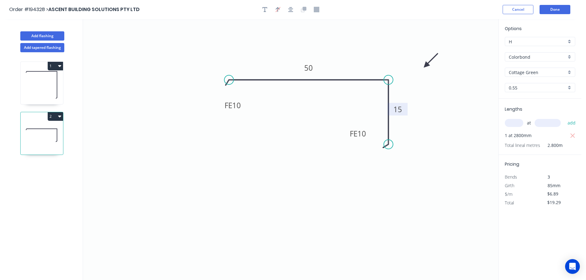
click at [55, 114] on button "2" at bounding box center [55, 116] width 15 height 9
click at [25, 132] on div "Duplicate" at bounding box center [33, 131] width 47 height 9
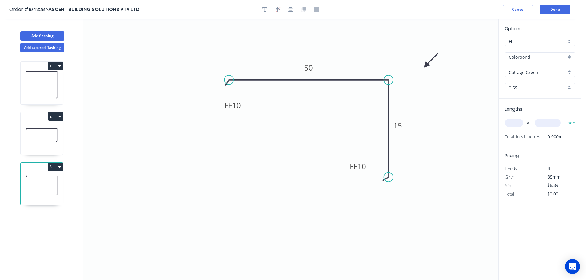
drag, startPoint x: 393, startPoint y: 162, endPoint x: 394, endPoint y: 177, distance: 15.4
click at [394, 177] on icon "0 FE 10 50 FE 10 15" at bounding box center [290, 149] width 415 height 261
click at [247, 112] on div "Delete bend" at bounding box center [260, 111] width 62 height 13
click at [242, 99] on div "Crush & Fold" at bounding box center [262, 100] width 62 height 13
drag, startPoint x: 247, startPoint y: 62, endPoint x: 236, endPoint y: 101, distance: 40.4
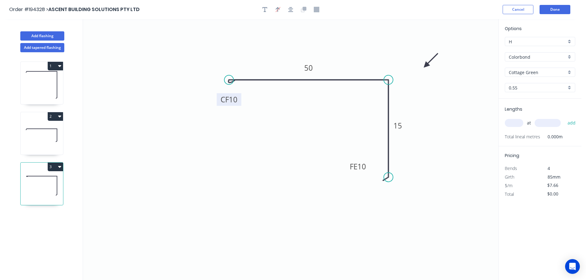
click at [238, 100] on rect at bounding box center [229, 99] width 25 height 13
click at [232, 101] on tspan "10" at bounding box center [231, 102] width 9 height 10
click at [512, 122] on input "text" at bounding box center [514, 123] width 18 height 8
click at [564, 118] on button "add" at bounding box center [571, 123] width 14 height 10
click at [556, 11] on button "Done" at bounding box center [554, 9] width 31 height 9
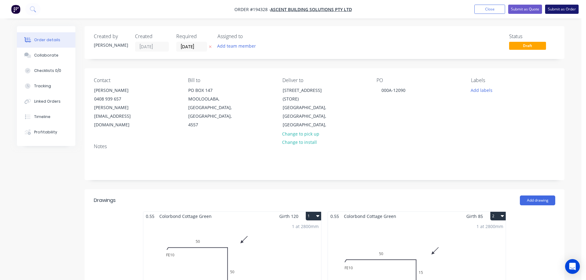
click at [558, 8] on button "Submit as Order" at bounding box center [562, 9] width 34 height 9
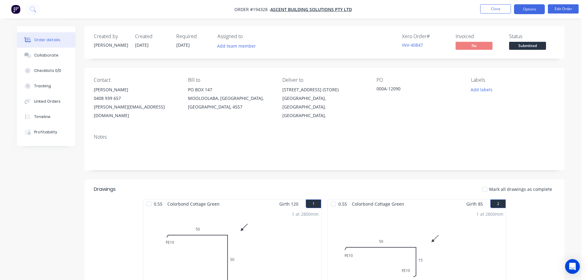
click at [524, 9] on button "Options" at bounding box center [529, 9] width 31 height 10
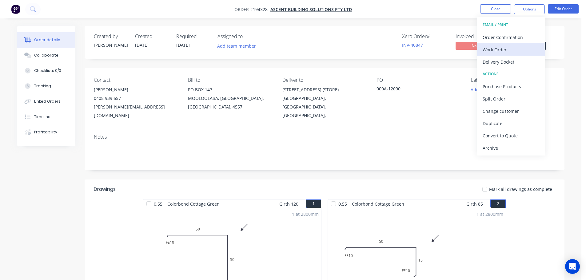
click at [501, 49] on div "Work Order" at bounding box center [510, 49] width 57 height 9
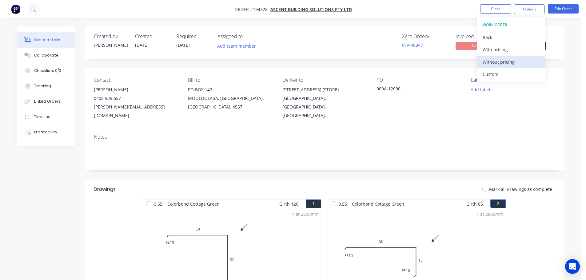
click at [502, 61] on div "Without pricing" at bounding box center [510, 61] width 57 height 9
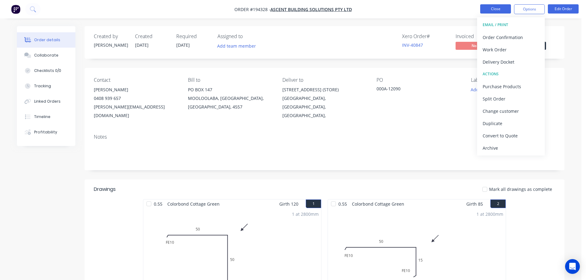
click at [506, 9] on button "Close" at bounding box center [495, 8] width 31 height 9
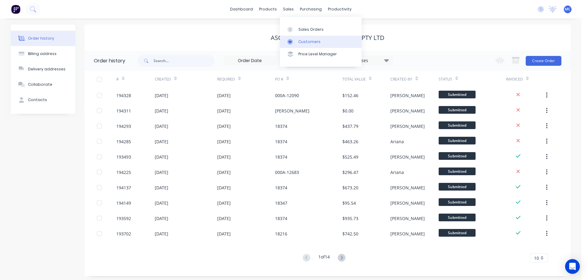
click at [308, 40] on div "Customers" at bounding box center [309, 42] width 22 height 6
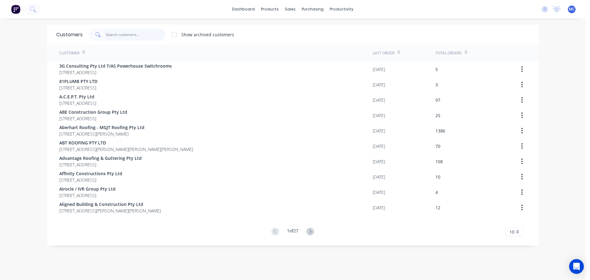
click at [120, 36] on input "text" at bounding box center [136, 35] width 60 height 12
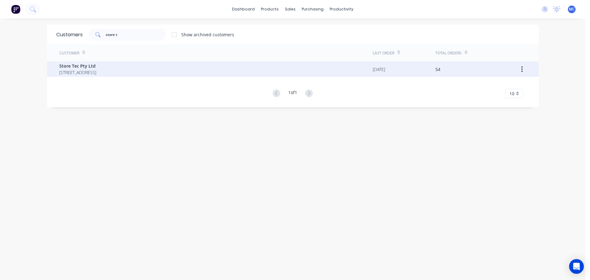
click at [77, 65] on span "Store Tec Pty Ltd" at bounding box center [77, 66] width 37 height 6
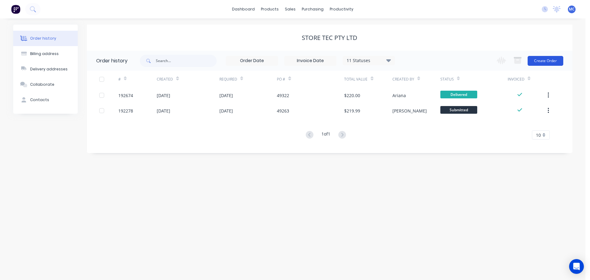
click at [541, 58] on button "Create Order" at bounding box center [546, 61] width 36 height 10
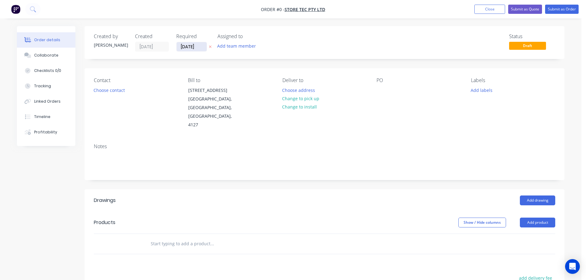
click at [190, 47] on input "[DATE]" at bounding box center [191, 46] width 30 height 9
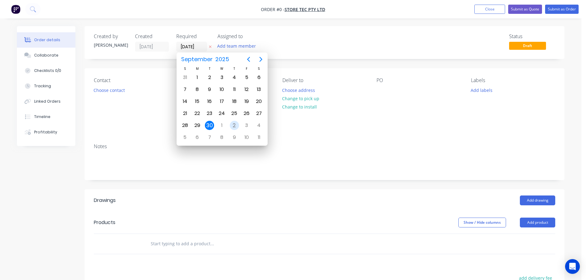
click at [235, 124] on div "2" at bounding box center [234, 125] width 9 height 9
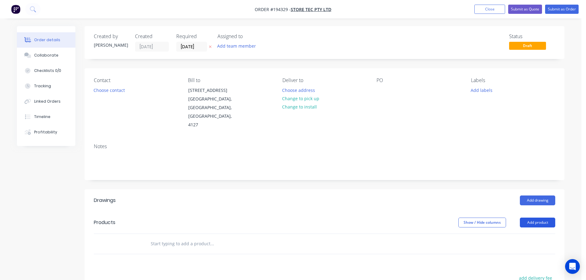
click at [537, 218] on button "Add product" at bounding box center [537, 223] width 35 height 10
click at [515, 234] on div "Product catalogue" at bounding box center [525, 238] width 47 height 9
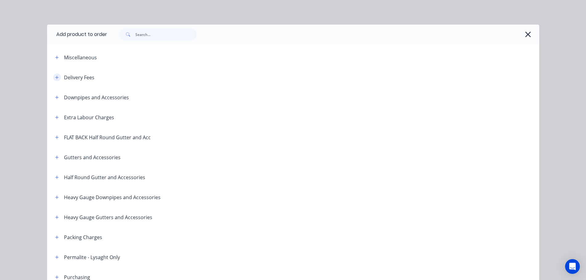
click at [55, 76] on icon "button" at bounding box center [57, 77] width 4 height 4
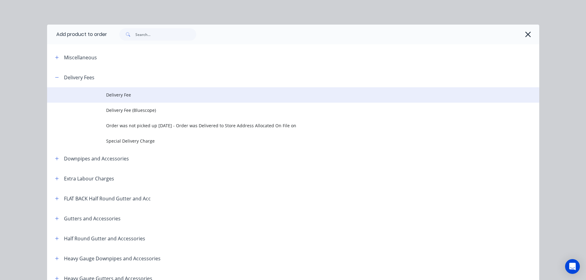
click at [115, 93] on span "Delivery Fee" at bounding box center [279, 95] width 346 height 6
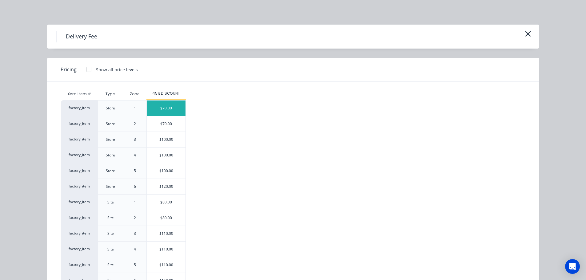
click at [159, 106] on div "$70.00" at bounding box center [166, 108] width 39 height 15
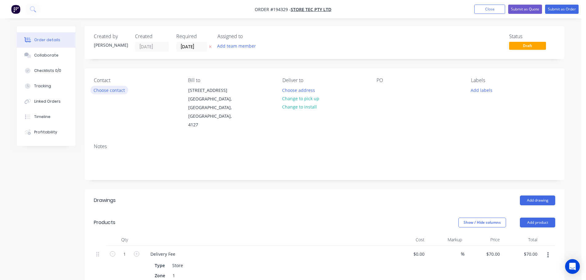
click at [114, 90] on button "Choose contact" at bounding box center [109, 90] width 38 height 8
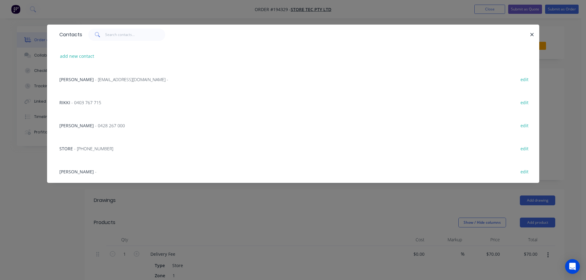
click at [76, 172] on div "[PERSON_NAME] - edit" at bounding box center [292, 171] width 473 height 23
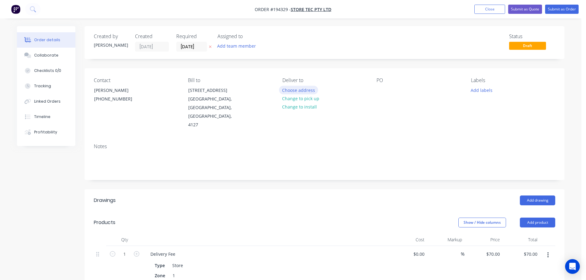
click at [302, 89] on button "Choose address" at bounding box center [298, 90] width 39 height 8
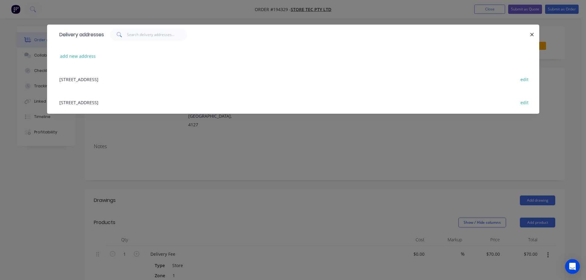
click at [109, 103] on div "[STREET_ADDRESS] edit" at bounding box center [292, 102] width 473 height 23
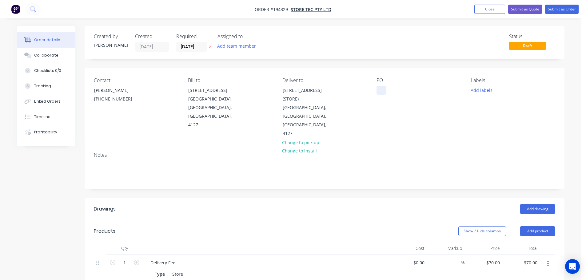
click at [382, 88] on div at bounding box center [381, 90] width 10 height 9
click at [537, 204] on button "Add drawing" at bounding box center [537, 209] width 35 height 10
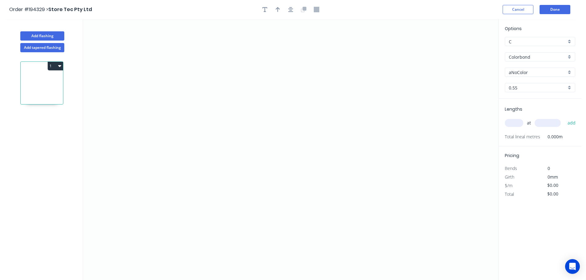
click at [521, 56] on input "Colorbond" at bounding box center [537, 57] width 57 height 6
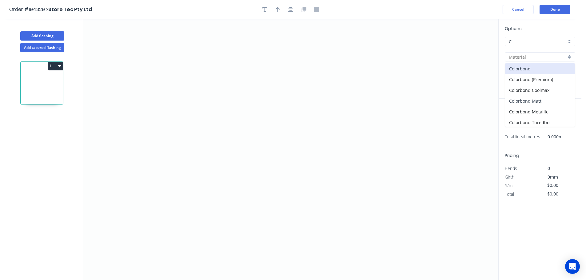
click at [527, 101] on div "Colorbond Matt" at bounding box center [540, 101] width 70 height 11
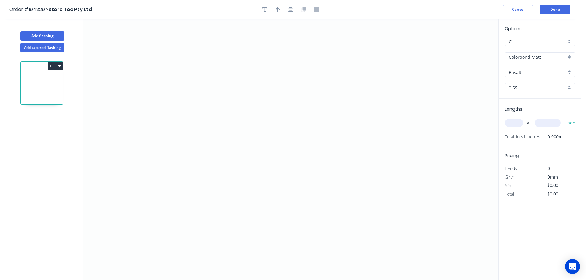
click at [518, 73] on input "Basalt" at bounding box center [537, 72] width 57 height 6
click at [525, 117] on div "Monument" at bounding box center [540, 116] width 70 height 11
click at [515, 122] on input "text" at bounding box center [514, 123] width 18 height 8
click at [564, 118] on button "add" at bounding box center [571, 123] width 14 height 10
click at [420, 166] on icon "0" at bounding box center [290, 149] width 415 height 261
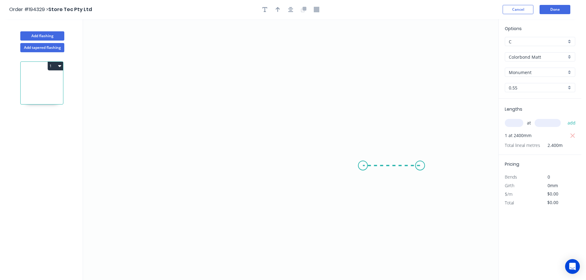
click at [363, 165] on icon at bounding box center [391, 165] width 57 height 0
click at [362, 74] on icon "0 ?" at bounding box center [290, 149] width 415 height 261
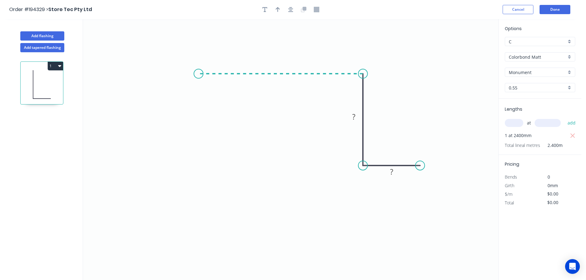
click at [198, 71] on icon "0 ? ?" at bounding box center [290, 149] width 415 height 261
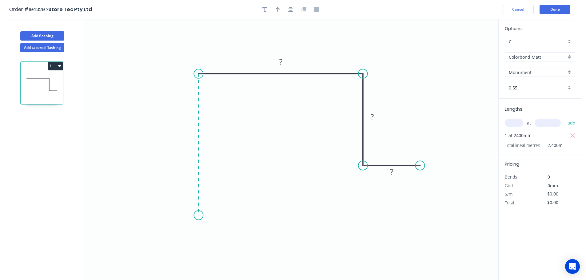
click at [203, 216] on icon "0 ? ? ?" at bounding box center [290, 149] width 415 height 261
click at [249, 220] on icon "0 ? ? ? ?" at bounding box center [290, 149] width 415 height 261
click at [249, 220] on circle at bounding box center [248, 215] width 9 height 9
click at [226, 221] on rect at bounding box center [223, 222] width 12 height 9
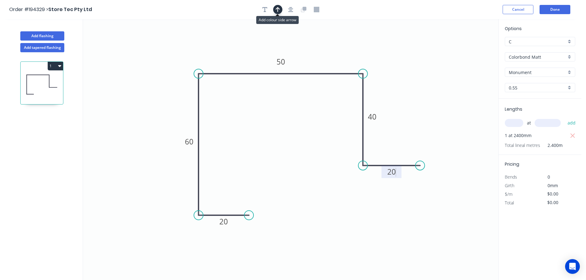
click at [276, 10] on icon "button" at bounding box center [277, 10] width 4 height 6
click at [467, 48] on icon at bounding box center [467, 43] width 6 height 20
drag, startPoint x: 467, startPoint y: 48, endPoint x: 405, endPoint y: 67, distance: 65.1
click at [405, 67] on icon at bounding box center [411, 62] width 18 height 18
click at [36, 34] on button "Add flashing" at bounding box center [42, 35] width 44 height 9
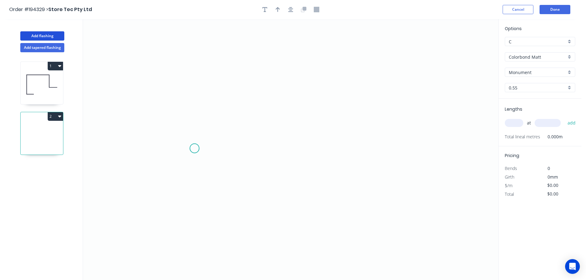
click at [194, 148] on icon "0" at bounding box center [290, 149] width 415 height 261
click at [245, 111] on icon at bounding box center [219, 129] width 50 height 37
click at [474, 110] on icon "0 ?" at bounding box center [290, 149] width 415 height 261
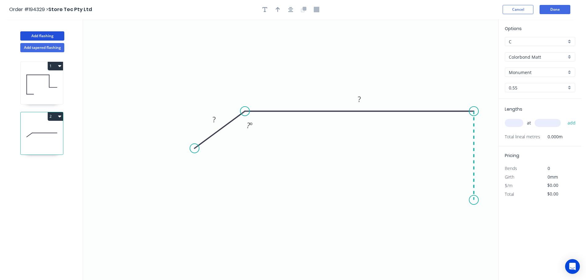
click at [470, 200] on icon "0 ? ? ? º" at bounding box center [290, 149] width 415 height 261
click at [424, 200] on icon at bounding box center [449, 200] width 50 height 0
click at [424, 200] on circle at bounding box center [423, 199] width 9 height 9
click at [449, 207] on tspan "?" at bounding box center [448, 206] width 3 height 10
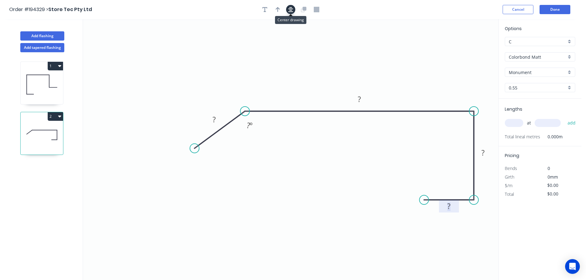
click at [288, 9] on icon "button" at bounding box center [290, 10] width 5 height 6
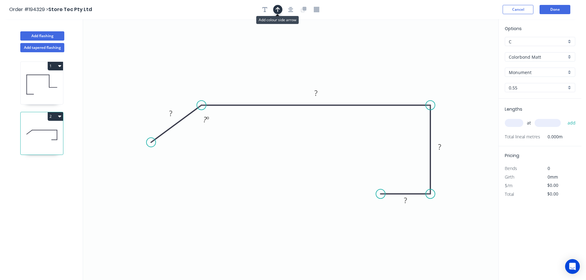
click at [276, 10] on icon "button" at bounding box center [277, 10] width 4 height 6
click at [467, 48] on icon at bounding box center [467, 43] width 6 height 20
drag, startPoint x: 466, startPoint y: 48, endPoint x: 386, endPoint y: 66, distance: 82.4
click at [394, 66] on icon at bounding box center [403, 58] width 18 height 18
drag, startPoint x: 152, startPoint y: 141, endPoint x: 118, endPoint y: 157, distance: 37.5
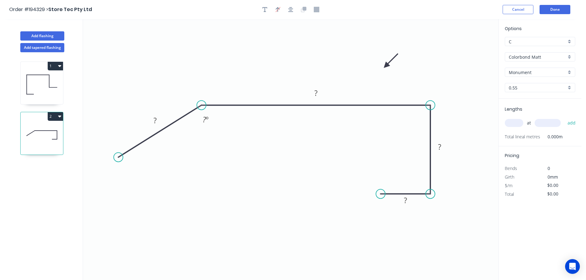
click at [118, 157] on circle at bounding box center [118, 156] width 9 height 9
drag, startPoint x: 156, startPoint y: 121, endPoint x: 151, endPoint y: 119, distance: 5.1
click at [156, 120] on tspan "?" at bounding box center [154, 120] width 3 height 10
click at [517, 125] on input "text" at bounding box center [514, 123] width 18 height 8
click at [564, 118] on button "add" at bounding box center [571, 123] width 14 height 10
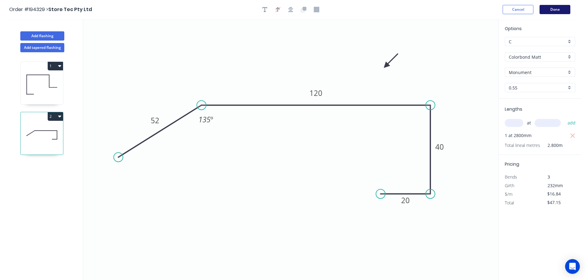
click at [556, 8] on button "Done" at bounding box center [554, 9] width 31 height 9
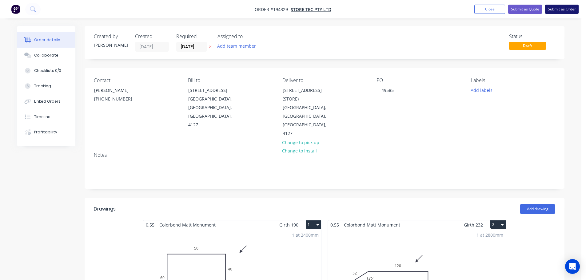
click at [559, 9] on button "Submit as Order" at bounding box center [562, 9] width 34 height 9
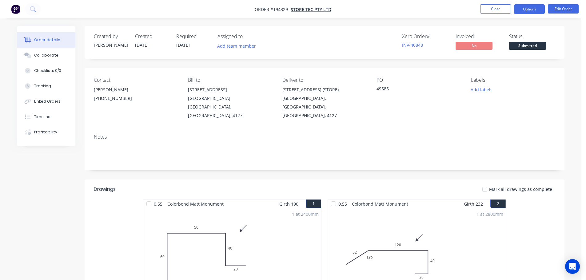
click at [531, 8] on button "Options" at bounding box center [529, 9] width 31 height 10
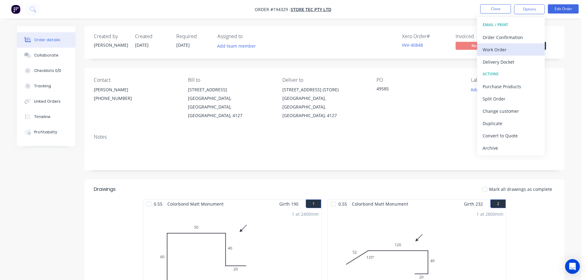
click at [501, 50] on div "Work Order" at bounding box center [510, 49] width 57 height 9
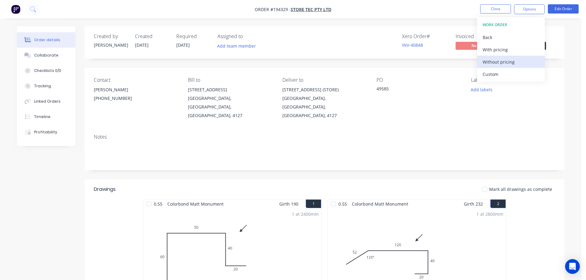
click at [497, 61] on div "Without pricing" at bounding box center [510, 61] width 57 height 9
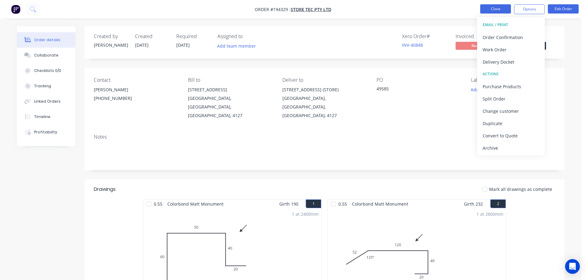
click at [498, 6] on button "Close" at bounding box center [495, 8] width 31 height 9
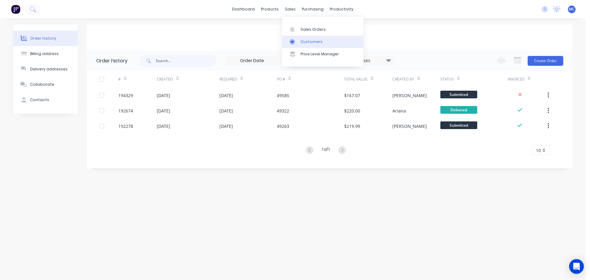
click at [310, 42] on div "Customers" at bounding box center [312, 42] width 22 height 6
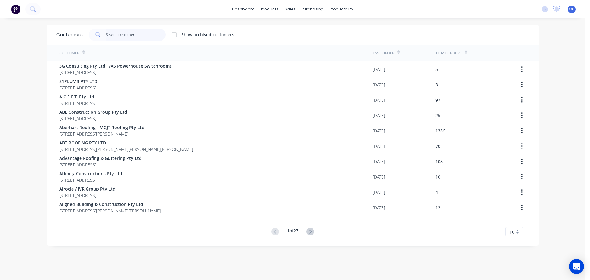
click at [113, 35] on input "text" at bounding box center [136, 35] width 60 height 12
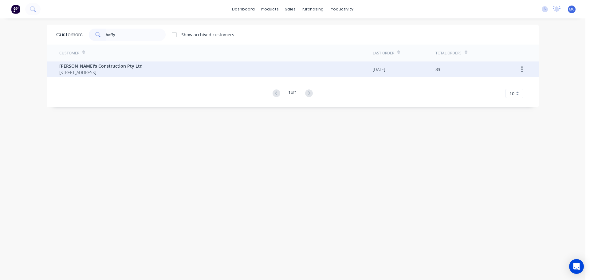
click at [75, 65] on span "[PERSON_NAME]'s Construction Pty Ltd" at bounding box center [100, 66] width 83 height 6
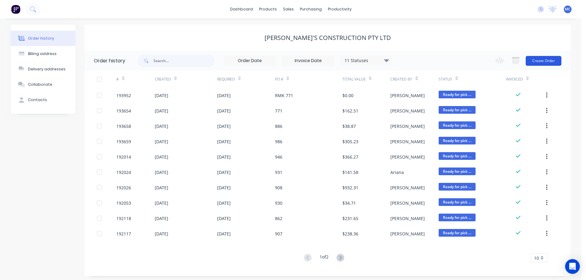
click at [540, 60] on button "Create Order" at bounding box center [543, 61] width 36 height 10
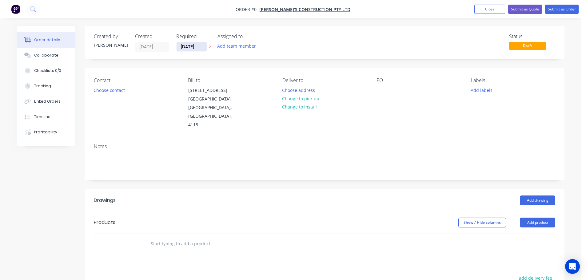
click at [190, 46] on input "[DATE]" at bounding box center [191, 46] width 30 height 9
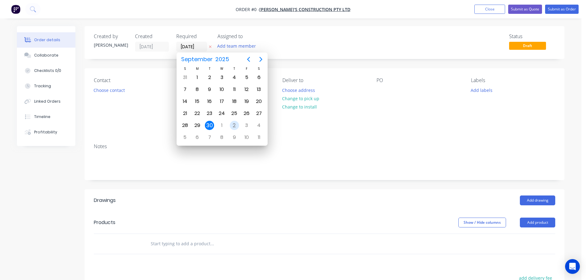
click at [235, 124] on div "2" at bounding box center [234, 125] width 9 height 9
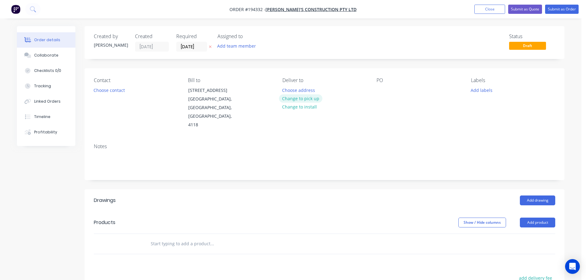
click at [297, 98] on button "Change to pick up" at bounding box center [301, 98] width 44 height 8
click at [381, 89] on div at bounding box center [381, 90] width 10 height 9
click at [101, 89] on button "Choose contact" at bounding box center [109, 90] width 38 height 8
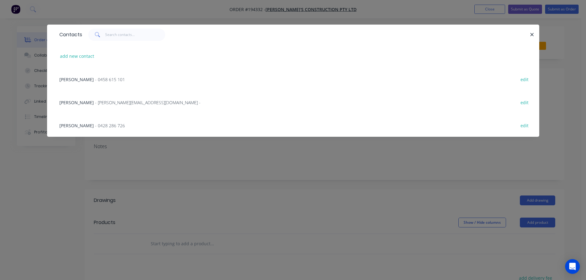
click at [98, 126] on span "- 0428 286 726" at bounding box center [110, 126] width 30 height 6
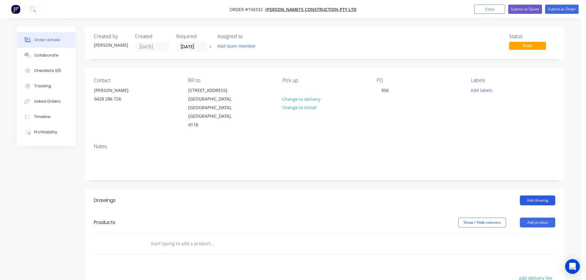
click at [534, 196] on button "Add drawing" at bounding box center [537, 201] width 35 height 10
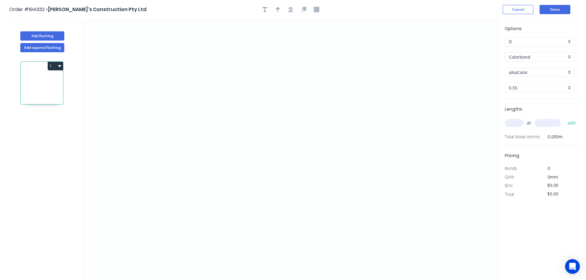
click at [515, 54] on input "Colorbond" at bounding box center [537, 57] width 57 height 6
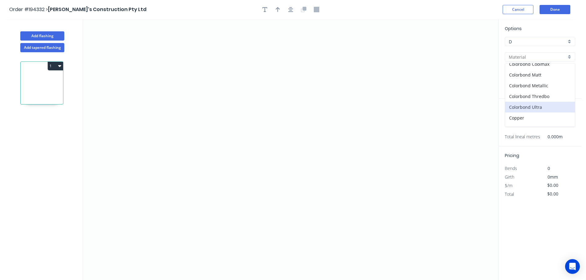
scroll to position [61, 0]
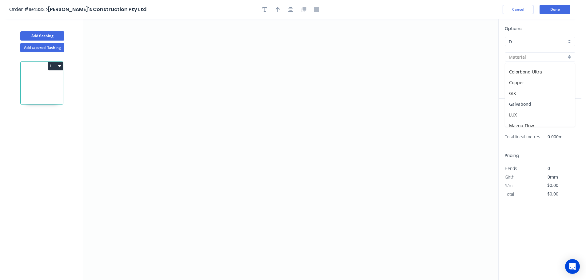
click at [521, 103] on div "Galvabond" at bounding box center [540, 104] width 70 height 11
click at [518, 87] on input "0.55" at bounding box center [537, 88] width 57 height 6
click at [514, 141] on div "1.6" at bounding box center [540, 142] width 70 height 11
click at [515, 124] on input "text" at bounding box center [514, 123] width 18 height 8
click at [564, 118] on button "add" at bounding box center [571, 123] width 14 height 10
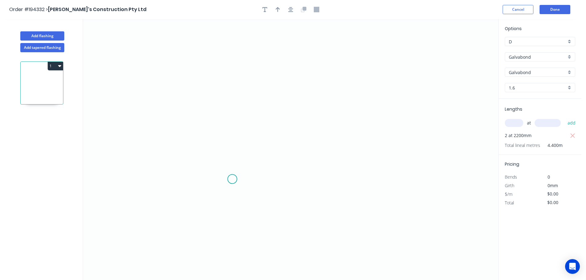
click at [232, 179] on icon "0" at bounding box center [290, 149] width 415 height 261
click at [183, 178] on icon "0" at bounding box center [290, 149] width 415 height 261
click at [186, 70] on icon "0 ?" at bounding box center [290, 149] width 415 height 261
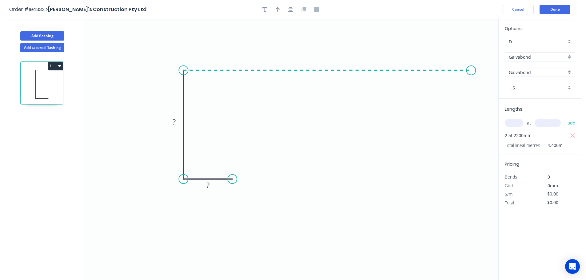
click at [471, 76] on icon "0 ? ?" at bounding box center [290, 149] width 415 height 261
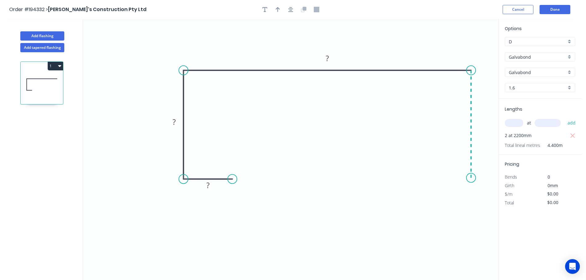
click at [465, 178] on icon "0 ? ? ?" at bounding box center [290, 149] width 415 height 261
click at [426, 178] on icon at bounding box center [448, 178] width 46 height 0
click at [290, 9] on icon "button" at bounding box center [290, 10] width 5 height 6
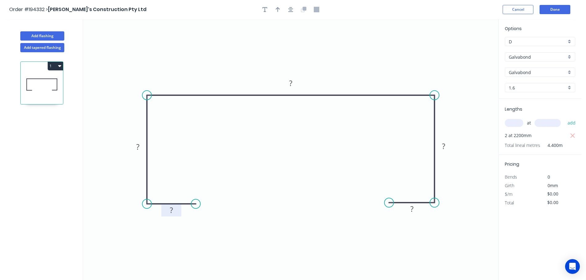
click at [172, 209] on tspan "?" at bounding box center [171, 210] width 3 height 10
click at [42, 33] on button "Add flashing" at bounding box center [42, 35] width 44 height 9
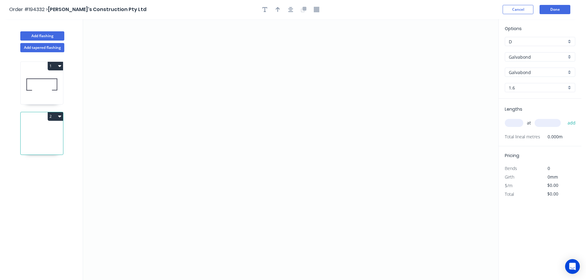
click at [513, 55] on input "Galvabond" at bounding box center [537, 57] width 57 height 6
click at [517, 67] on div "Colorbond" at bounding box center [540, 68] width 70 height 11
click at [513, 73] on input "aNoColor" at bounding box center [537, 72] width 57 height 6
click at [512, 84] on div "Basalt" at bounding box center [540, 84] width 70 height 11
click at [512, 124] on input "text" at bounding box center [514, 123] width 18 height 8
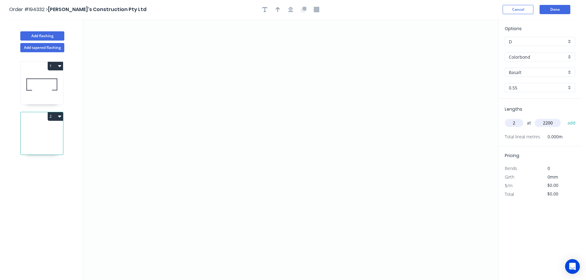
click at [564, 118] on button "add" at bounding box center [571, 123] width 14 height 10
click at [360, 75] on icon "0" at bounding box center [290, 149] width 415 height 261
click at [406, 75] on icon "0" at bounding box center [290, 149] width 415 height 261
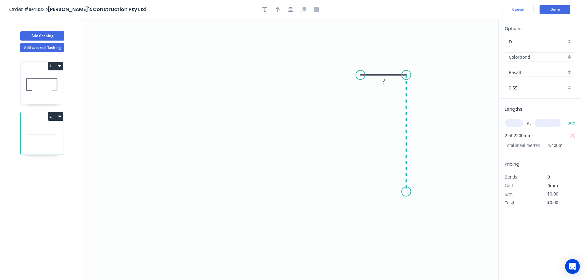
click at [407, 192] on icon "0 ?" at bounding box center [290, 149] width 415 height 261
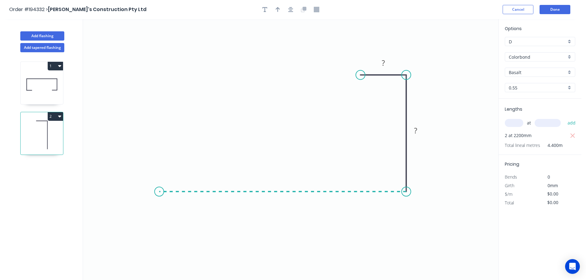
click at [159, 185] on icon "0 ? ?" at bounding box center [290, 149] width 415 height 261
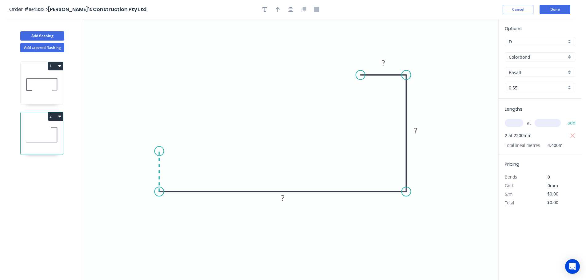
click at [160, 151] on icon "0 ? ? ?" at bounding box center [290, 149] width 415 height 261
click at [150, 165] on tspan "?" at bounding box center [149, 168] width 3 height 10
click at [276, 8] on icon "button" at bounding box center [277, 9] width 4 height 5
click at [467, 49] on icon at bounding box center [467, 43] width 6 height 20
click at [467, 48] on icon at bounding box center [467, 43] width 6 height 20
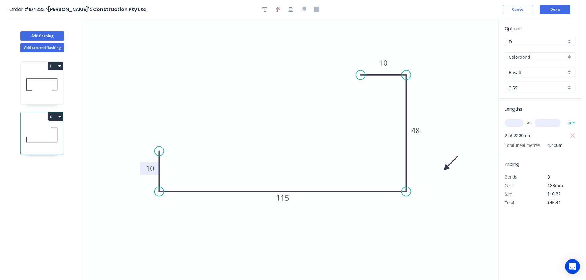
drag, startPoint x: 467, startPoint y: 48, endPoint x: 446, endPoint y: 168, distance: 121.1
click at [446, 168] on icon at bounding box center [451, 163] width 18 height 18
click at [446, 168] on icon at bounding box center [451, 162] width 18 height 18
click at [556, 10] on button "Done" at bounding box center [554, 9] width 31 height 9
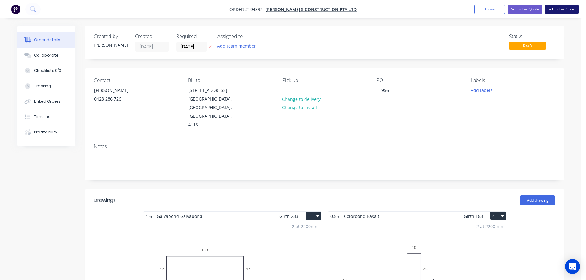
click at [558, 8] on button "Submit as Order" at bounding box center [562, 9] width 34 height 9
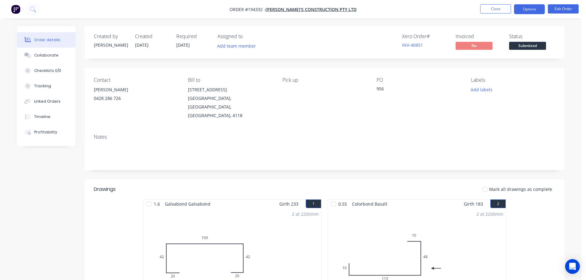
click at [528, 7] on button "Options" at bounding box center [529, 9] width 31 height 10
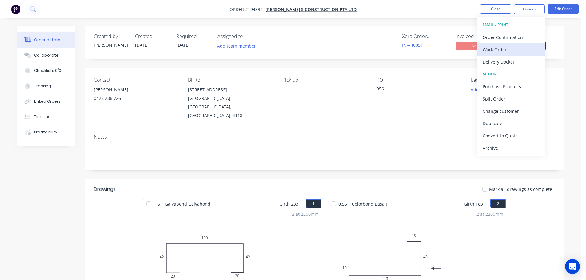
click at [489, 48] on div "Work Order" at bounding box center [510, 49] width 57 height 9
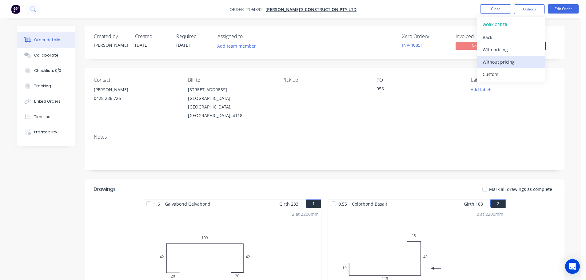
click at [486, 62] on div "Without pricing" at bounding box center [510, 61] width 57 height 9
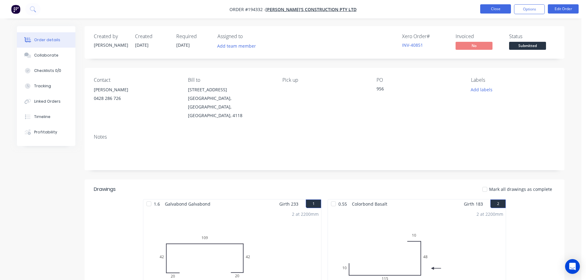
click at [494, 8] on button "Close" at bounding box center [495, 8] width 31 height 9
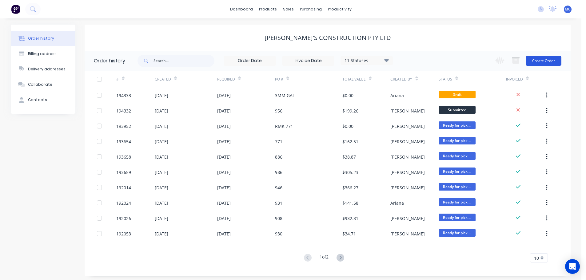
click at [545, 59] on button "Create Order" at bounding box center [543, 61] width 36 height 10
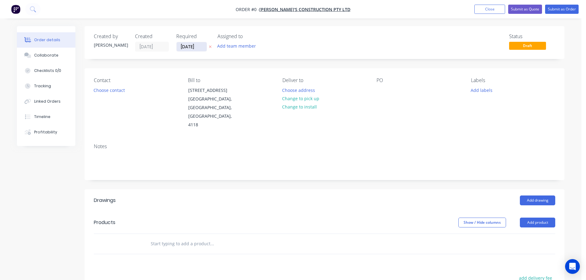
click at [190, 45] on input "[DATE]" at bounding box center [191, 46] width 30 height 9
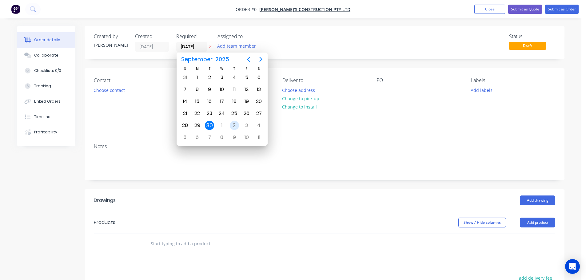
click at [233, 124] on div "2" at bounding box center [234, 125] width 9 height 9
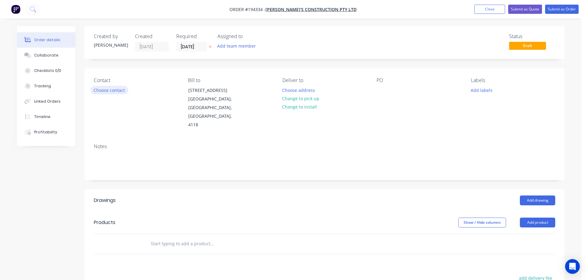
click at [107, 89] on button "Choose contact" at bounding box center [109, 90] width 38 height 8
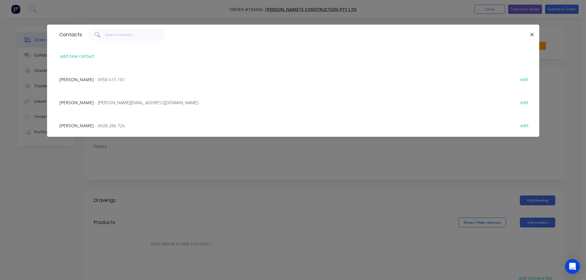
click at [91, 121] on div "[PERSON_NAME] - 0428 286 726 edit" at bounding box center [292, 125] width 473 height 23
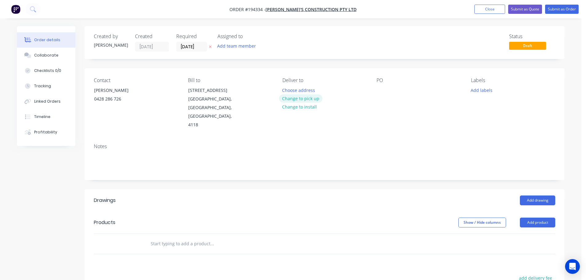
click at [300, 99] on button "Change to pick up" at bounding box center [301, 98] width 44 height 8
click at [382, 89] on div at bounding box center [381, 90] width 10 height 9
click at [533, 196] on button "Add drawing" at bounding box center [537, 201] width 35 height 10
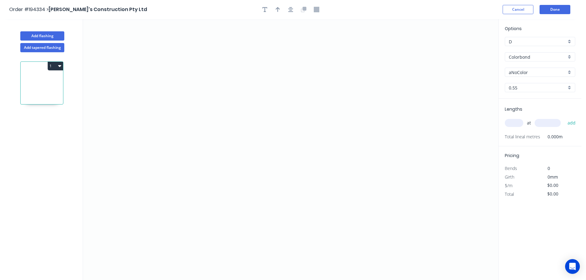
click at [520, 55] on input "Colorbond" at bounding box center [537, 57] width 57 height 6
click at [522, 71] on div "Galvabond" at bounding box center [540, 73] width 70 height 11
click at [514, 87] on input "0.55" at bounding box center [537, 88] width 57 height 6
click at [516, 145] on div "1.6" at bounding box center [540, 142] width 70 height 11
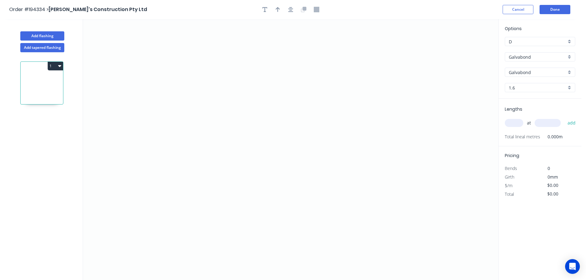
click at [511, 120] on input "text" at bounding box center [514, 123] width 18 height 8
click at [564, 118] on button "add" at bounding box center [571, 123] width 14 height 10
click at [227, 181] on icon "0" at bounding box center [290, 149] width 415 height 261
click at [184, 180] on icon "0" at bounding box center [290, 149] width 415 height 261
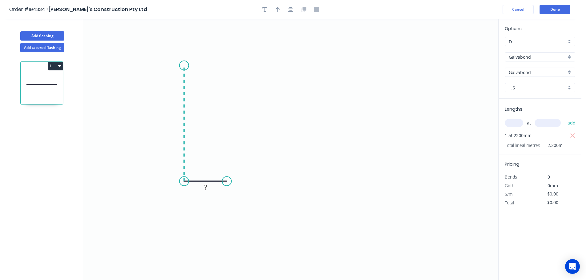
click at [183, 65] on icon "0 ?" at bounding box center [290, 149] width 415 height 261
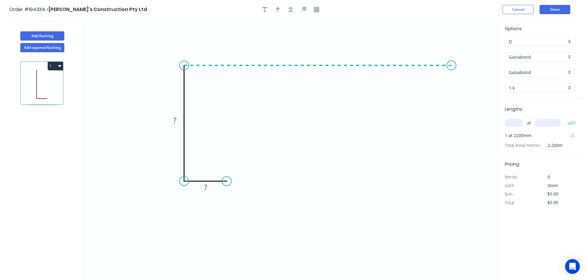
click at [452, 70] on icon "0 ? ?" at bounding box center [290, 149] width 415 height 261
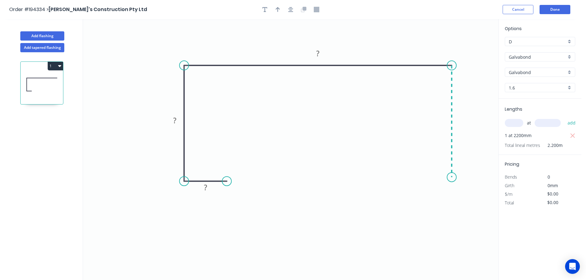
click at [449, 177] on icon "0 ? ? ?" at bounding box center [290, 149] width 415 height 261
click at [406, 177] on icon at bounding box center [429, 177] width 46 height 0
click at [406, 177] on circle at bounding box center [405, 176] width 9 height 9
click at [449, 183] on circle at bounding box center [451, 182] width 9 height 9
drag, startPoint x: 404, startPoint y: 179, endPoint x: 405, endPoint y: 182, distance: 3.2
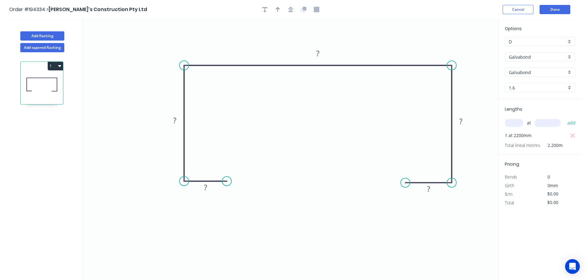
click at [405, 182] on circle at bounding box center [405, 182] width 9 height 9
click at [450, 181] on circle at bounding box center [451, 182] width 9 height 9
click at [429, 189] on tspan "?" at bounding box center [428, 189] width 3 height 10
click at [39, 33] on button "Add flashing" at bounding box center [42, 35] width 44 height 9
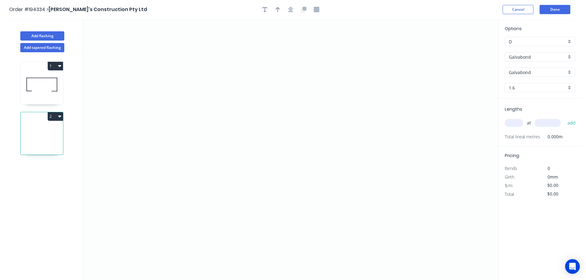
click at [518, 57] on input "Galvabond" at bounding box center [537, 57] width 57 height 6
click at [514, 69] on div "Colorbond" at bounding box center [540, 68] width 70 height 11
click at [515, 72] on input "aNoColor" at bounding box center [537, 72] width 57 height 6
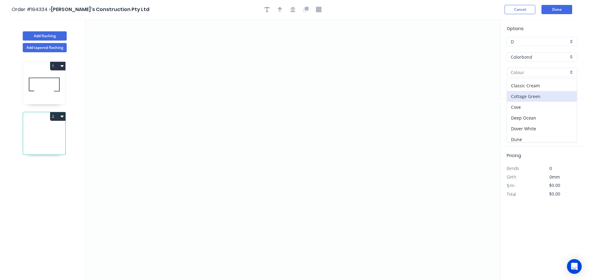
scroll to position [31, 0]
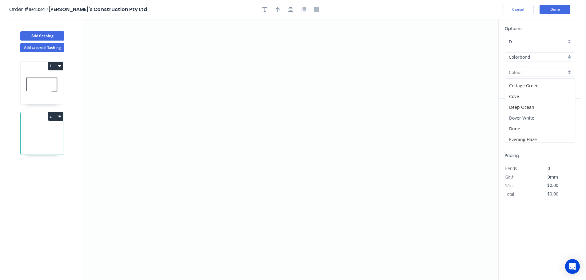
click at [521, 115] on div "Dover White" at bounding box center [540, 118] width 70 height 11
click at [514, 123] on input "text" at bounding box center [514, 123] width 18 height 8
click at [564, 118] on button "add" at bounding box center [571, 123] width 14 height 10
click at [374, 62] on icon "0" at bounding box center [290, 149] width 415 height 261
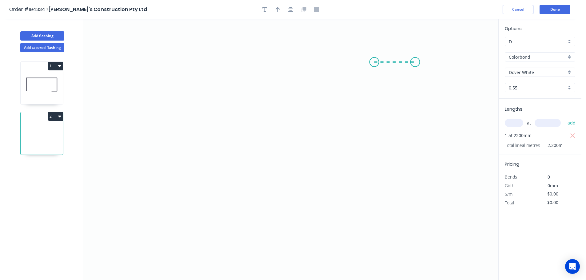
click at [415, 60] on icon "0" at bounding box center [290, 149] width 415 height 261
click at [408, 196] on icon "0 ?" at bounding box center [290, 149] width 415 height 261
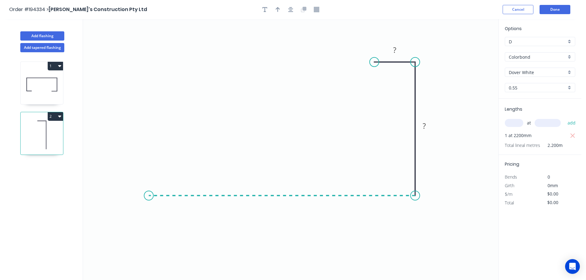
click at [148, 188] on icon "0 ? ?" at bounding box center [290, 149] width 415 height 261
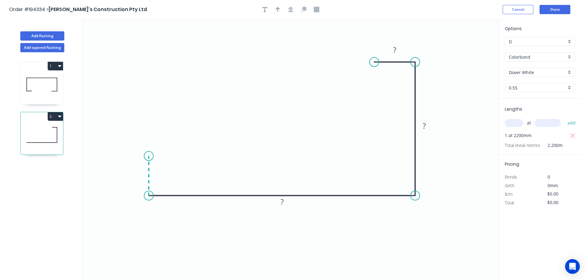
click at [148, 156] on icon "0 ? ? ?" at bounding box center [290, 149] width 415 height 261
click at [148, 156] on circle at bounding box center [148, 155] width 9 height 9
click at [138, 170] on tspan "?" at bounding box center [139, 173] width 3 height 10
click at [277, 7] on icon "button" at bounding box center [277, 9] width 4 height 5
drag, startPoint x: 468, startPoint y: 48, endPoint x: 390, endPoint y: 242, distance: 208.9
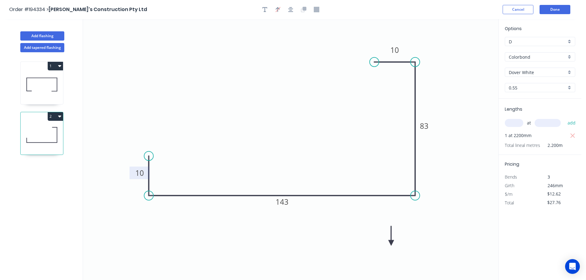
click at [390, 242] on icon at bounding box center [391, 236] width 6 height 20
click at [390, 242] on icon at bounding box center [391, 234] width 6 height 20
click at [390, 242] on icon at bounding box center [395, 237] width 18 height 18
click at [390, 242] on icon at bounding box center [398, 242] width 20 height 6
click at [390, 242] on icon at bounding box center [395, 246] width 18 height 18
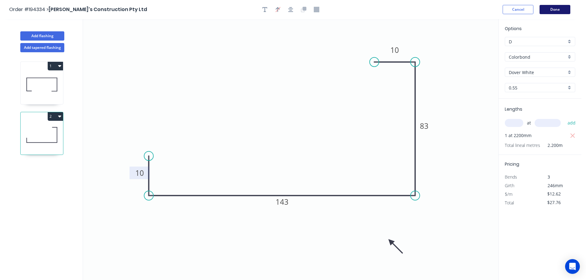
click at [560, 11] on button "Done" at bounding box center [554, 9] width 31 height 9
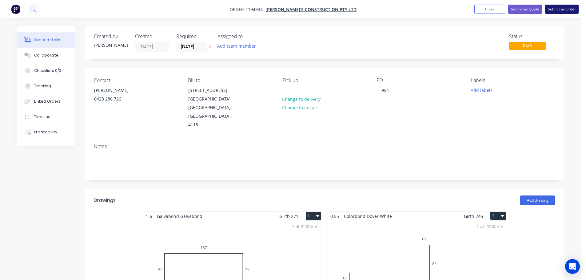
click at [562, 8] on button "Submit as Order" at bounding box center [562, 9] width 34 height 9
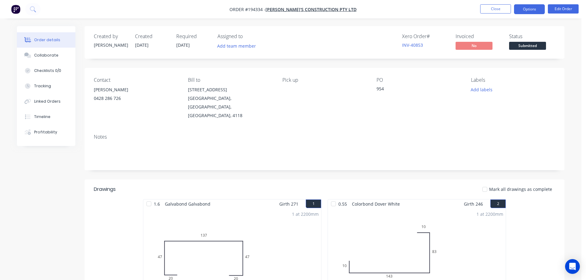
click at [530, 8] on button "Options" at bounding box center [529, 9] width 31 height 10
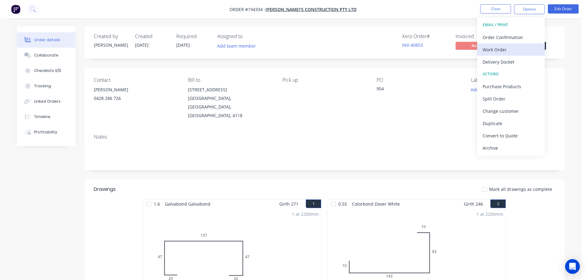
click at [494, 48] on div "Work Order" at bounding box center [510, 49] width 57 height 9
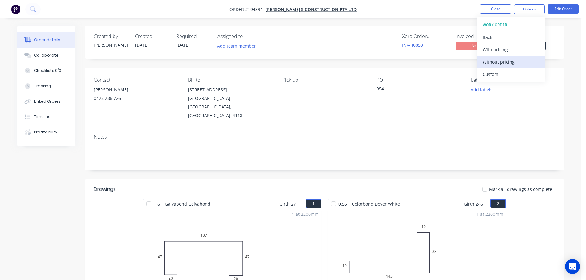
click at [489, 61] on div "Without pricing" at bounding box center [510, 61] width 57 height 9
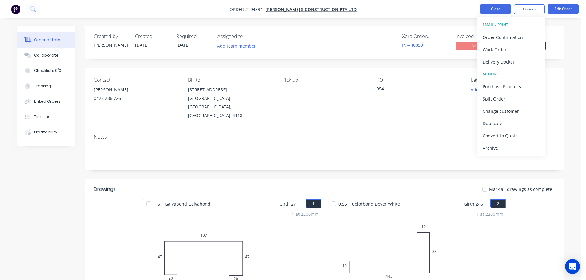
click at [498, 9] on button "Close" at bounding box center [495, 8] width 31 height 9
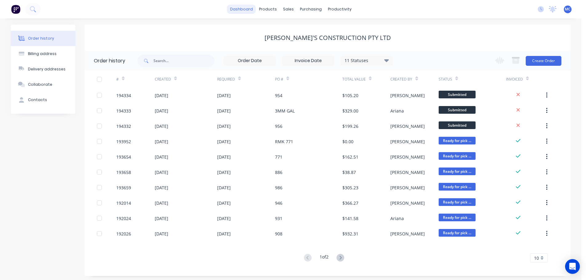
click at [240, 7] on link "dashboard" at bounding box center [241, 9] width 29 height 9
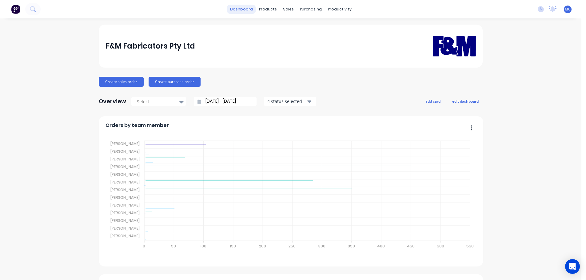
click at [241, 8] on link "dashboard" at bounding box center [241, 9] width 29 height 9
click at [226, 100] on input "[DATE] - [DATE]" at bounding box center [230, 101] width 53 height 9
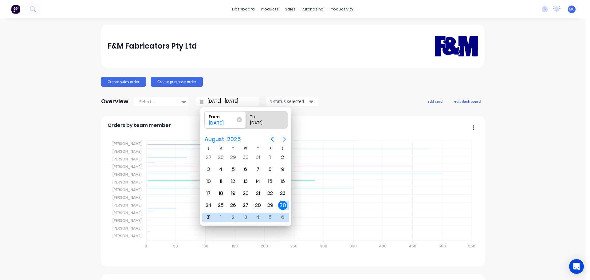
click at [284, 138] on icon "Next page" at bounding box center [284, 139] width 3 height 5
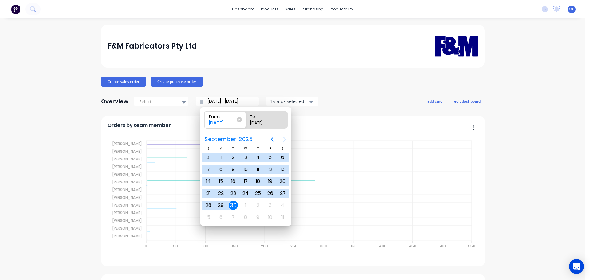
click at [234, 205] on div "30" at bounding box center [233, 205] width 9 height 9
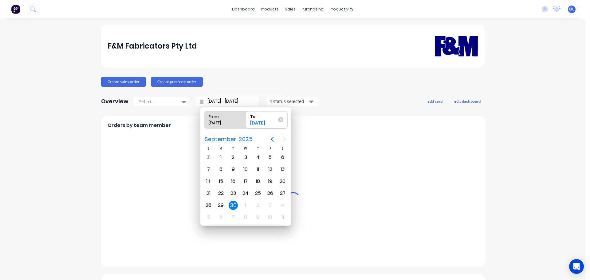
click at [234, 205] on div "30" at bounding box center [233, 205] width 9 height 9
